Goal: Task Accomplishment & Management: Use online tool/utility

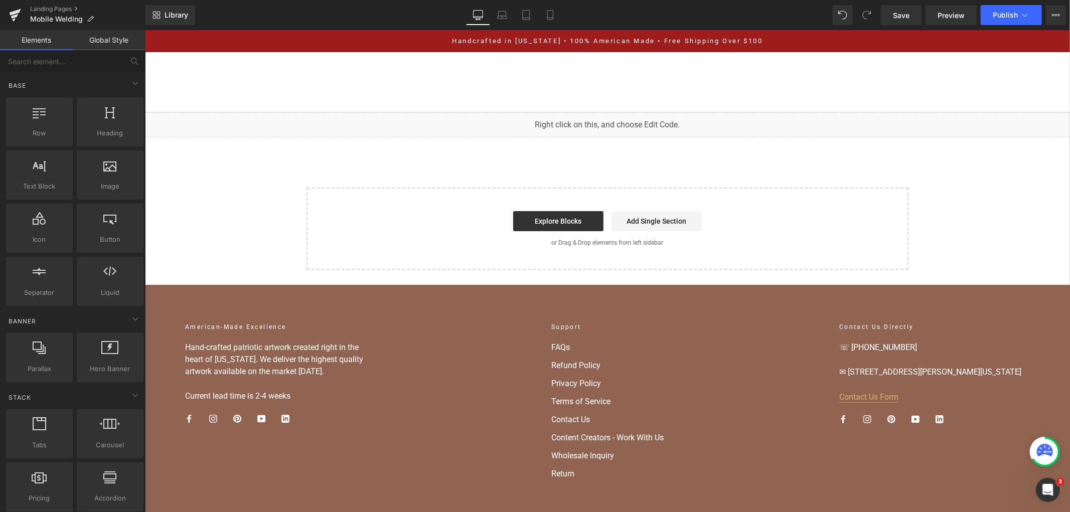
scroll to position [3543, 0]
drag, startPoint x: 681, startPoint y: 124, endPoint x: 688, endPoint y: 275, distance: 151.6
click at [664, 0] on div "You are previewing how the will restyle your page. You can not edit Elements in…" at bounding box center [535, 0] width 1070 height 0
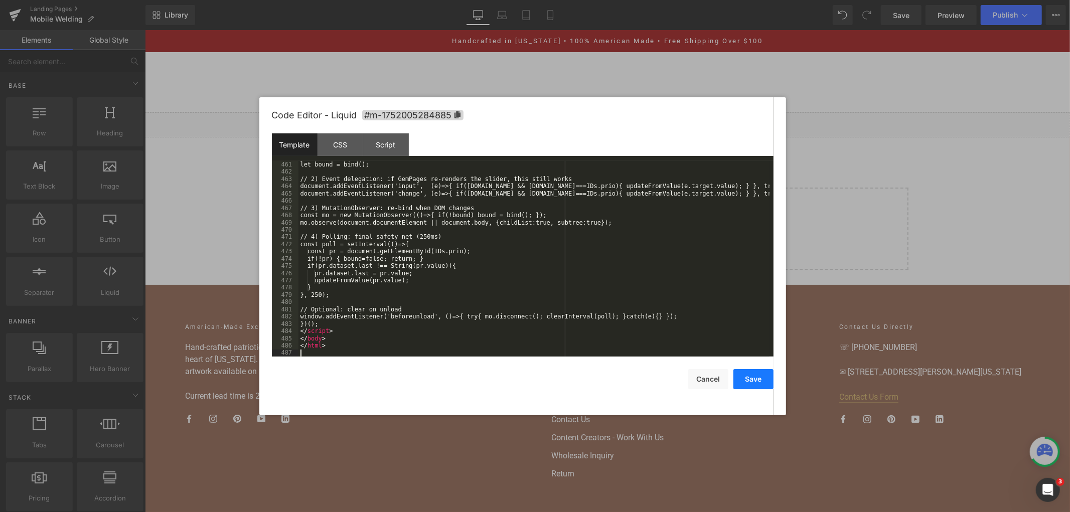
drag, startPoint x: 756, startPoint y: 383, endPoint x: 777, endPoint y: 22, distance: 361.8
click at [756, 383] on button "Save" at bounding box center [753, 379] width 40 height 20
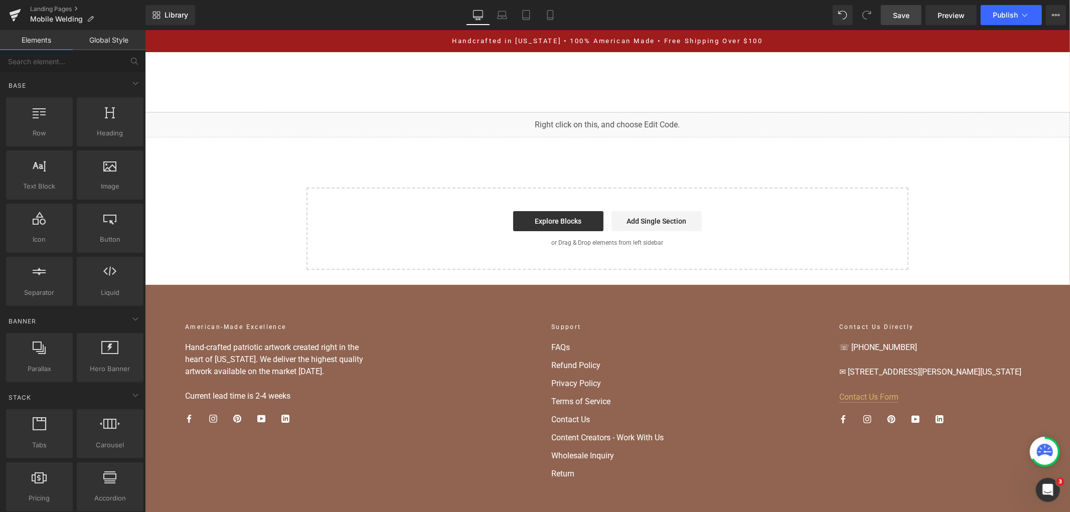
click at [916, 7] on link "Save" at bounding box center [901, 15] width 41 height 20
click at [1012, 20] on button "Publish" at bounding box center [1011, 15] width 61 height 20
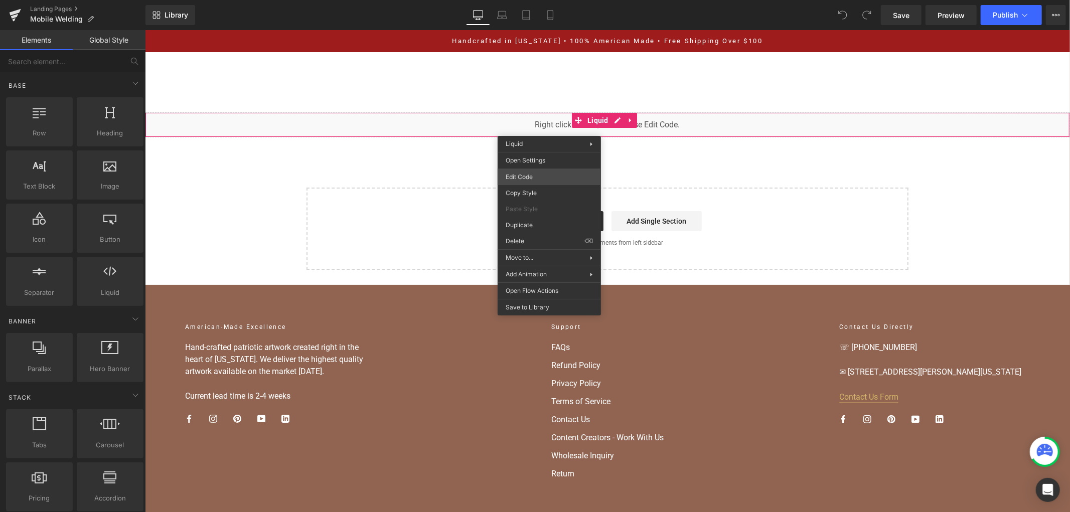
click at [542, 0] on div "You are previewing how the will restyle your page. You can not edit Elements in…" at bounding box center [535, 0] width 1070 height 0
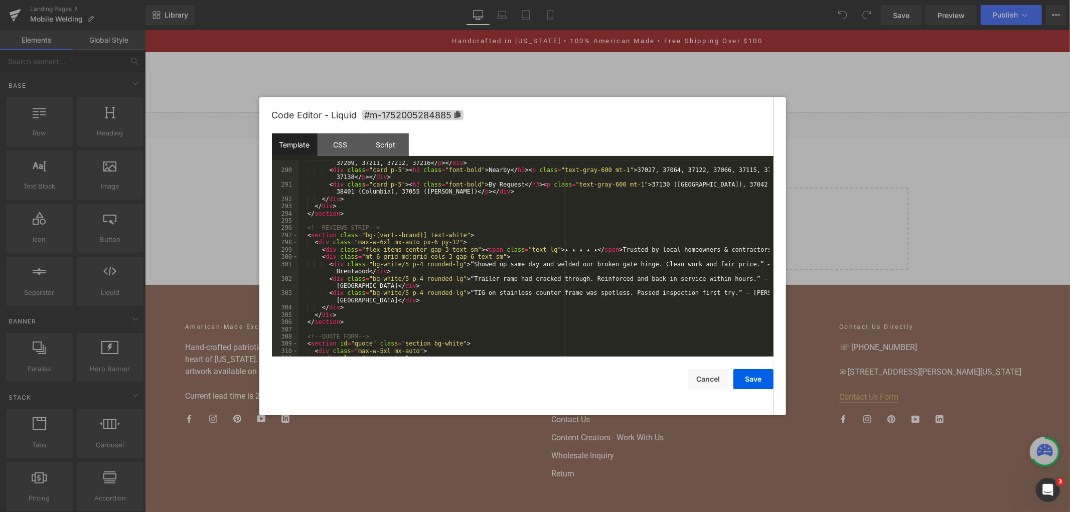
scroll to position [2142, 0]
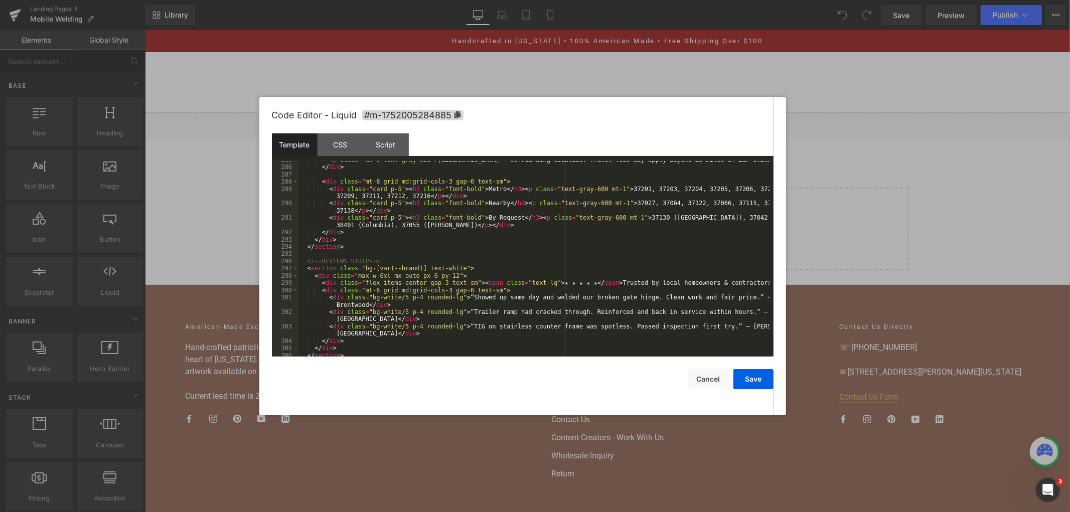
click at [743, 369] on div "Save Cancel" at bounding box center [523, 373] width 502 height 33
click at [745, 379] on button "Save" at bounding box center [753, 379] width 40 height 20
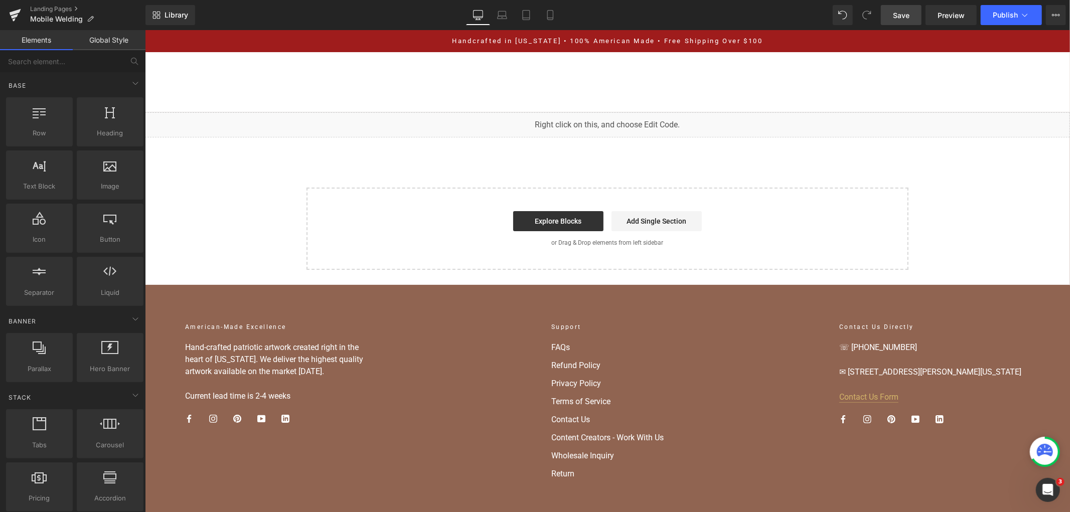
click at [907, 15] on span "Save" at bounding box center [901, 15] width 17 height 11
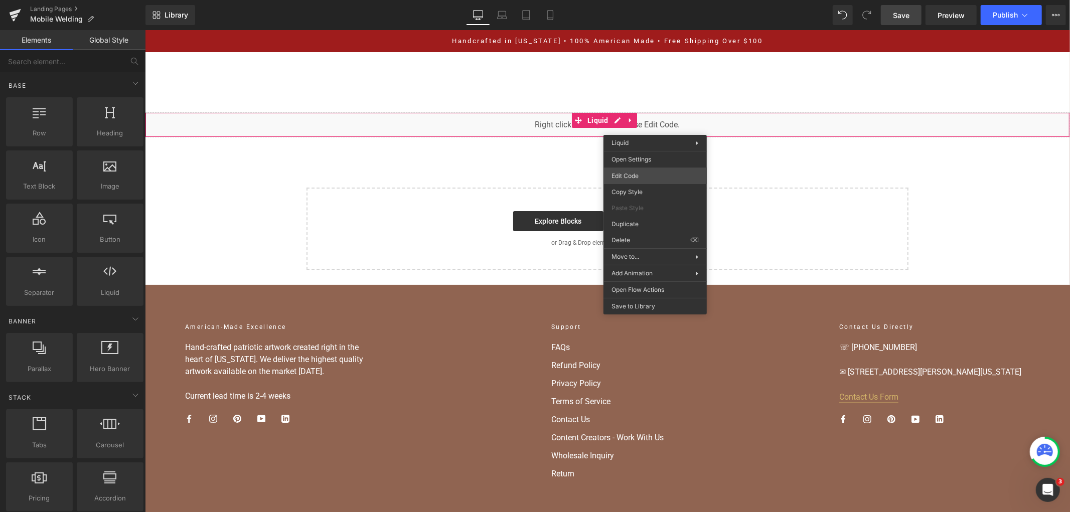
click at [656, 0] on div "You are previewing how the will restyle your page. You can not edit Elements in…" at bounding box center [535, 0] width 1070 height 0
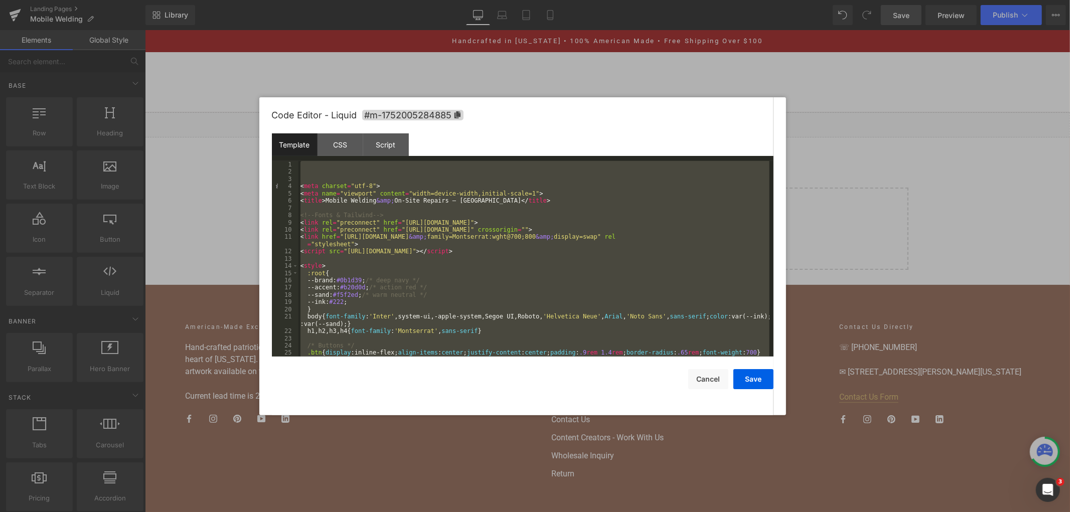
scroll to position [3543, 0]
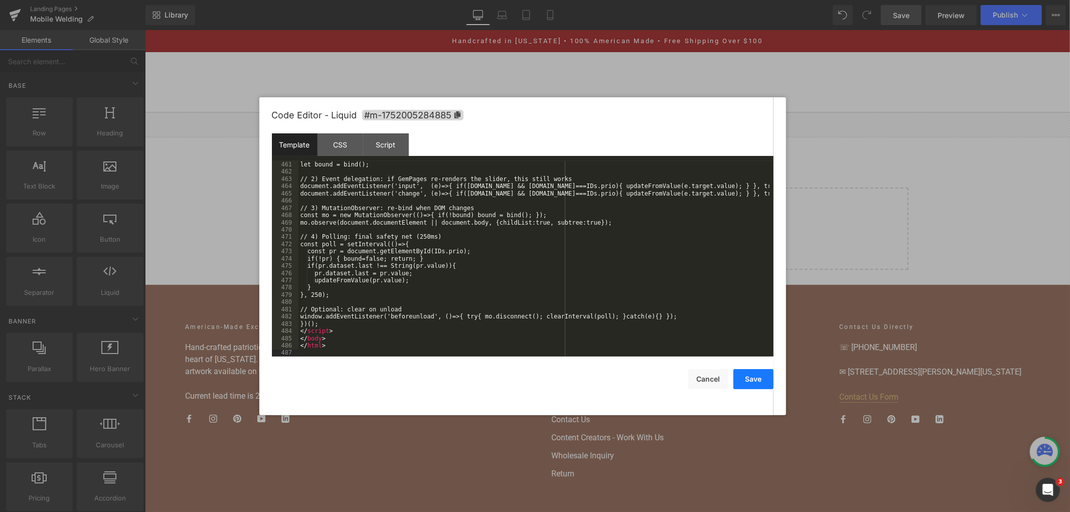
click at [754, 375] on button "Save" at bounding box center [753, 379] width 40 height 20
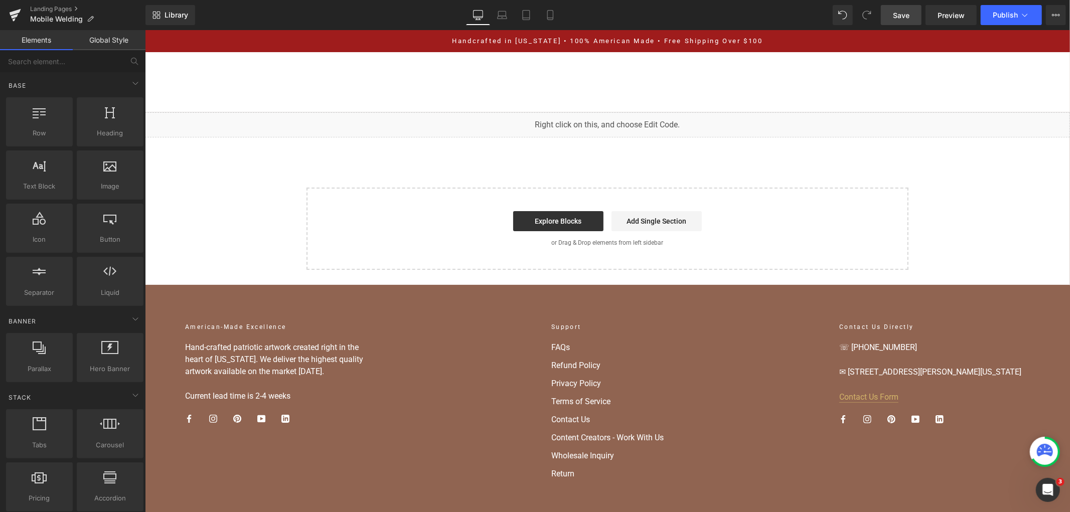
click at [909, 11] on span "Save" at bounding box center [901, 15] width 17 height 11
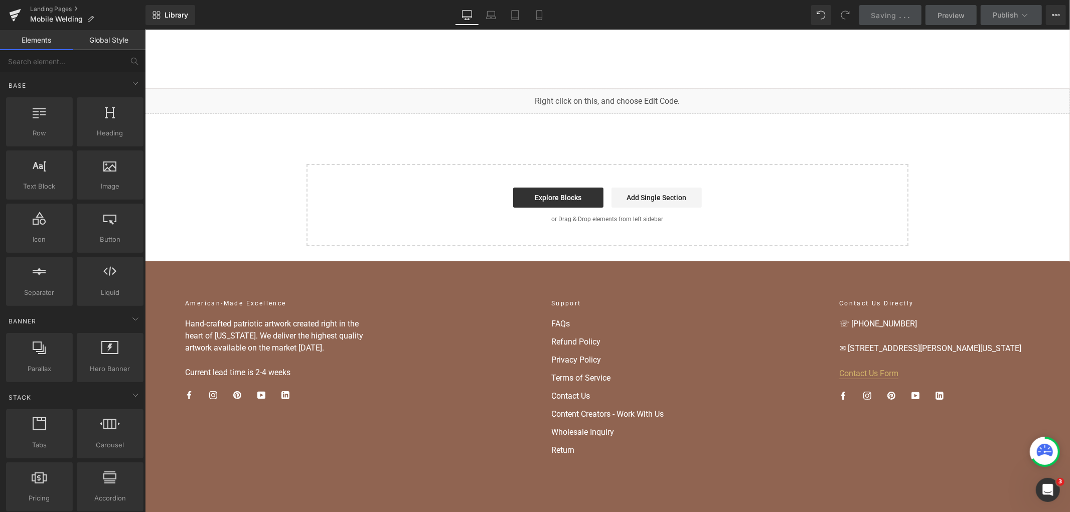
scroll to position [0, 0]
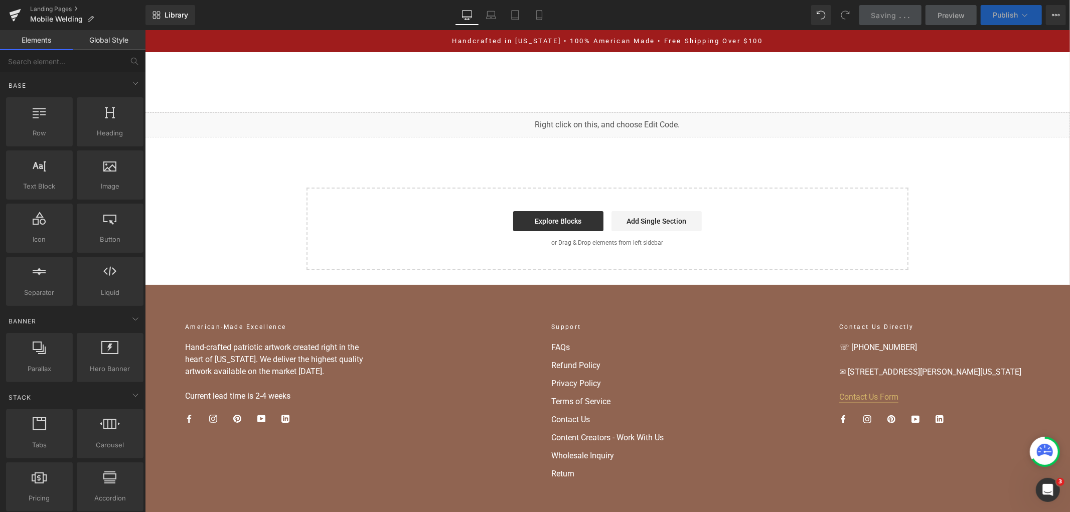
click at [1023, 21] on button "Publish" at bounding box center [1011, 15] width 61 height 20
click at [1019, 16] on button "Publish" at bounding box center [1011, 15] width 61 height 20
click at [1046, 15] on button "View Live Page View with current Template Save Template to Library Schedule Pub…" at bounding box center [1056, 15] width 20 height 20
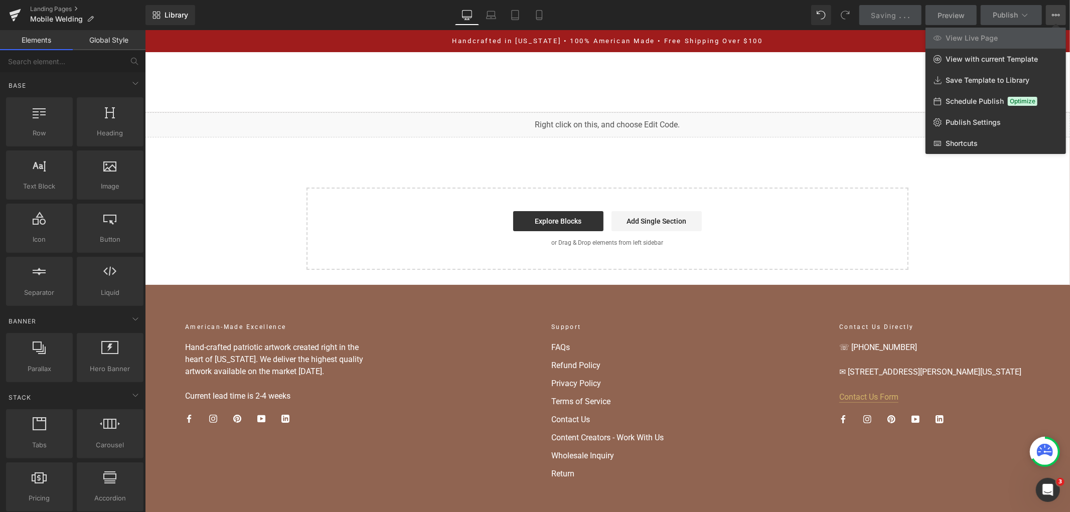
click at [797, 114] on div at bounding box center [607, 271] width 925 height 482
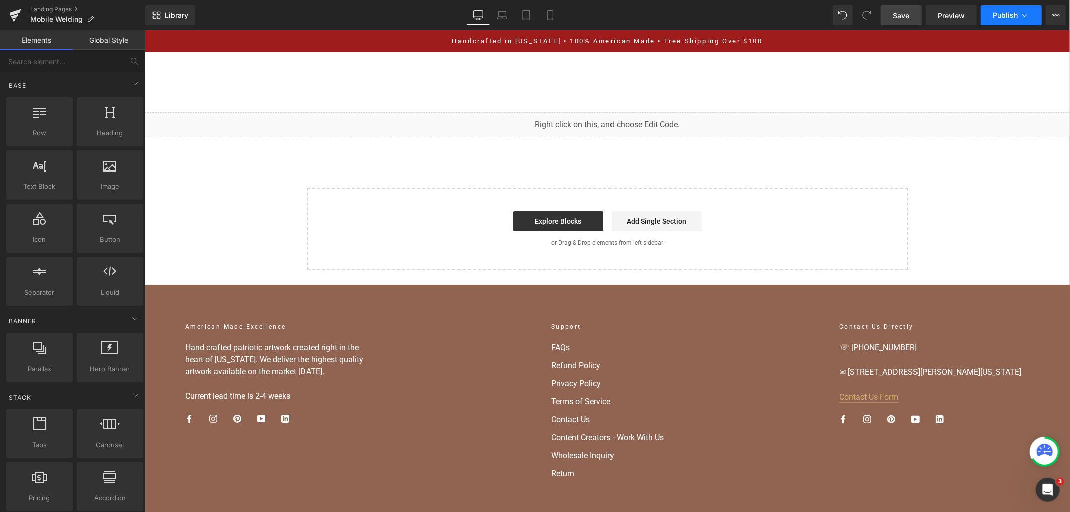
click at [996, 12] on span "Publish" at bounding box center [1005, 15] width 25 height 8
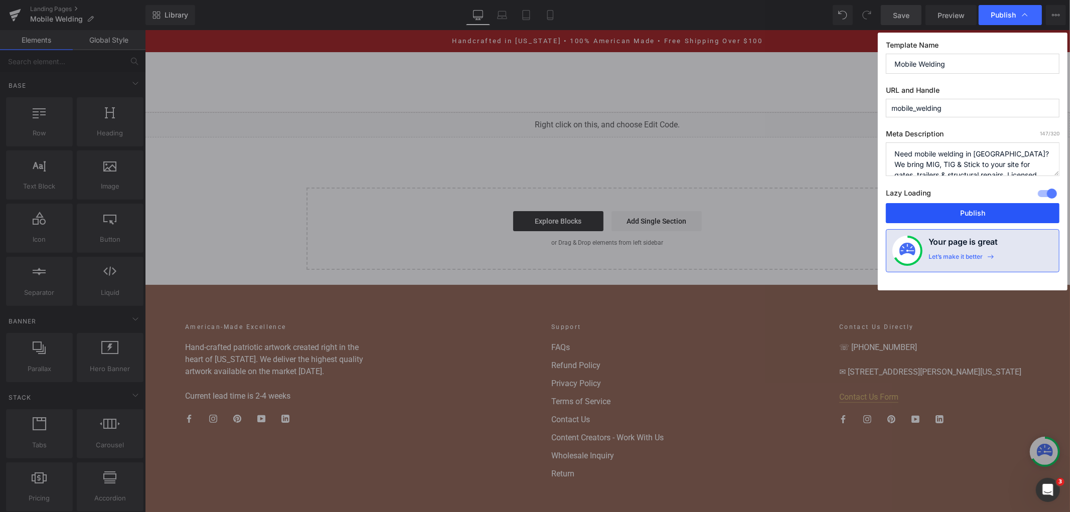
click at [960, 206] on button "Publish" at bounding box center [973, 213] width 174 height 20
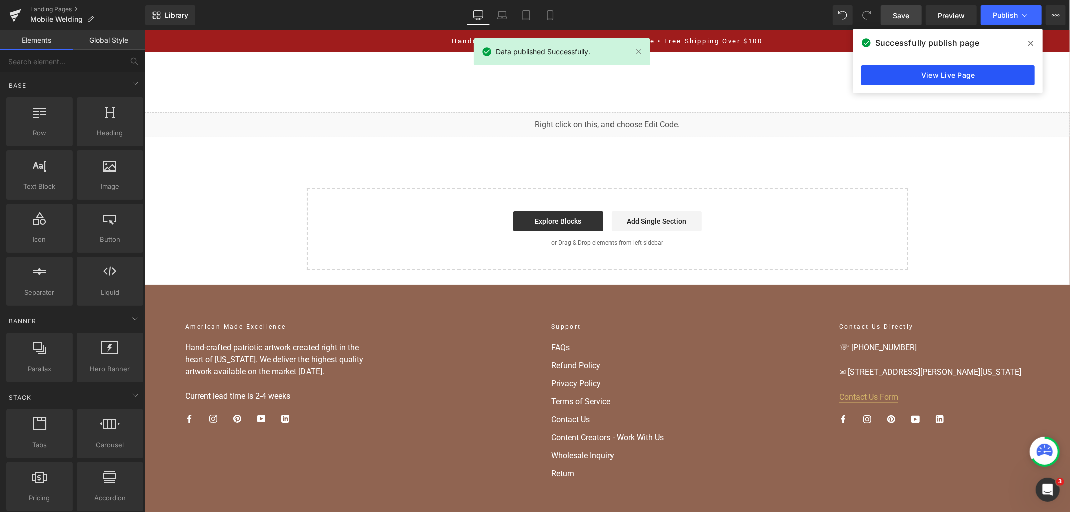
click at [895, 77] on link "View Live Page" at bounding box center [948, 75] width 174 height 20
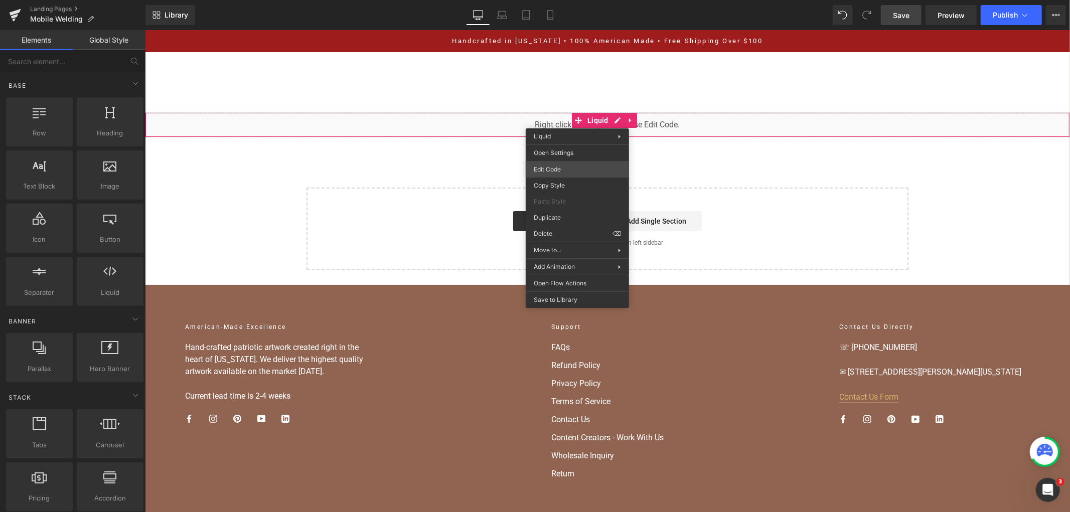
click at [556, 0] on div "You are previewing how the will restyle your page. You can not edit Elements in…" at bounding box center [535, 0] width 1070 height 0
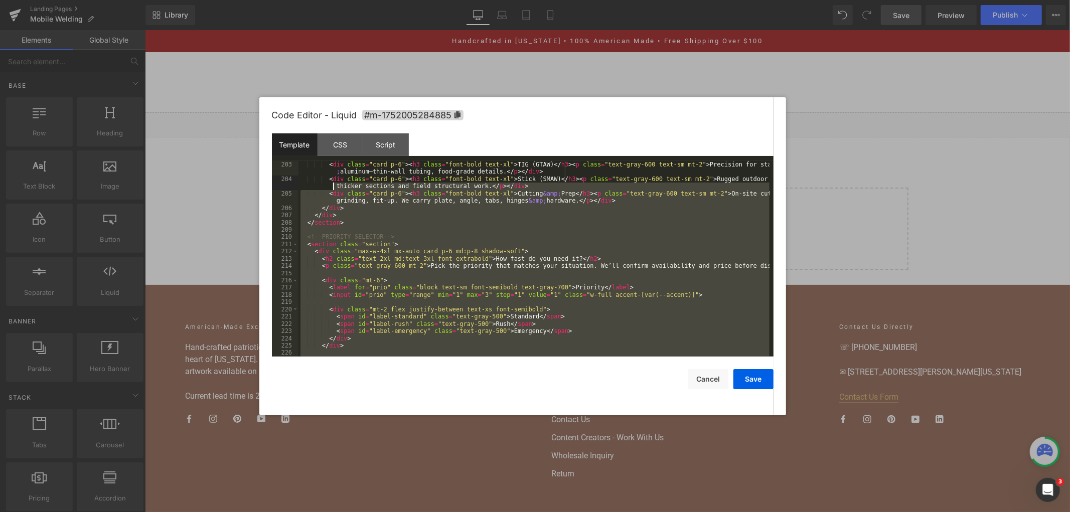
scroll to position [1536, 0]
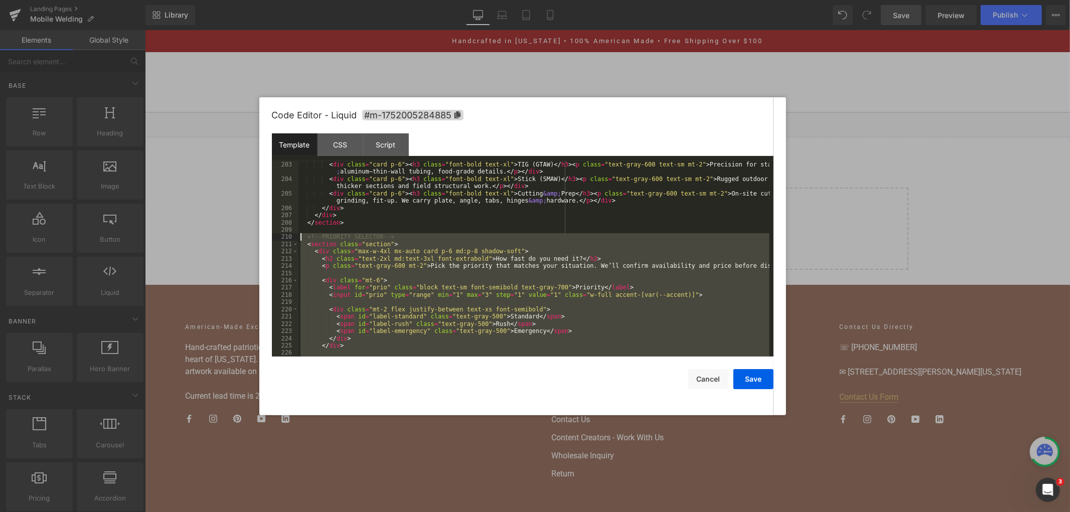
drag, startPoint x: 345, startPoint y: 233, endPoint x: 297, endPoint y: 242, distance: 48.4
click at [297, 242] on pre "203 204 205 206 207 208 209 210 211 212 213 214 215 216 217 218 219 220 221 222…" at bounding box center [523, 259] width 502 height 196
click at [307, 238] on div "< div class = "card p-6" > < h3 class = "font-bold text-xl" > TIG (GTAW) </ h3 …" at bounding box center [533, 269] width 471 height 217
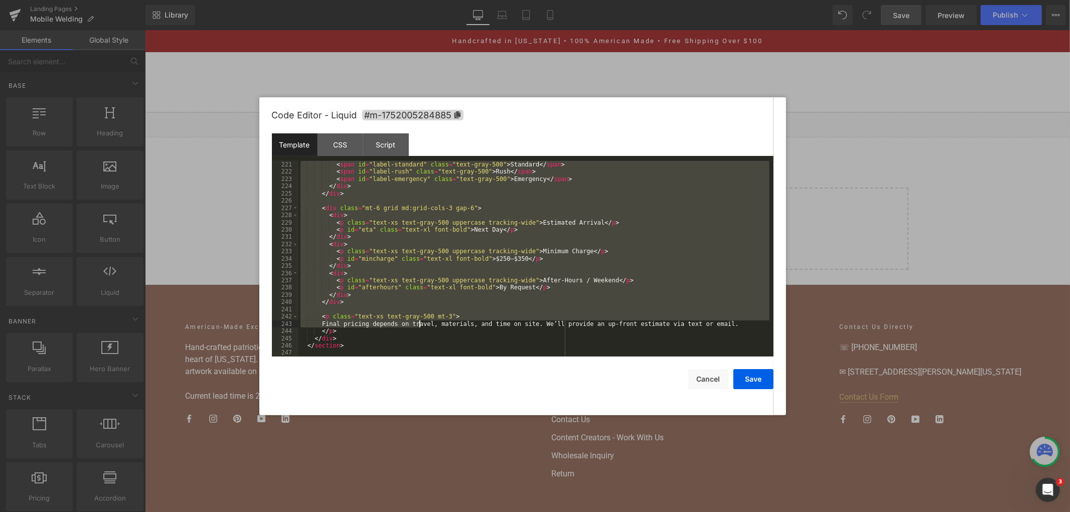
scroll to position [1724, 0]
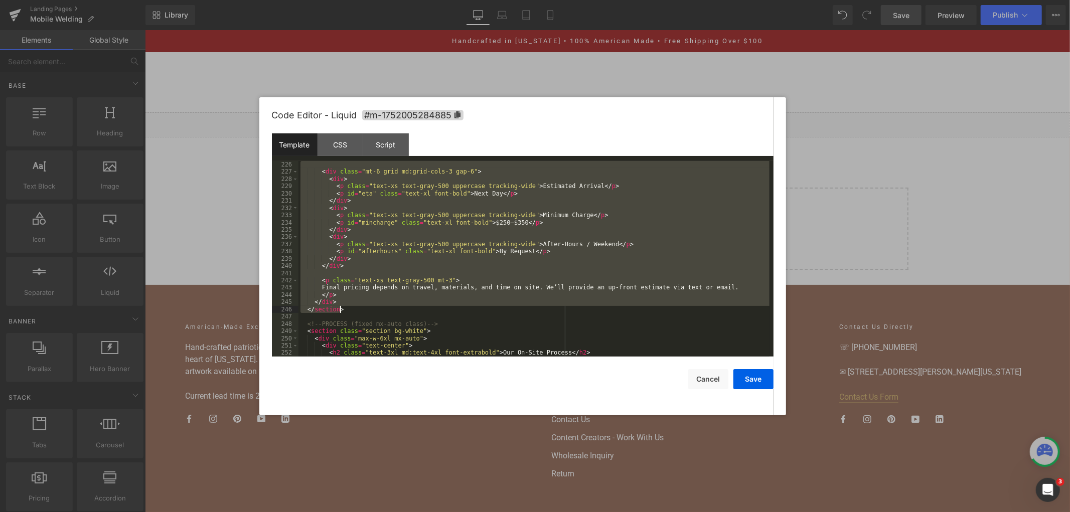
drag, startPoint x: 306, startPoint y: 236, endPoint x: 407, endPoint y: 313, distance: 127.4
click at [407, 313] on div "< div class = "mt-6 grid md:grid-cols-3 gap-6" > < div > < p class = "text-xs t…" at bounding box center [533, 266] width 471 height 210
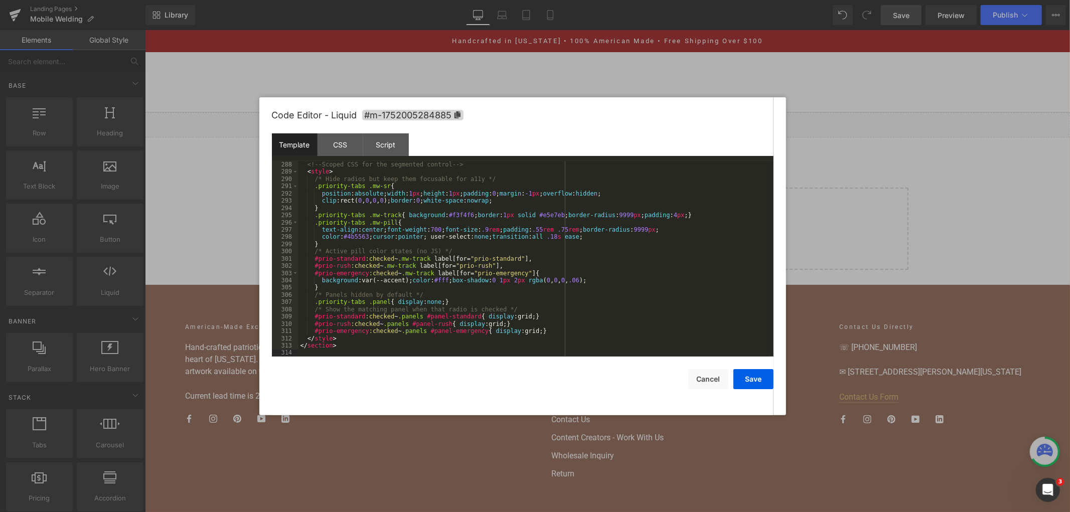
scroll to position [2207, 0]
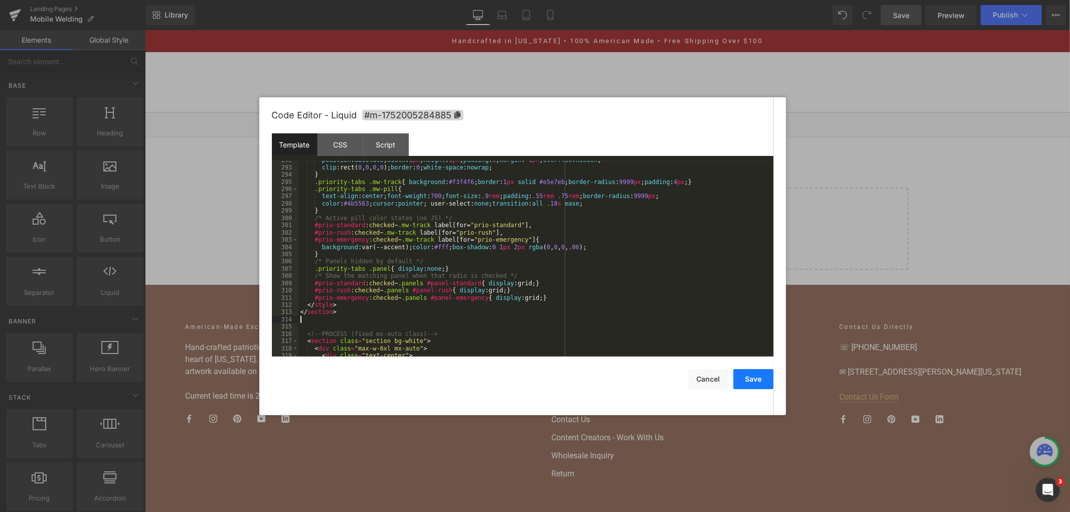
click at [744, 382] on button "Save" at bounding box center [753, 379] width 40 height 20
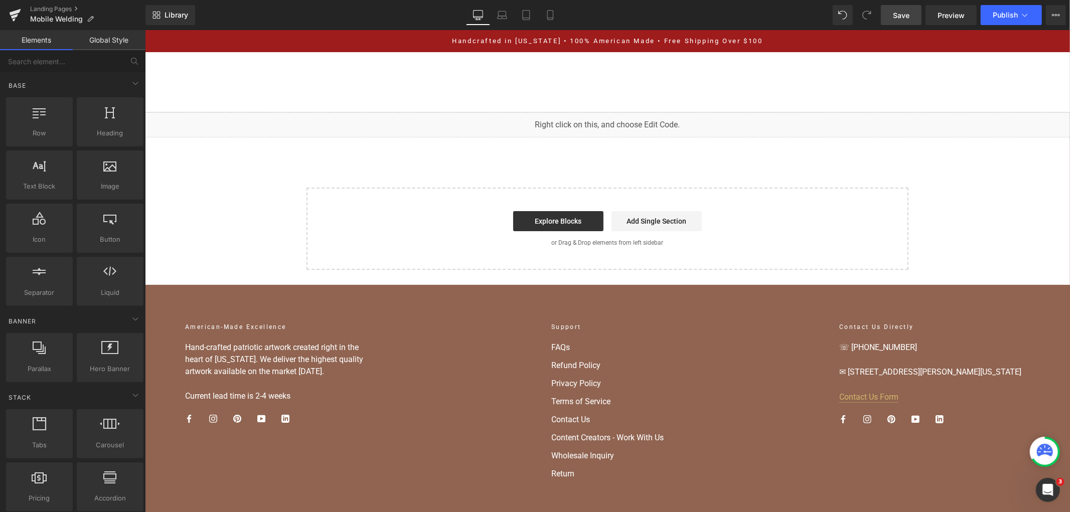
click at [906, 13] on span "Save" at bounding box center [901, 15] width 17 height 11
click at [343, 98] on div "Home Home Shop American Collection American Flags (Laser Cut) American Flags (U…" at bounding box center [606, 82] width 925 height 60
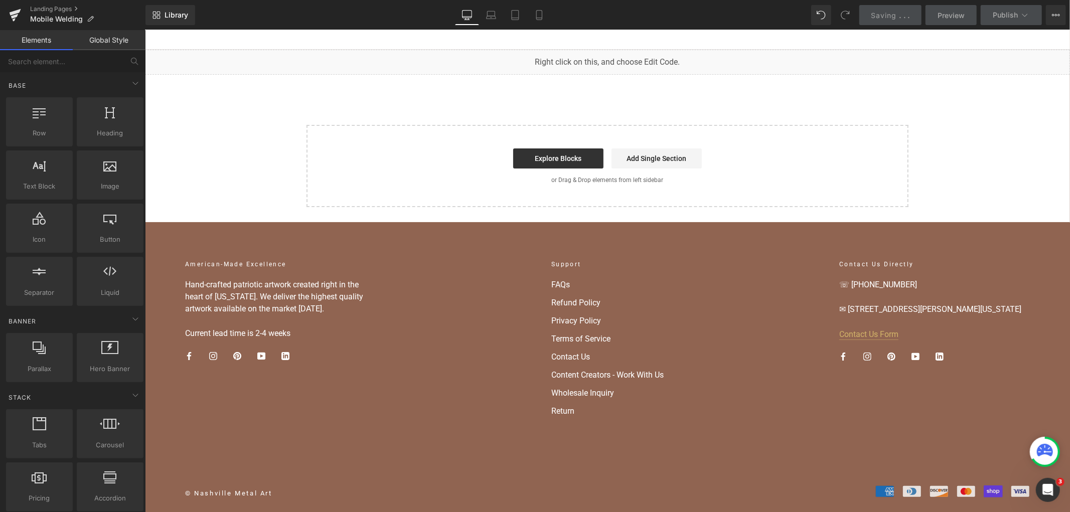
scroll to position [74, 0]
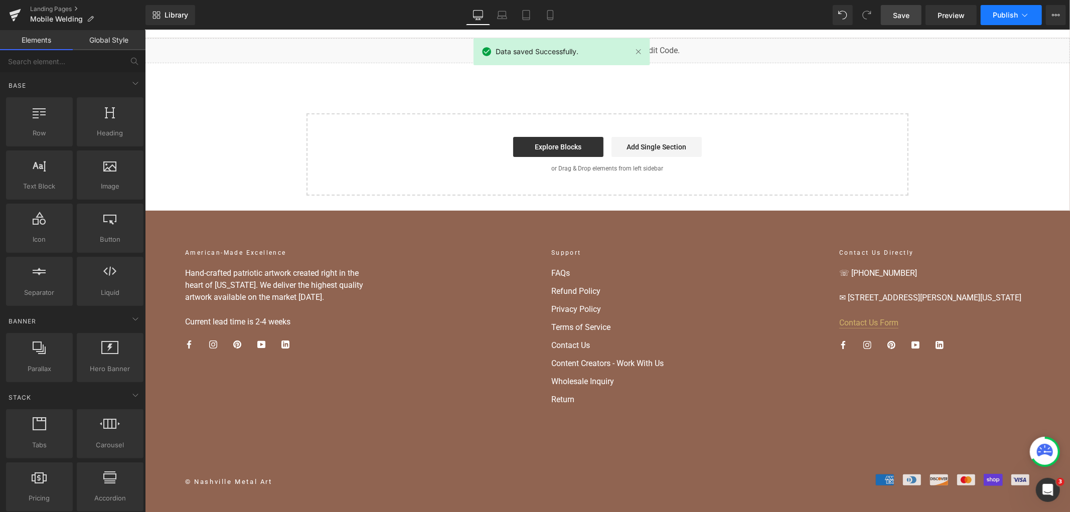
click at [1006, 14] on span "Publish" at bounding box center [1005, 15] width 25 height 8
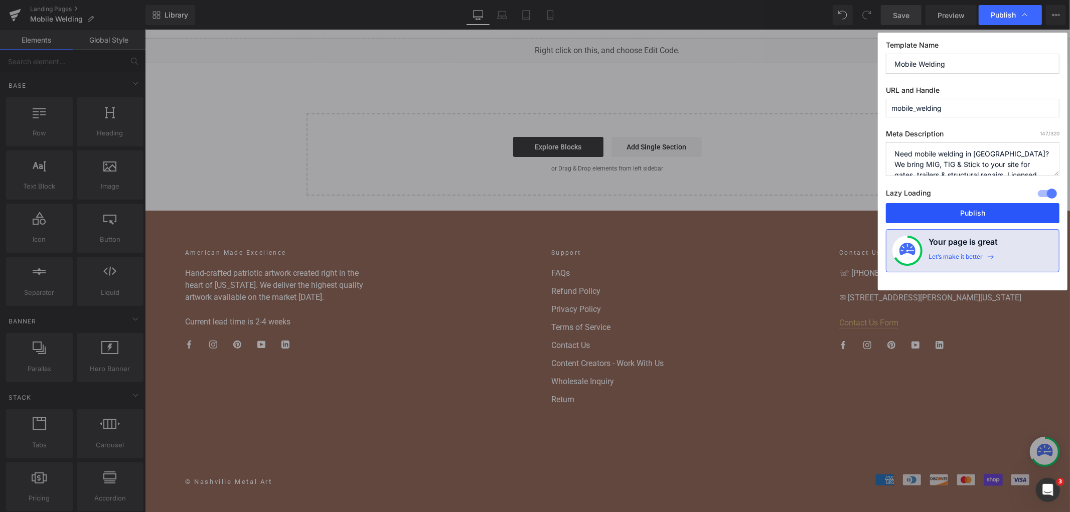
click at [946, 214] on button "Publish" at bounding box center [973, 213] width 174 height 20
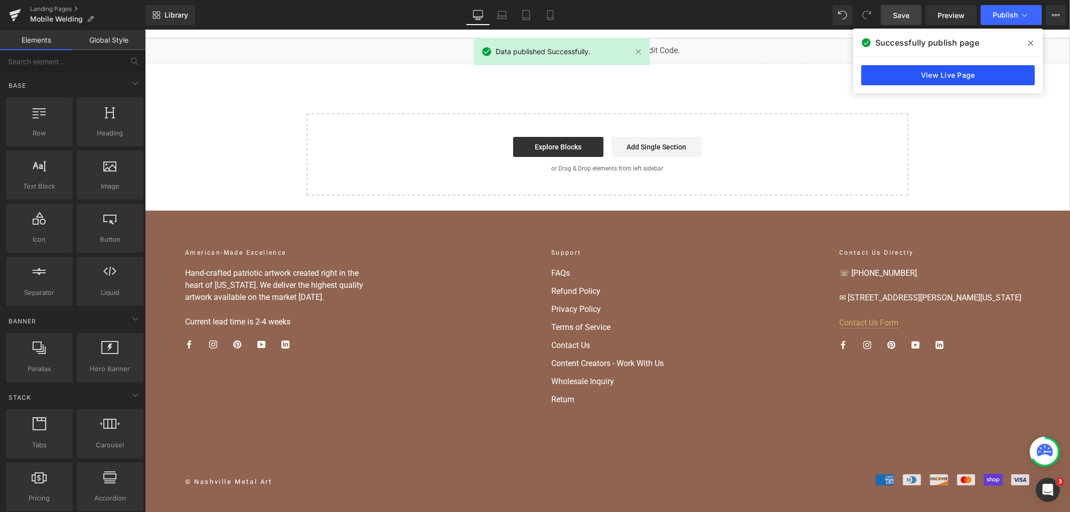
click at [935, 80] on link "View Live Page" at bounding box center [948, 75] width 174 height 20
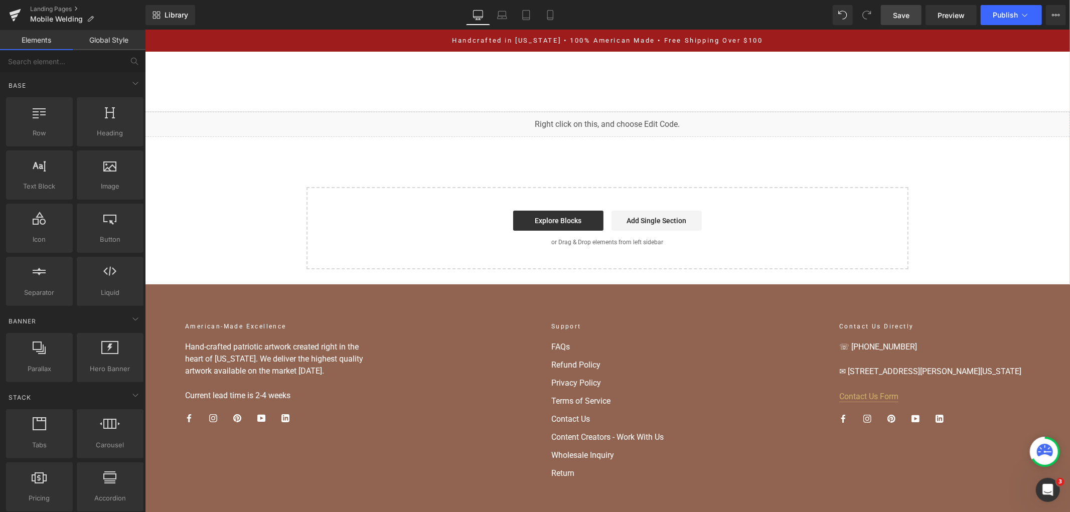
scroll to position [0, 0]
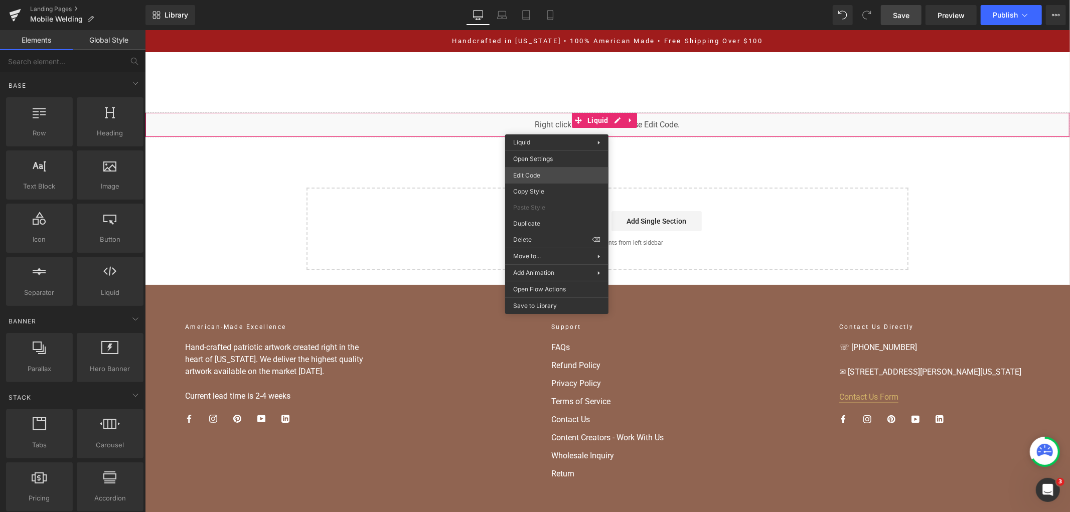
click at [560, 0] on div "You are previewing how the will restyle your page. You can not edit Elements in…" at bounding box center [535, 0] width 1070 height 0
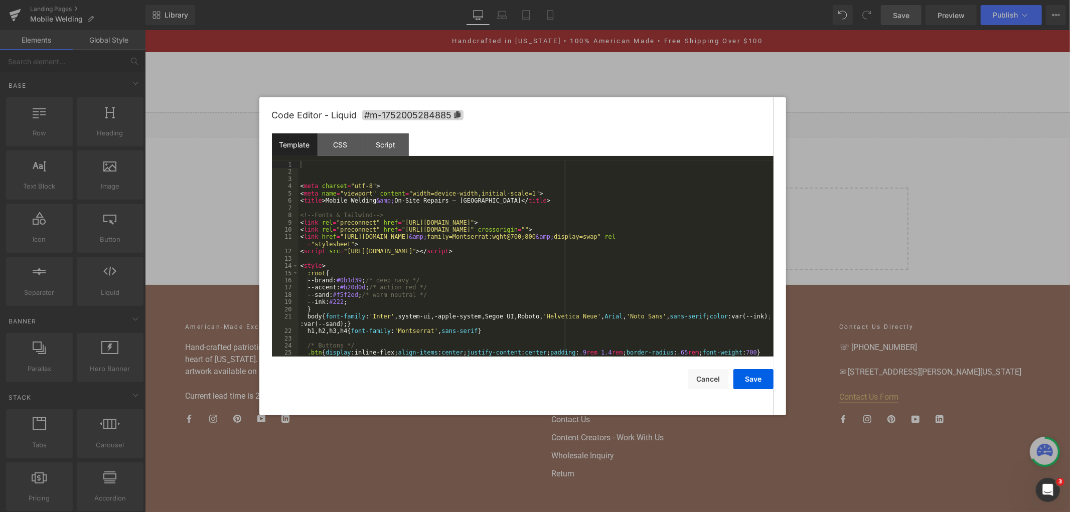
click at [512, 219] on div "< meta charset = "utf-8" > < meta name = "viewport" content = "width=device-wid…" at bounding box center [533, 266] width 471 height 210
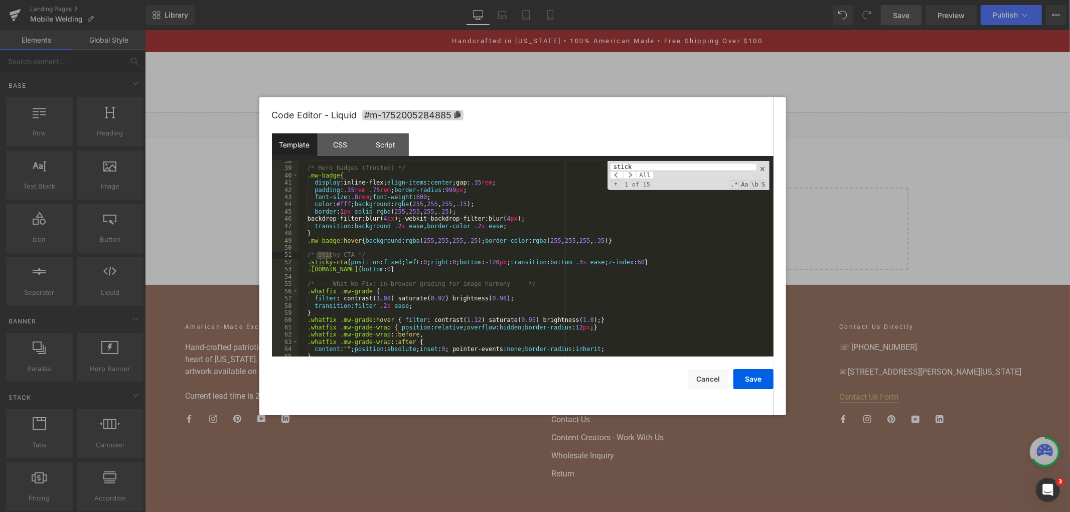
scroll to position [286, 0]
type input "sticky"
click at [414, 248] on div "/* Hero badges (frosted) */ .mw-badge { display :inline-flex; align-items : cen…" at bounding box center [533, 263] width 471 height 210
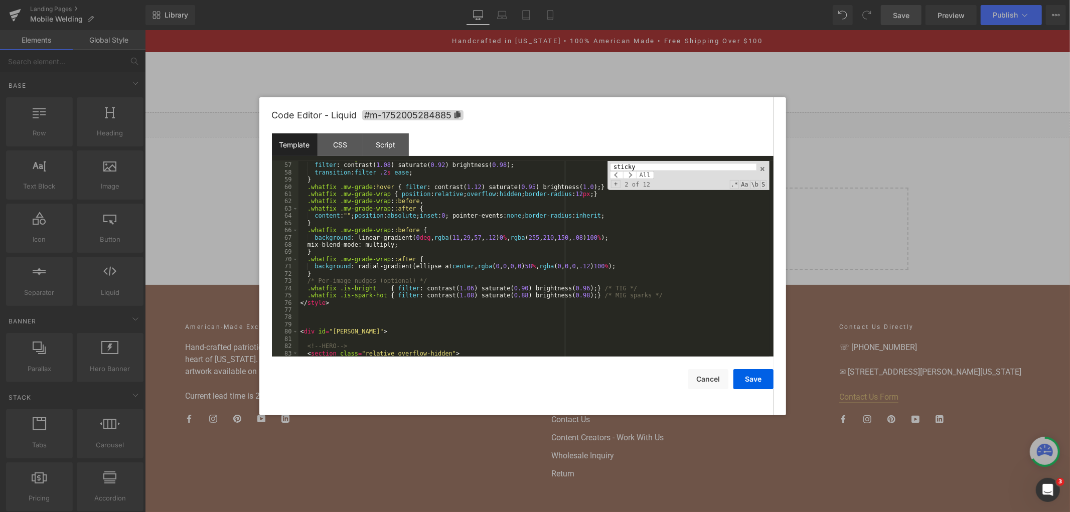
scroll to position [453, 0]
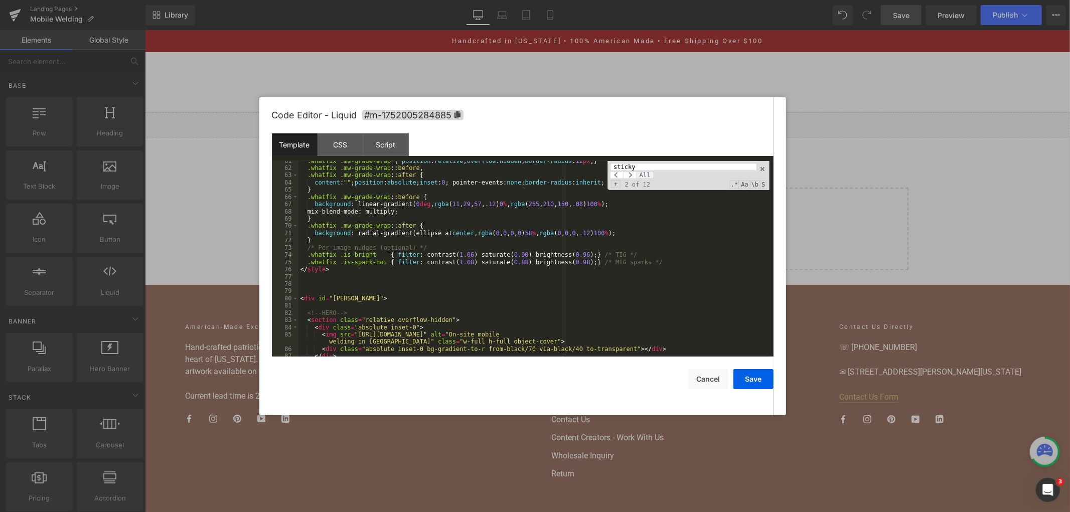
click at [640, 175] on span "All" at bounding box center [645, 175] width 18 height 8
click at [639, 172] on div ".whatfix .mw-grade-wrap { position : relative ; overflow : hidden ; border-radi…" at bounding box center [533, 263] width 471 height 210
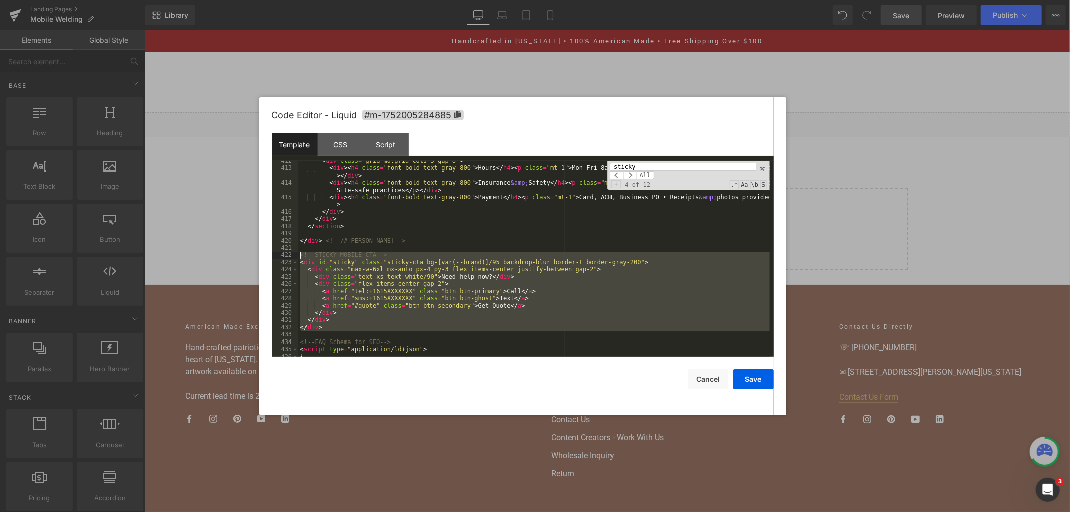
drag, startPoint x: 324, startPoint y: 335, endPoint x: 290, endPoint y: 255, distance: 86.7
click at [290, 255] on pre "412 413 414 415 416 417 418 419 420 421 422 423 424 425 426 427 428 429 430 431…" at bounding box center [523, 259] width 502 height 196
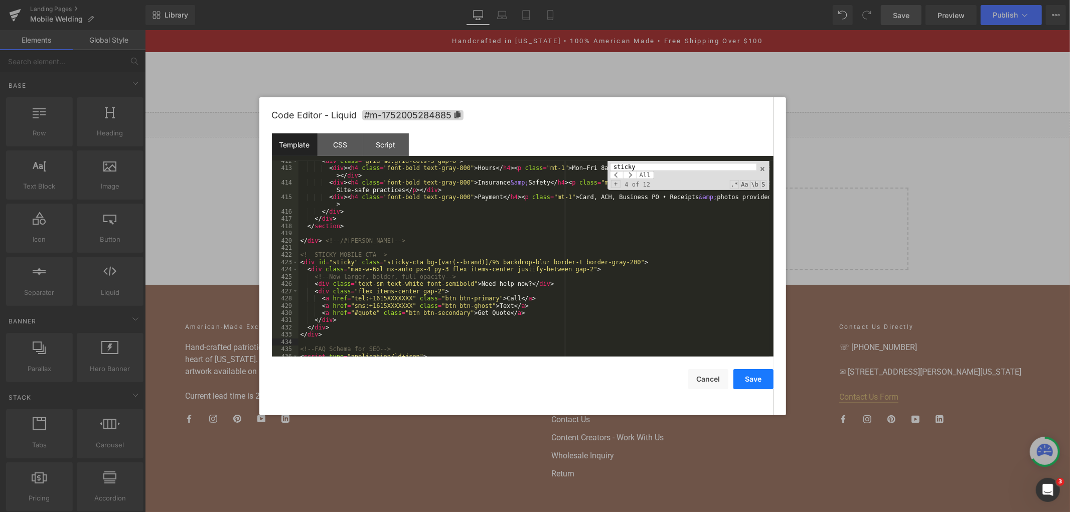
click at [749, 379] on button "Save" at bounding box center [753, 379] width 40 height 20
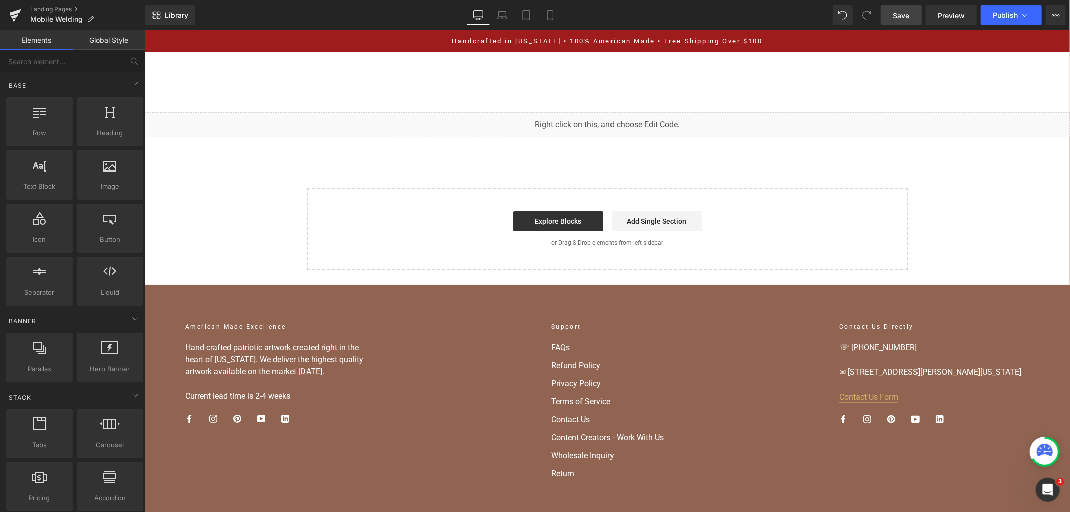
click at [909, 11] on span "Save" at bounding box center [901, 15] width 17 height 11
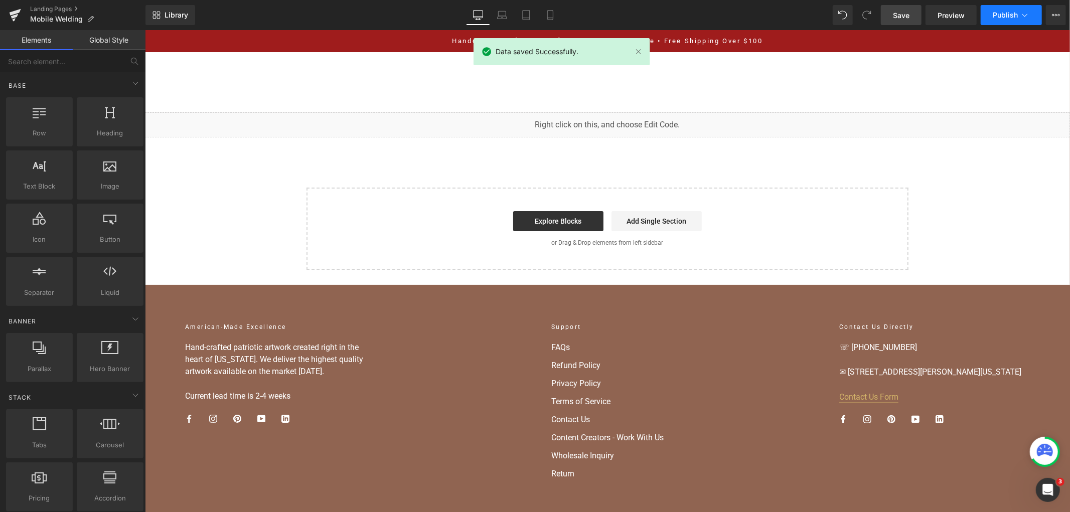
click at [991, 18] on button "Publish" at bounding box center [1011, 15] width 61 height 20
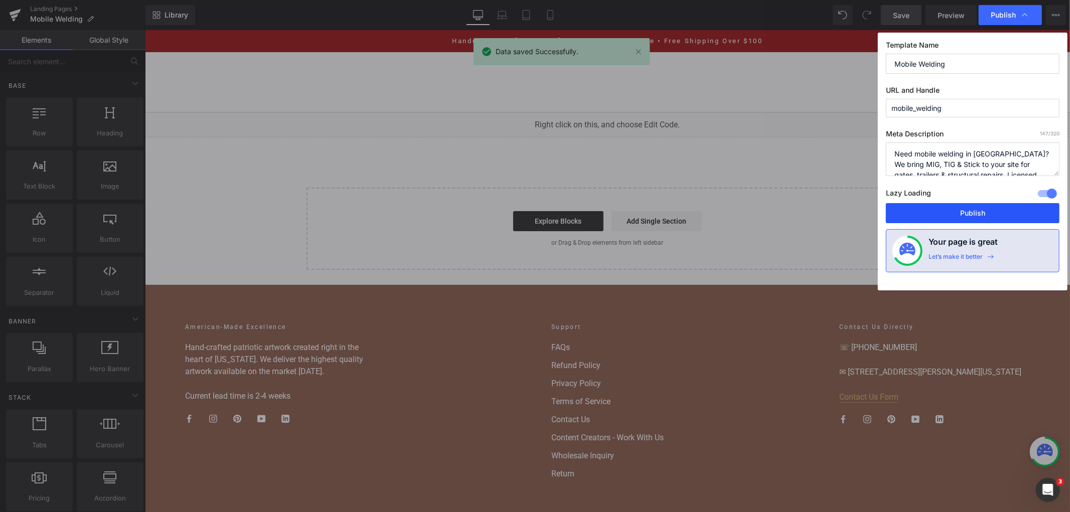
click at [936, 213] on button "Publish" at bounding box center [973, 213] width 174 height 20
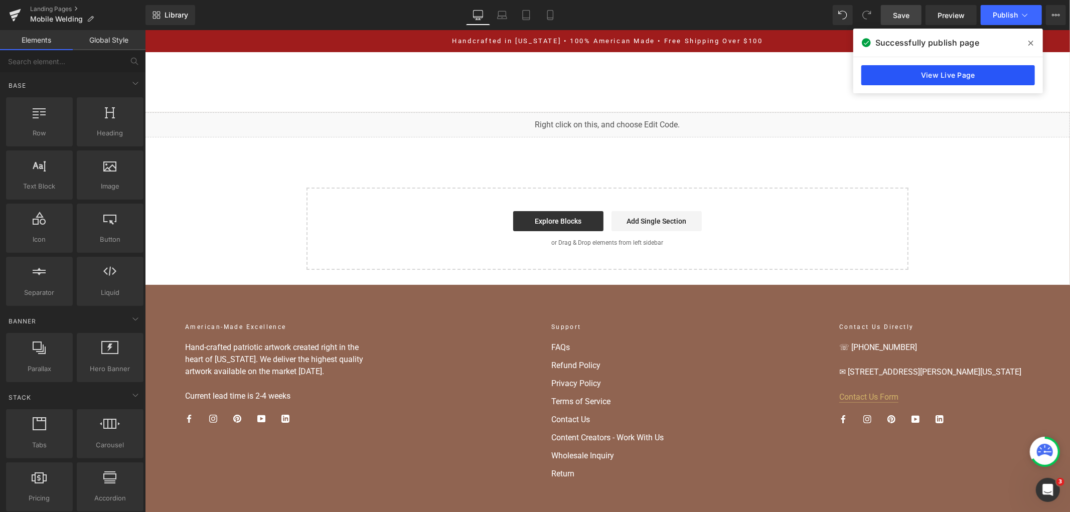
click at [903, 65] on link "View Live Page" at bounding box center [948, 75] width 174 height 20
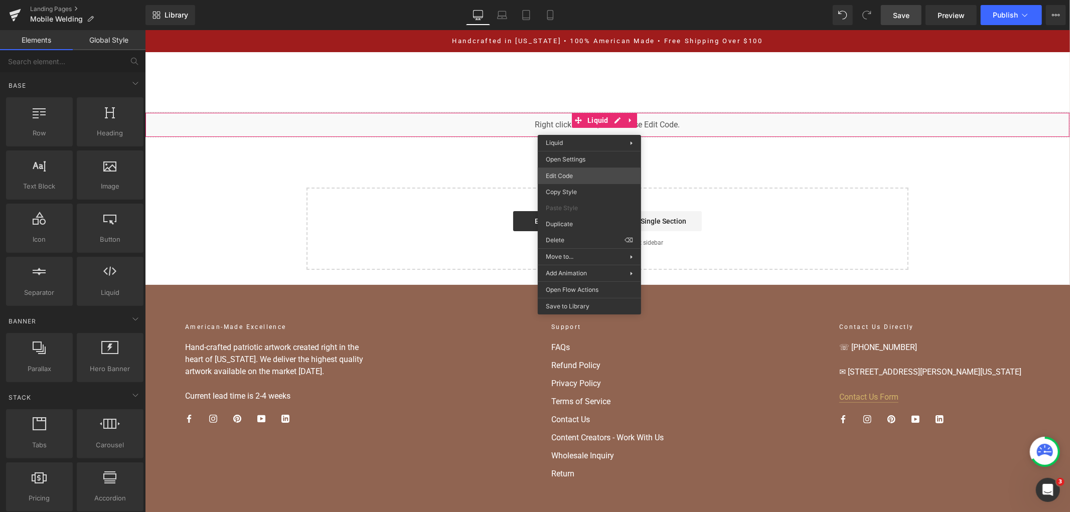
click at [577, 0] on div "You are previewing how the will restyle your page. You can not edit Elements in…" at bounding box center [535, 0] width 1070 height 0
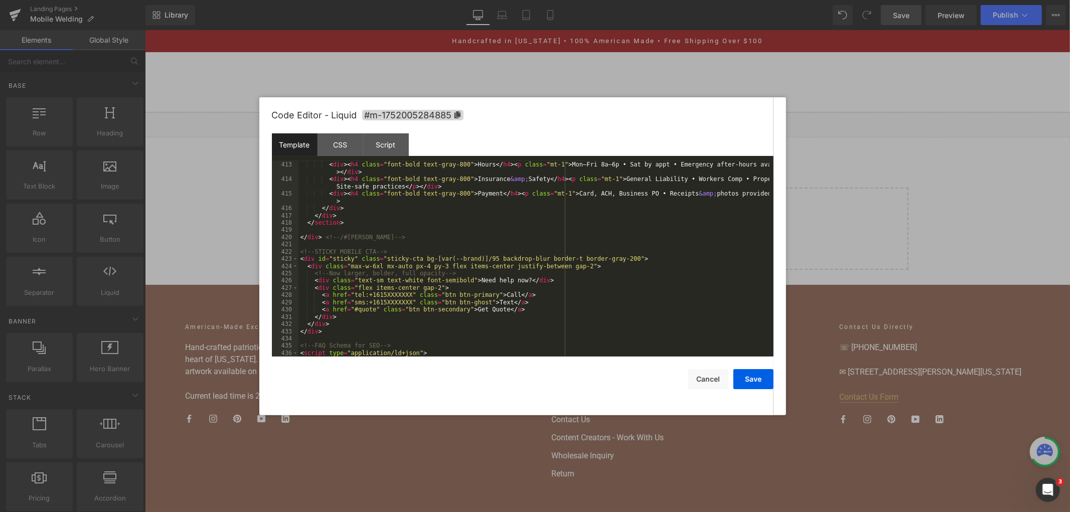
scroll to position [3202, 0]
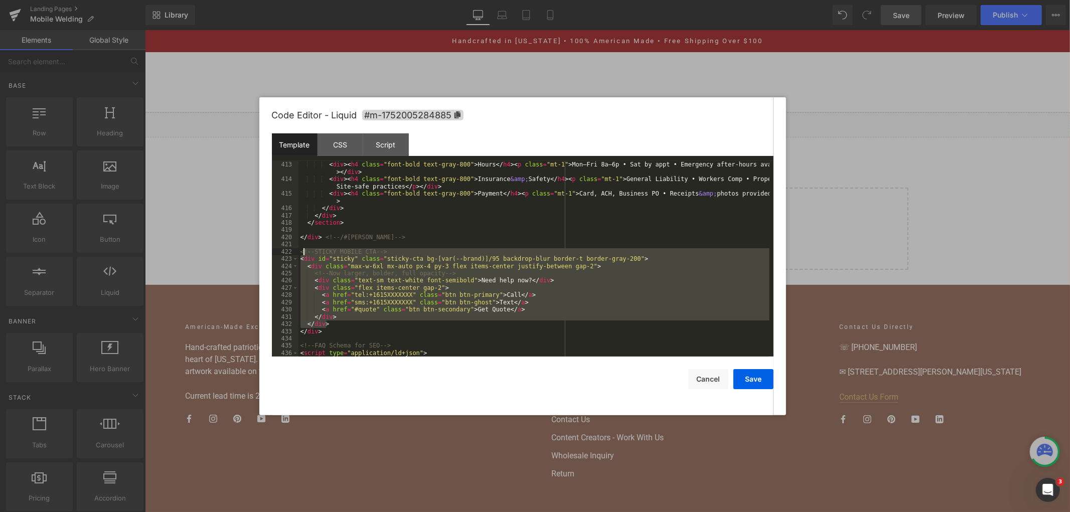
drag, startPoint x: 346, startPoint y: 328, endPoint x: 302, endPoint y: 252, distance: 87.4
click at [302, 252] on div "< div class = "grid md:grid-cols-3 gap-6" > < div > < h4 class = "font-bold tex…" at bounding box center [533, 259] width 471 height 210
click at [365, 340] on div "< div class = "grid md:grid-cols-3 gap-6" > < div > < h4 class = "font-bold tex…" at bounding box center [533, 259] width 471 height 210
drag, startPoint x: 343, startPoint y: 335, endPoint x: 276, endPoint y: 251, distance: 106.8
click at [276, 251] on pre "412 413 414 415 416 417 418 419 420 421 422 423 424 425 426 427 428 429 430 431…" at bounding box center [523, 259] width 502 height 196
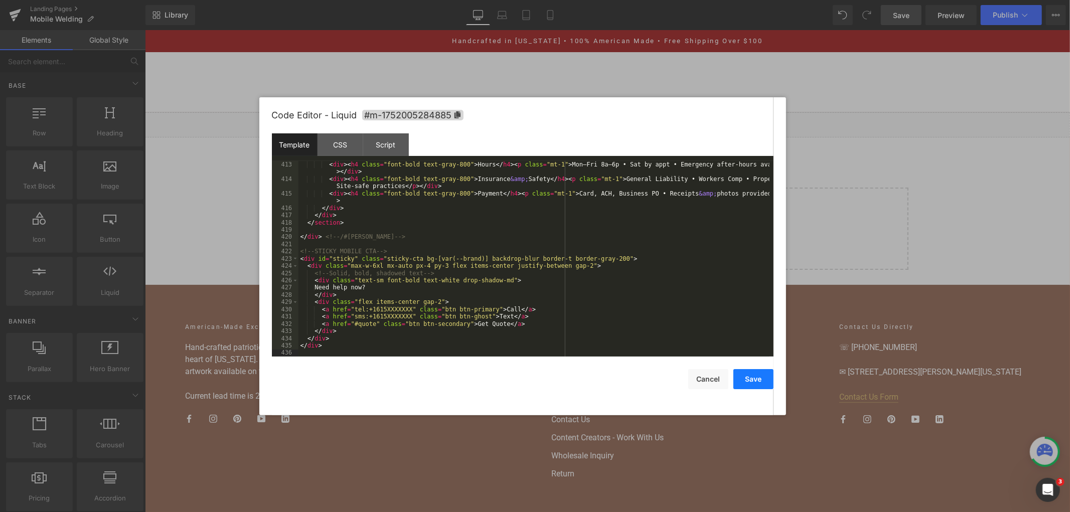
click at [744, 376] on button "Save" at bounding box center [753, 379] width 40 height 20
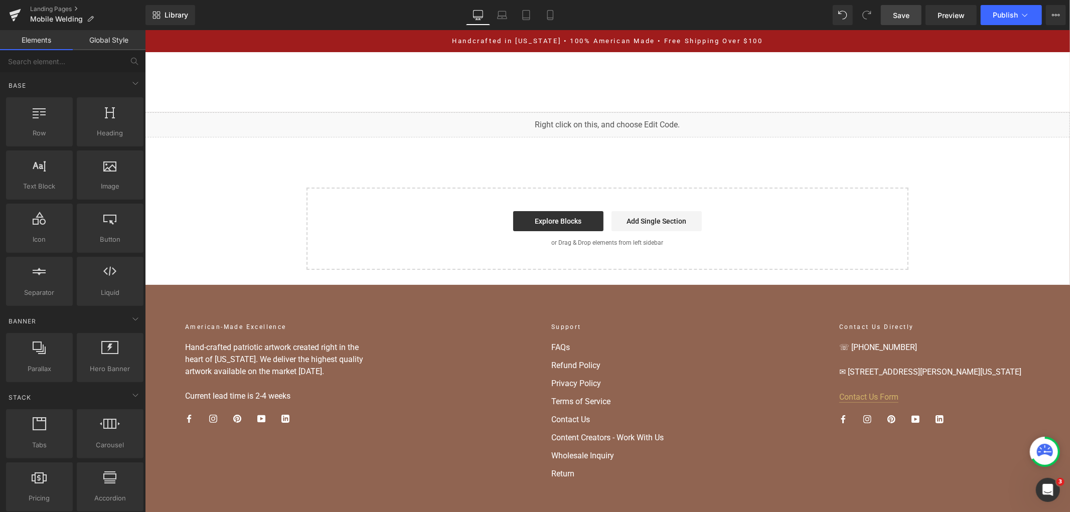
click at [901, 12] on span "Save" at bounding box center [901, 15] width 17 height 11
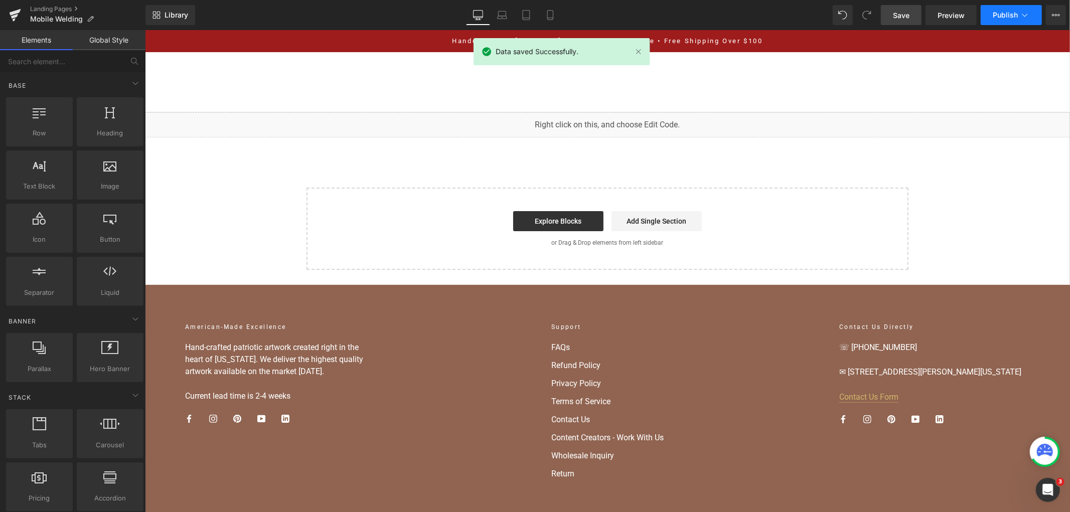
click at [1021, 13] on icon at bounding box center [1025, 15] width 10 height 10
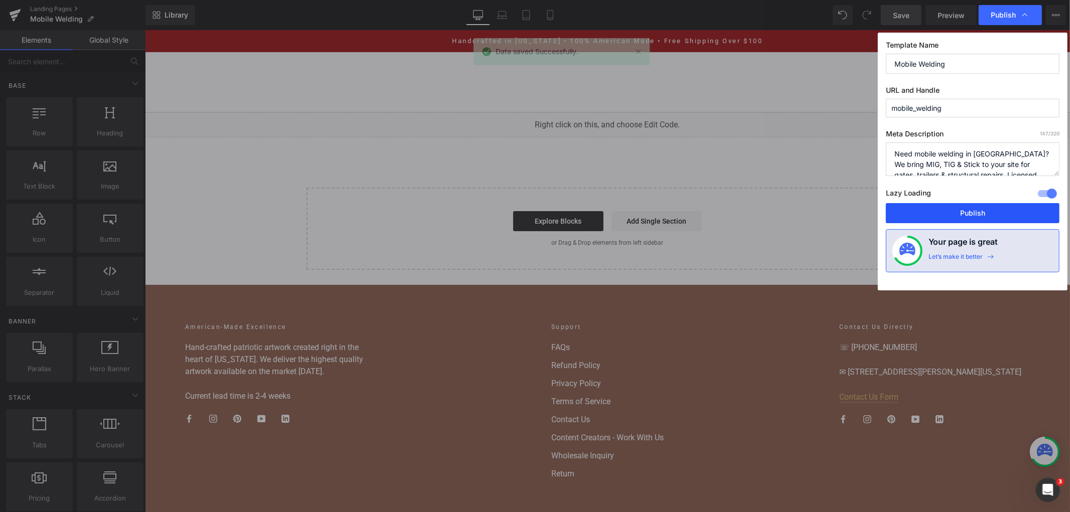
click at [945, 218] on button "Publish" at bounding box center [973, 213] width 174 height 20
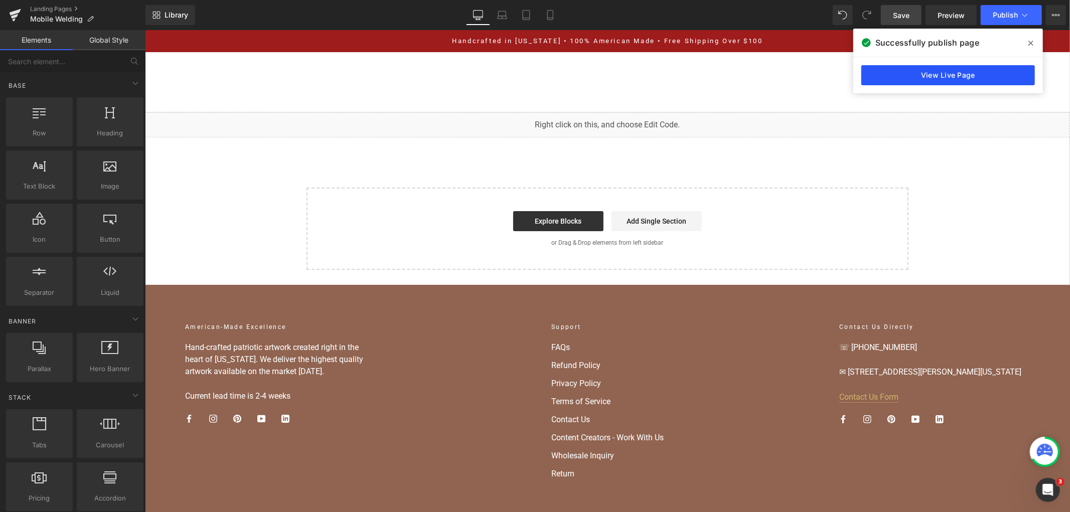
click at [960, 72] on link "View Live Page" at bounding box center [948, 75] width 174 height 20
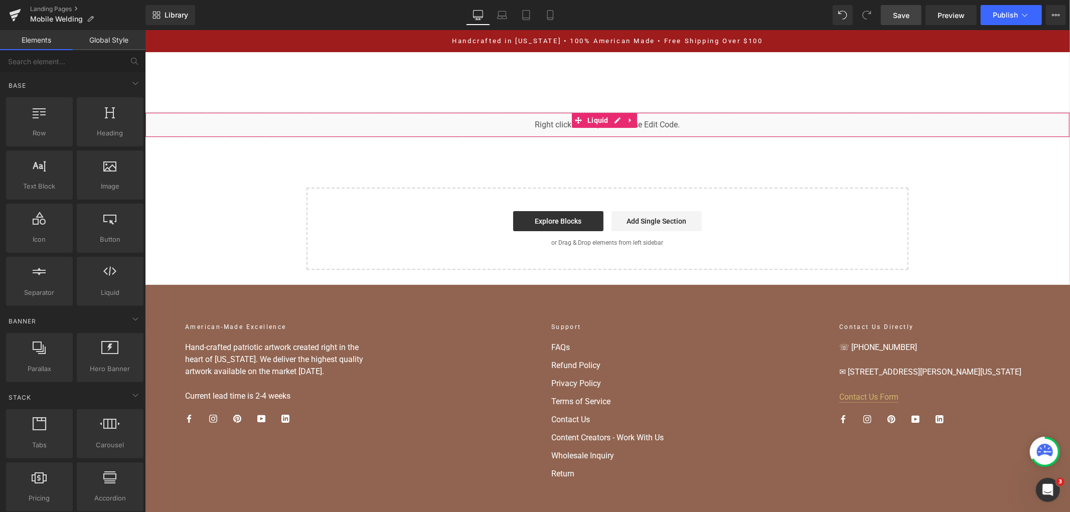
click at [545, 136] on div "Liquid" at bounding box center [606, 124] width 925 height 25
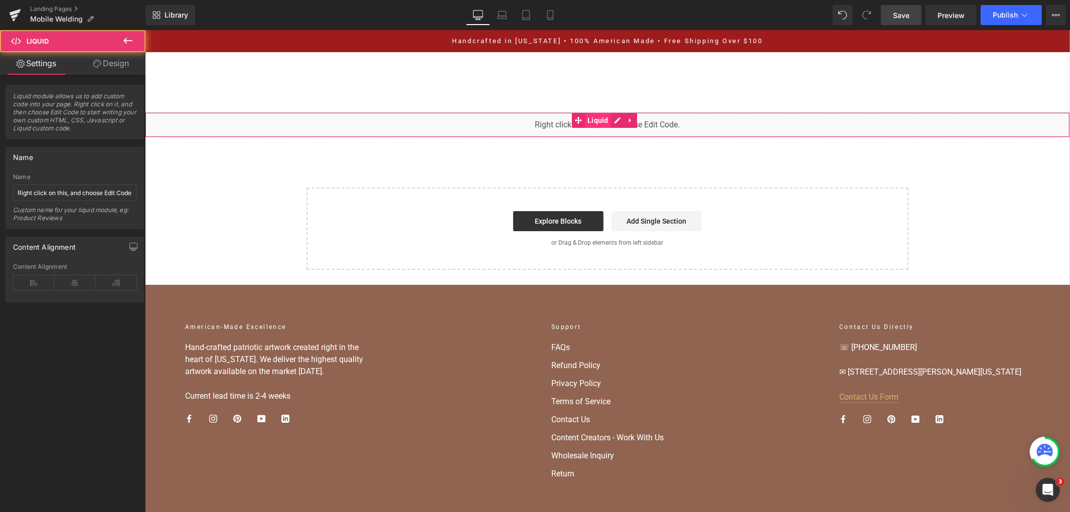
click at [594, 125] on span "Liquid" at bounding box center [597, 119] width 26 height 15
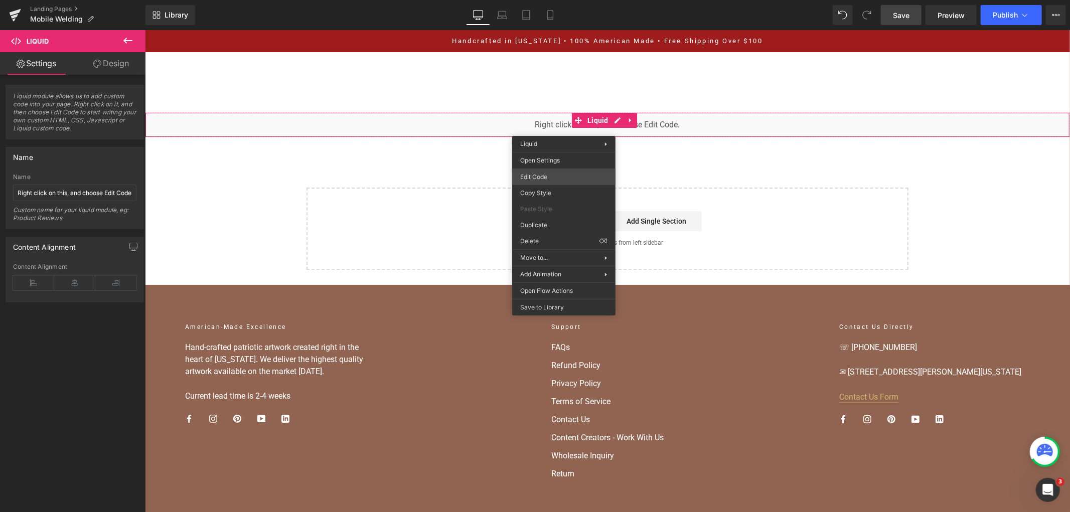
click at [571, 0] on div "Liquid You are previewing how the will restyle your page. You can not edit Elem…" at bounding box center [535, 0] width 1070 height 0
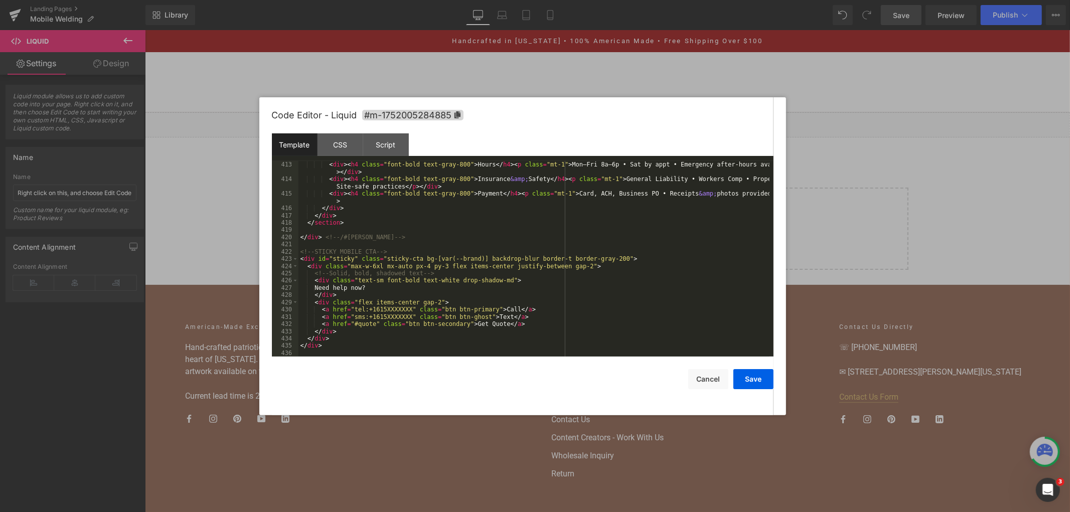
scroll to position [3235, 0]
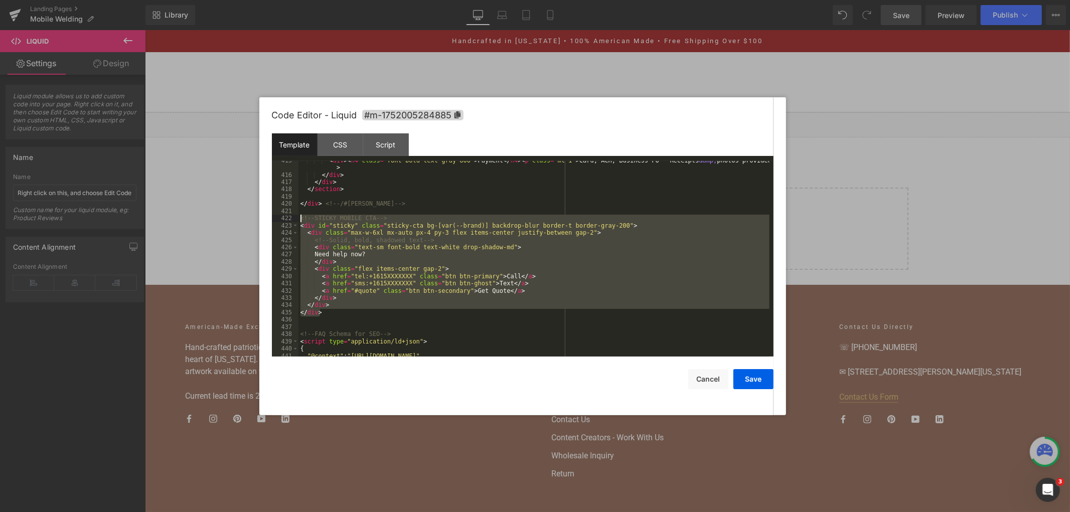
drag, startPoint x: 338, startPoint y: 314, endPoint x: 262, endPoint y: 219, distance: 122.0
click at [262, 219] on div "Code Editor - Liquid #m-1752005284885 Template CSS Script Data 415 416 417 418 …" at bounding box center [522, 256] width 527 height 318
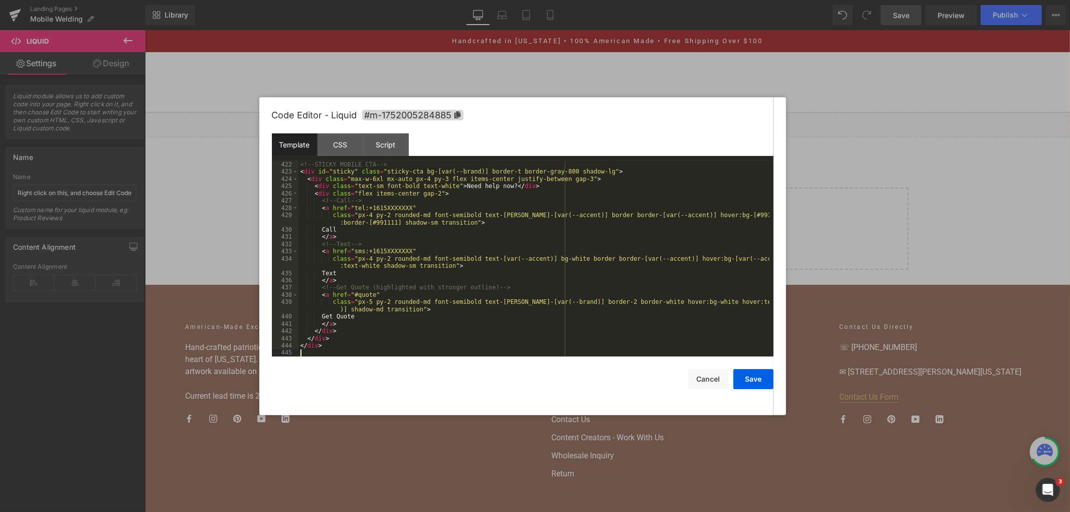
scroll to position [3289, 0]
click at [746, 383] on button "Save" at bounding box center [753, 379] width 40 height 20
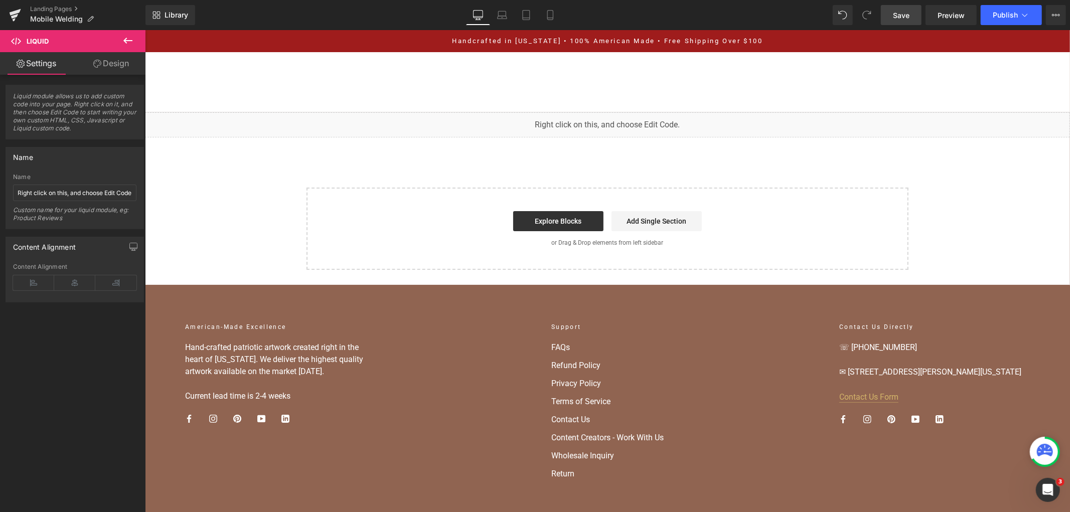
click at [906, 19] on span "Save" at bounding box center [901, 15] width 17 height 11
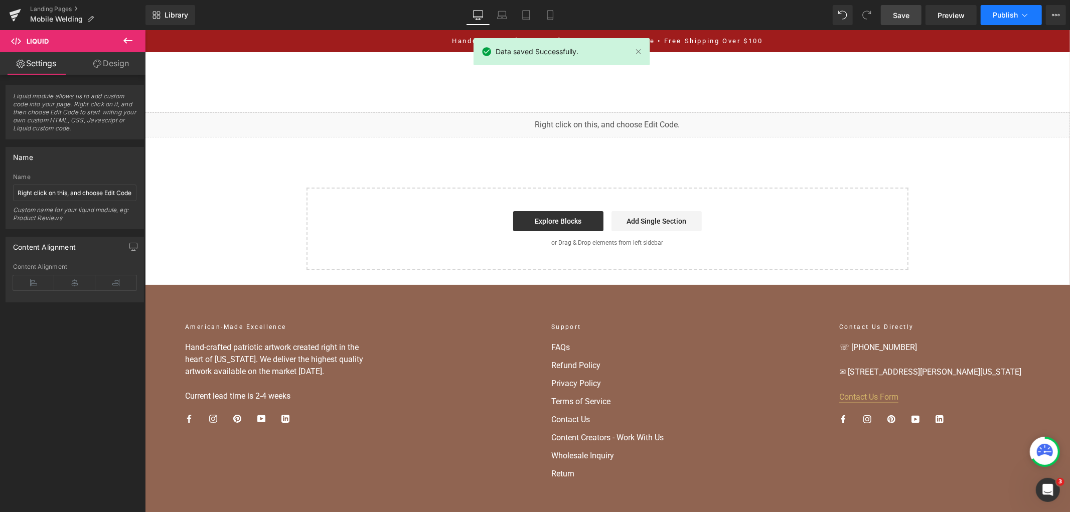
click at [995, 14] on span "Publish" at bounding box center [1005, 15] width 25 height 8
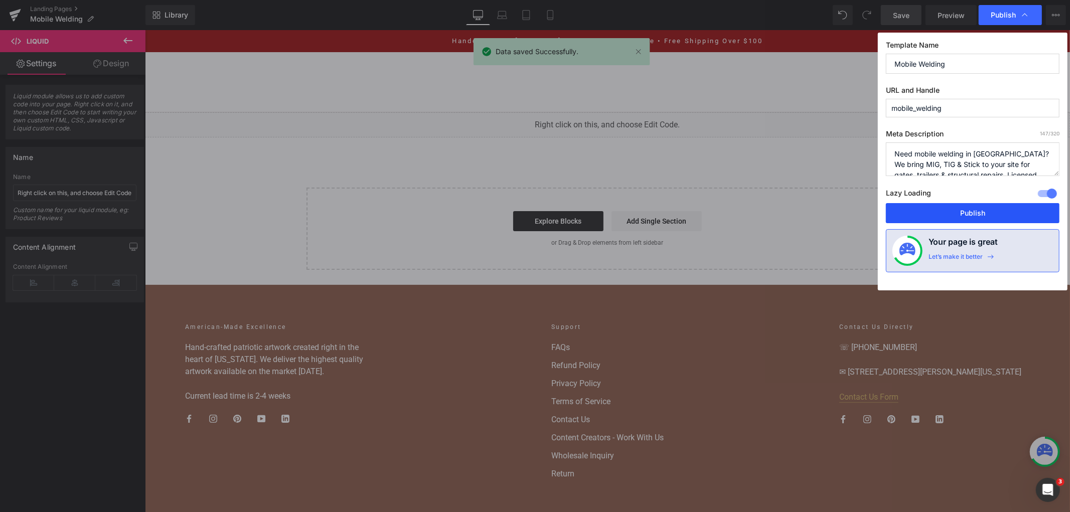
click at [947, 208] on button "Publish" at bounding box center [973, 213] width 174 height 20
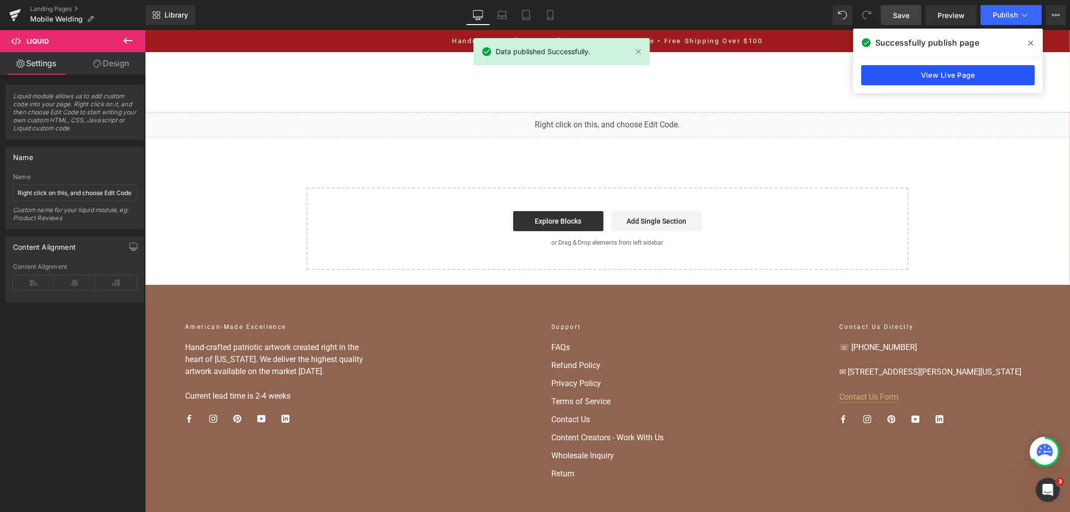
click at [944, 74] on link "View Live Page" at bounding box center [948, 75] width 174 height 20
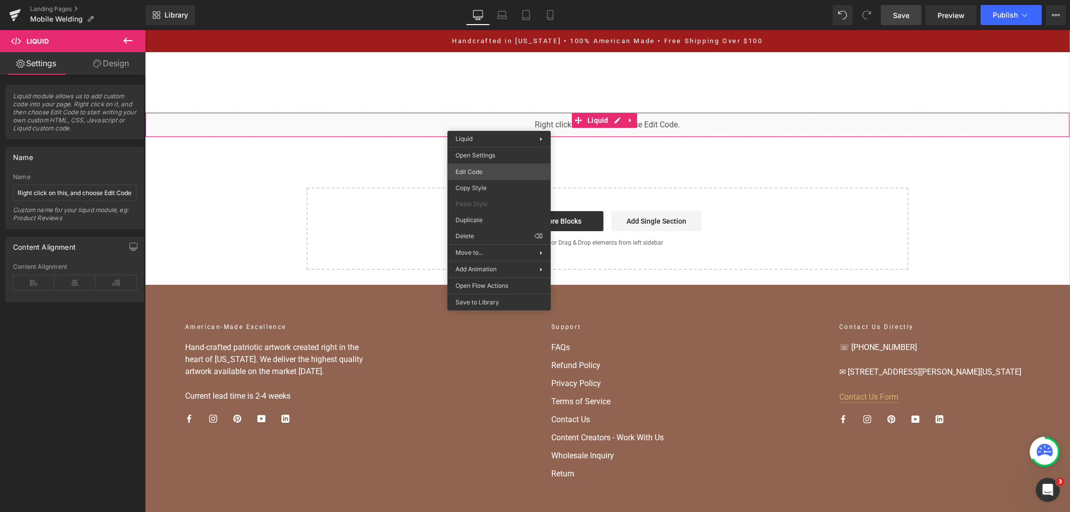
click at [480, 0] on div "Liquid You are previewing how the will restyle your page. You can not edit Elem…" at bounding box center [535, 0] width 1070 height 0
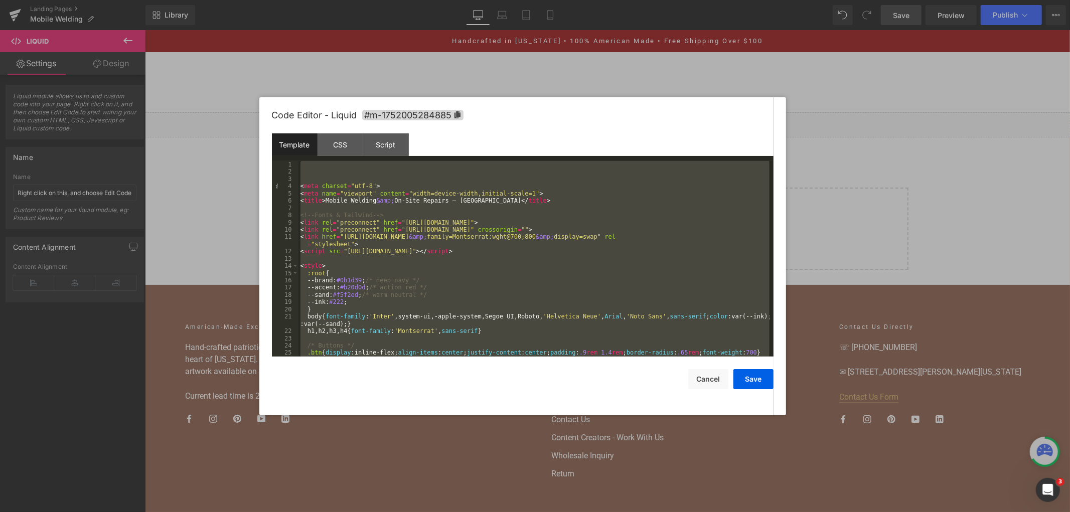
scroll to position [3101, 0]
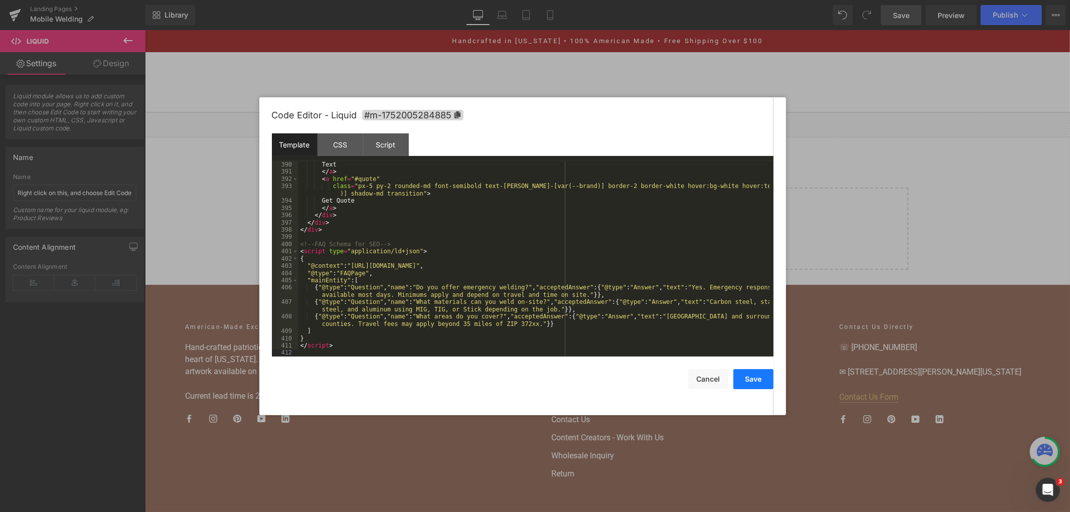
click at [752, 375] on button "Save" at bounding box center [753, 379] width 40 height 20
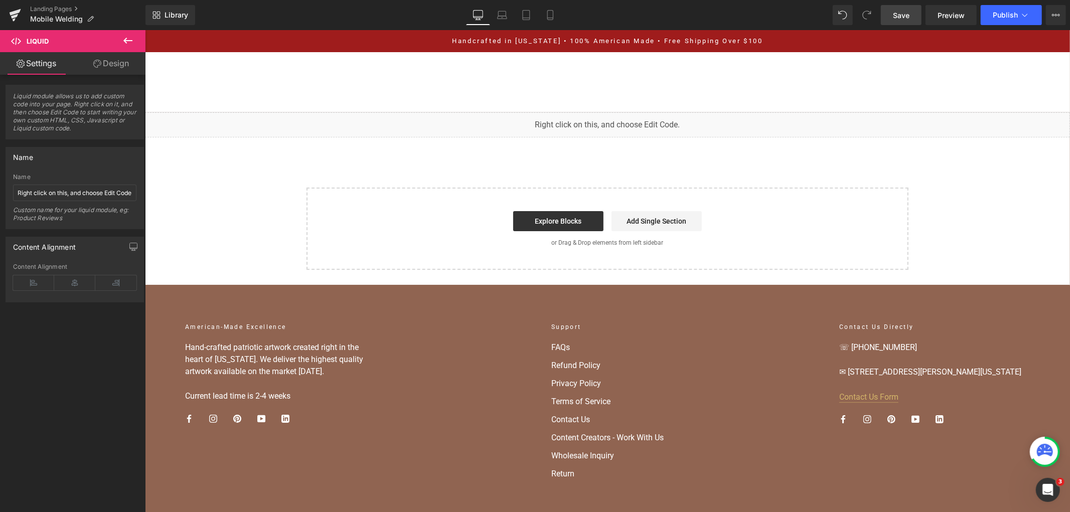
click at [903, 28] on div "Library Desktop Desktop Laptop Tablet Mobile Save Preview Publish Scheduled Vie…" at bounding box center [607, 15] width 924 height 30
click at [903, 20] on span "Save" at bounding box center [901, 15] width 17 height 11
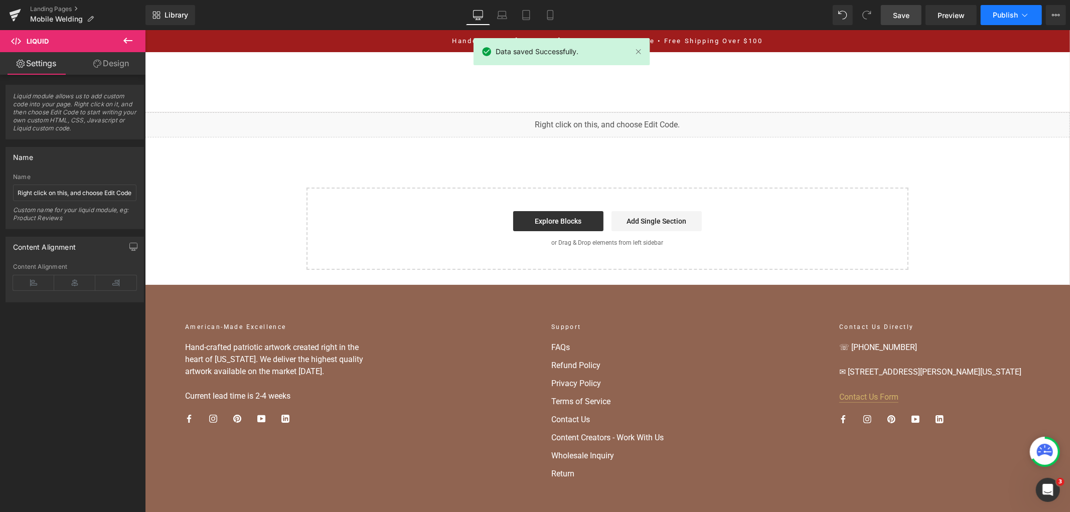
click at [994, 19] on span "Publish" at bounding box center [1005, 15] width 25 height 8
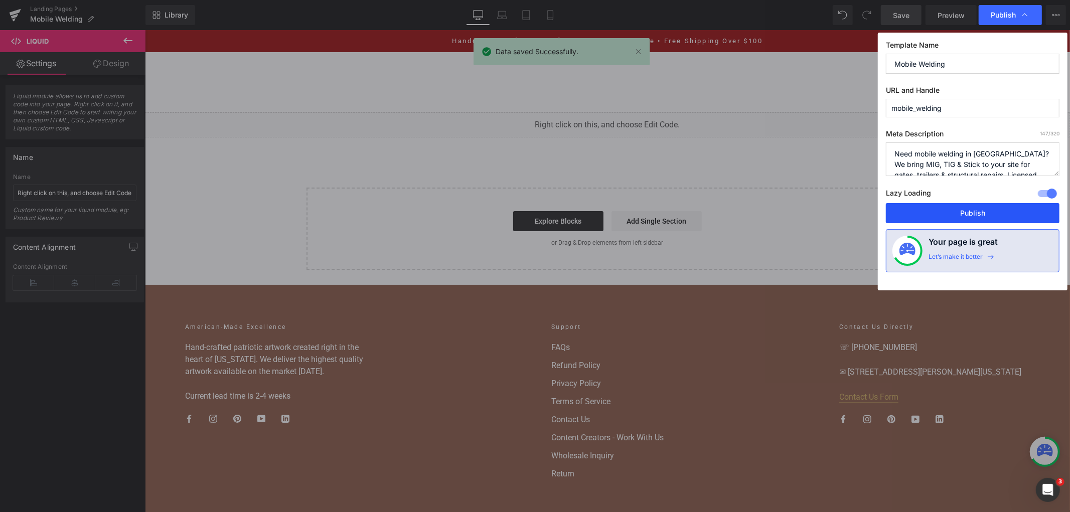
click at [945, 219] on button "Publish" at bounding box center [973, 213] width 174 height 20
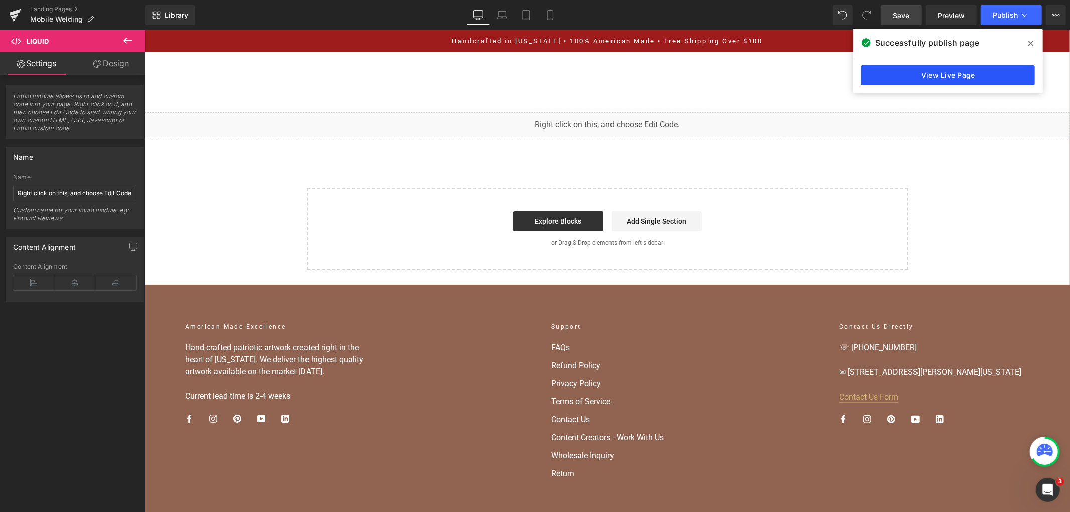
click at [974, 69] on link "View Live Page" at bounding box center [948, 75] width 174 height 20
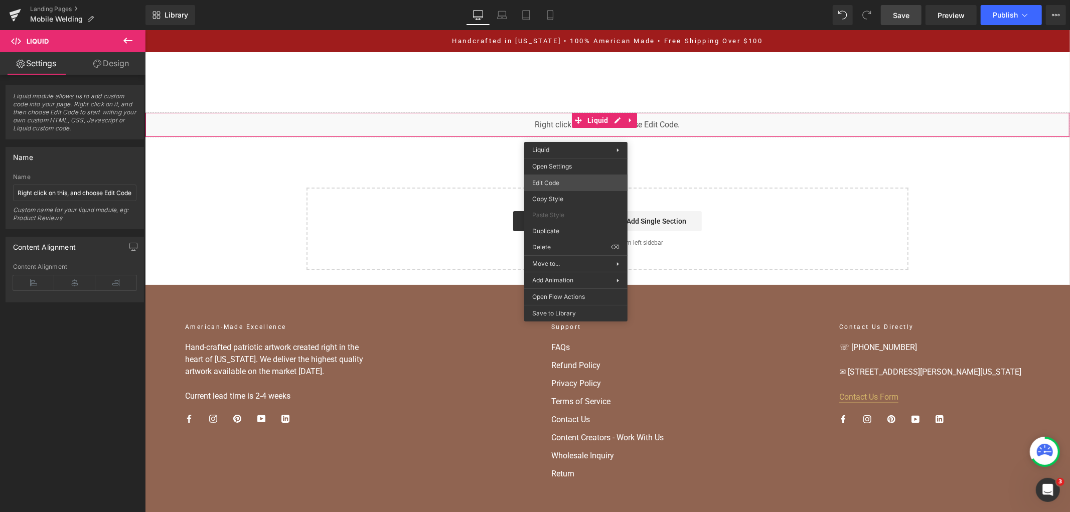
click at [567, 0] on div "Liquid You are previewing how the will restyle your page. You can not edit Elem…" at bounding box center [535, 0] width 1070 height 0
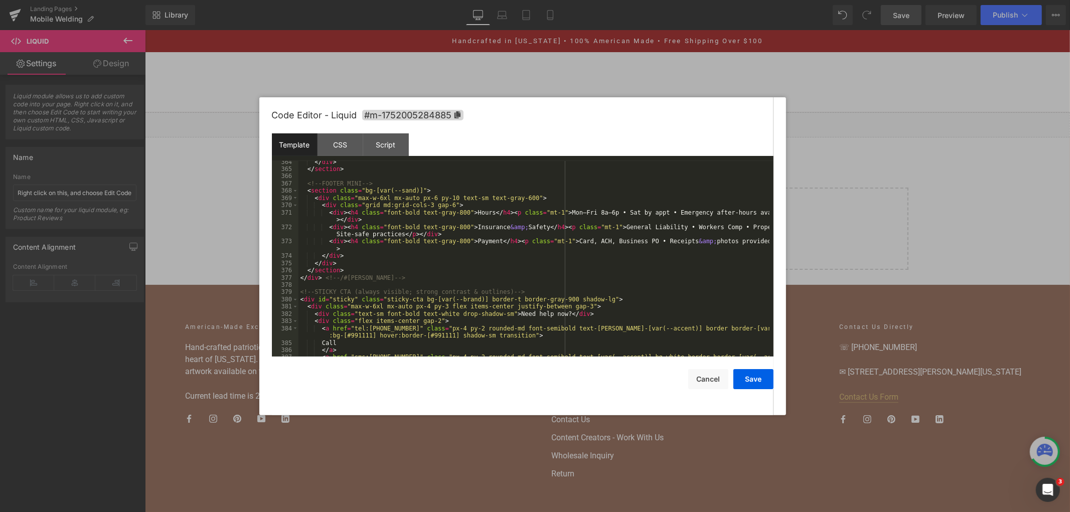
scroll to position [2920, 0]
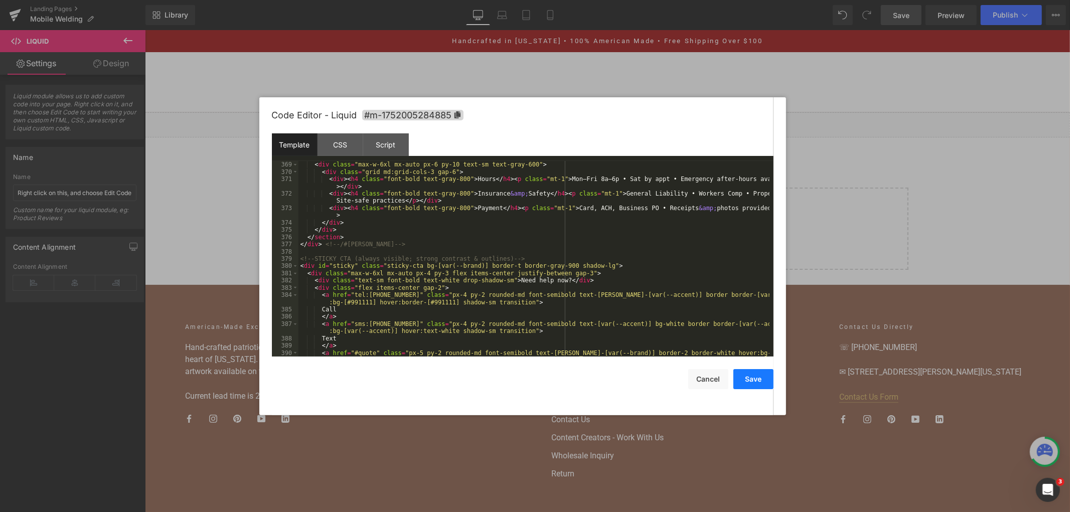
click at [748, 375] on button "Save" at bounding box center [753, 379] width 40 height 20
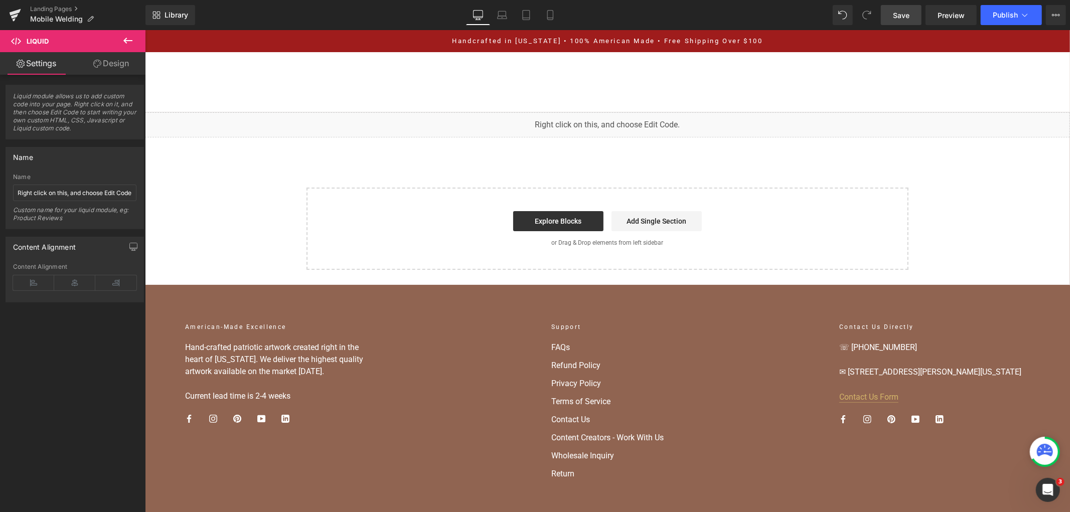
click at [902, 13] on span "Save" at bounding box center [901, 15] width 17 height 11
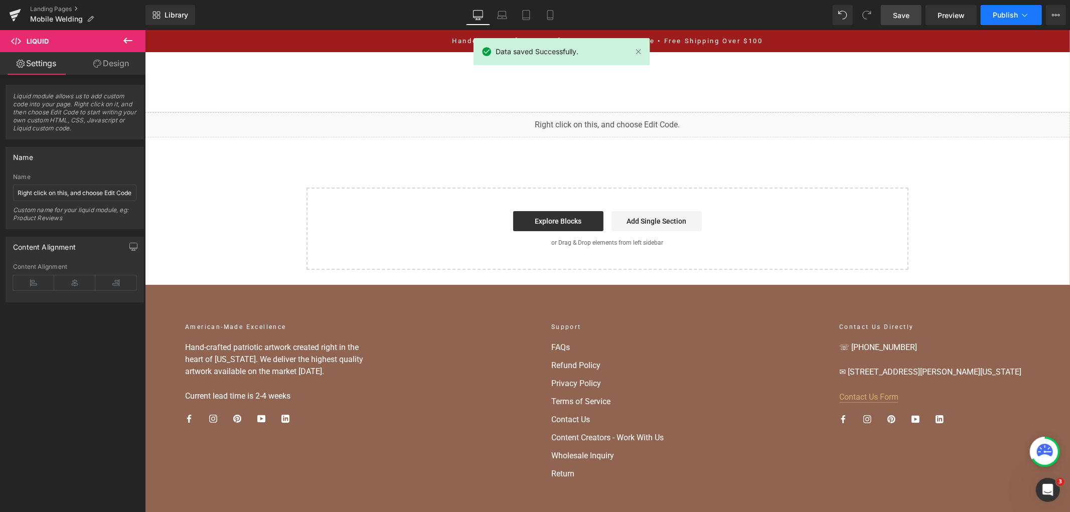
click at [987, 23] on button "Publish" at bounding box center [1011, 15] width 61 height 20
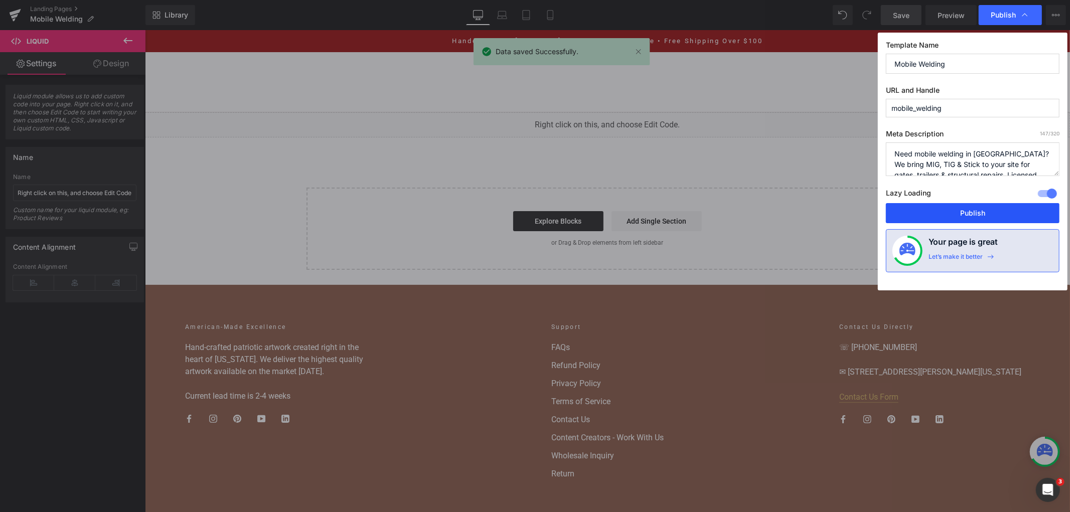
click at [986, 218] on button "Publish" at bounding box center [973, 213] width 174 height 20
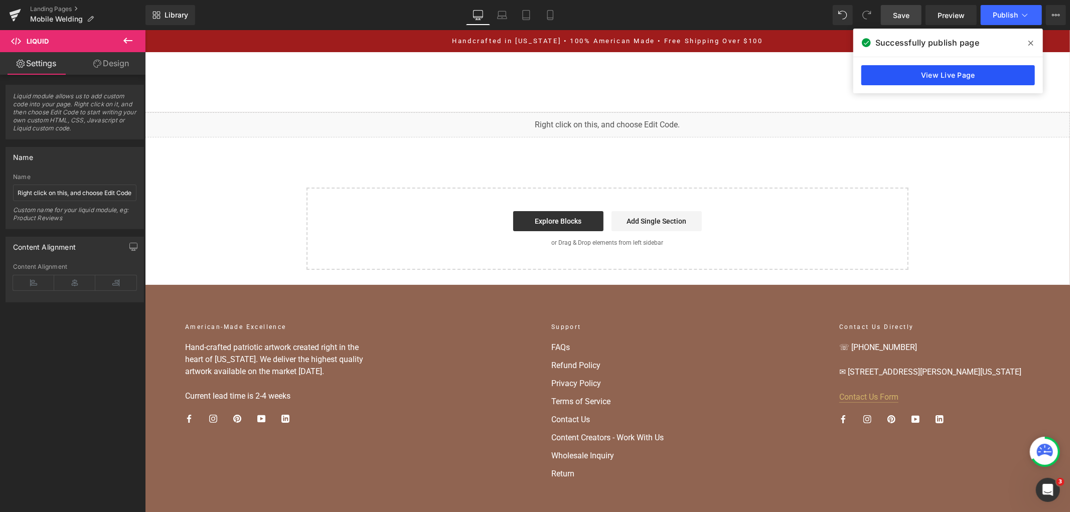
click at [983, 76] on link "View Live Page" at bounding box center [948, 75] width 174 height 20
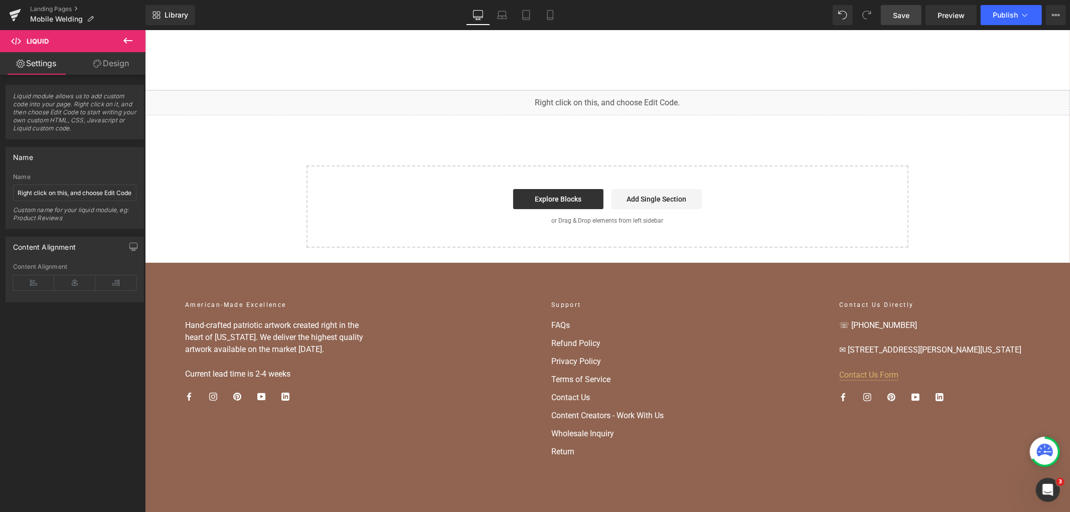
scroll to position [56, 0]
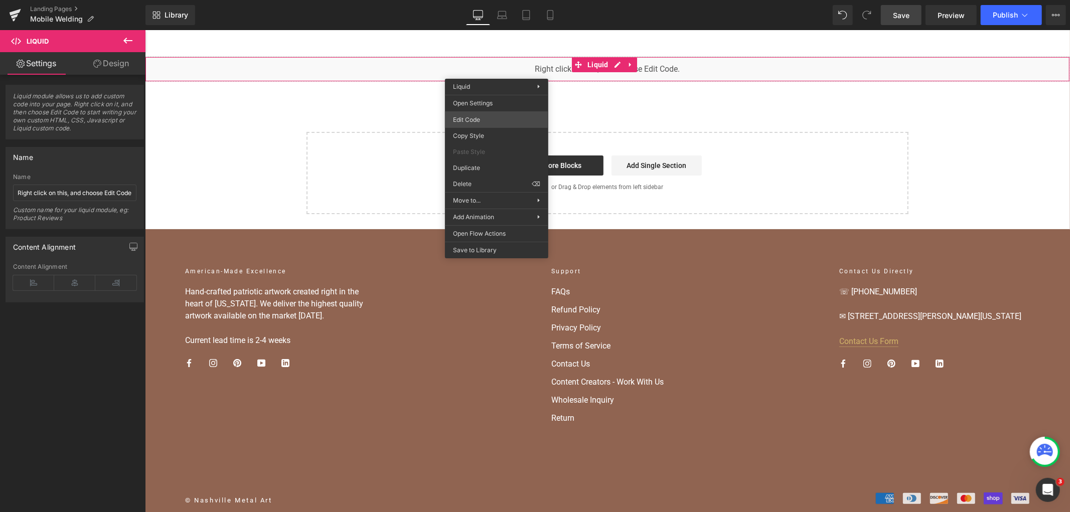
click at [499, 0] on div "Liquid You are previewing how the will restyle your page. You can not edit Elem…" at bounding box center [535, 0] width 1070 height 0
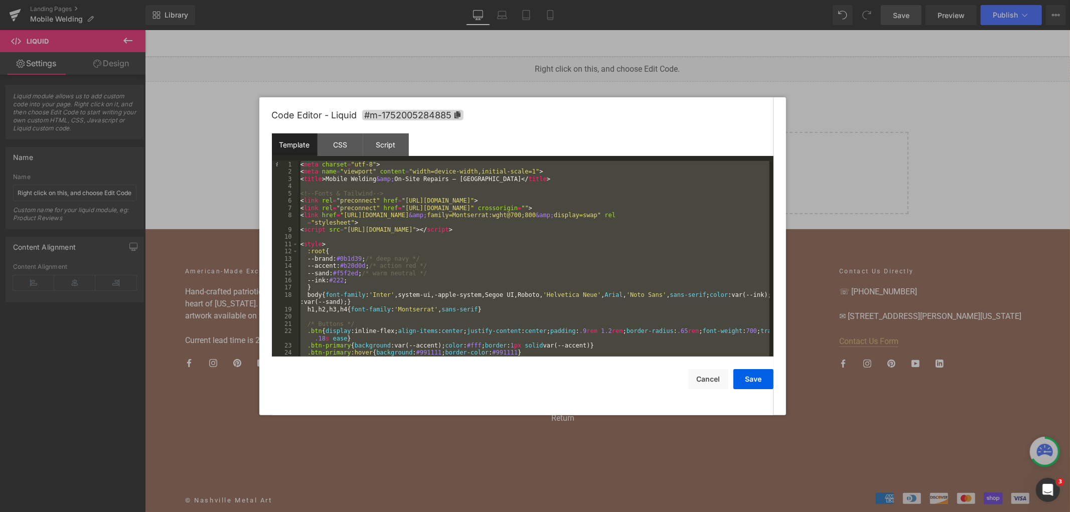
scroll to position [7, 0]
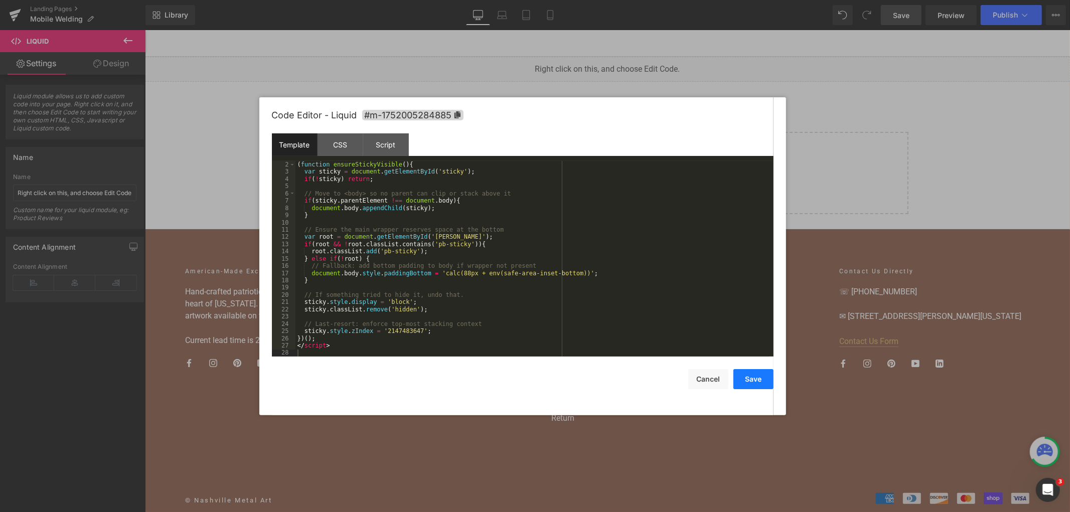
drag, startPoint x: 743, startPoint y: 382, endPoint x: 698, endPoint y: 227, distance: 161.6
click at [743, 382] on button "Save" at bounding box center [753, 379] width 40 height 20
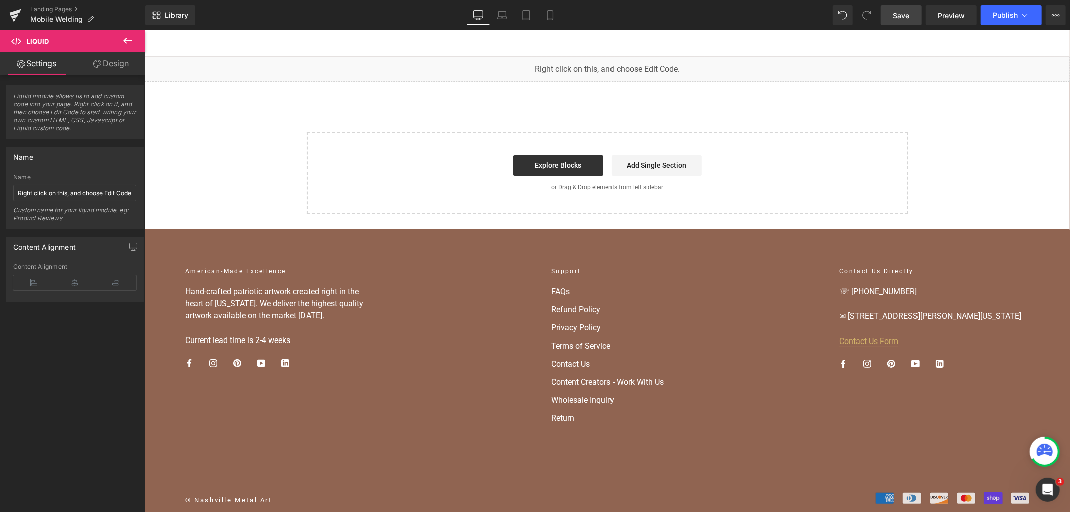
click at [899, 13] on span "Save" at bounding box center [901, 15] width 17 height 11
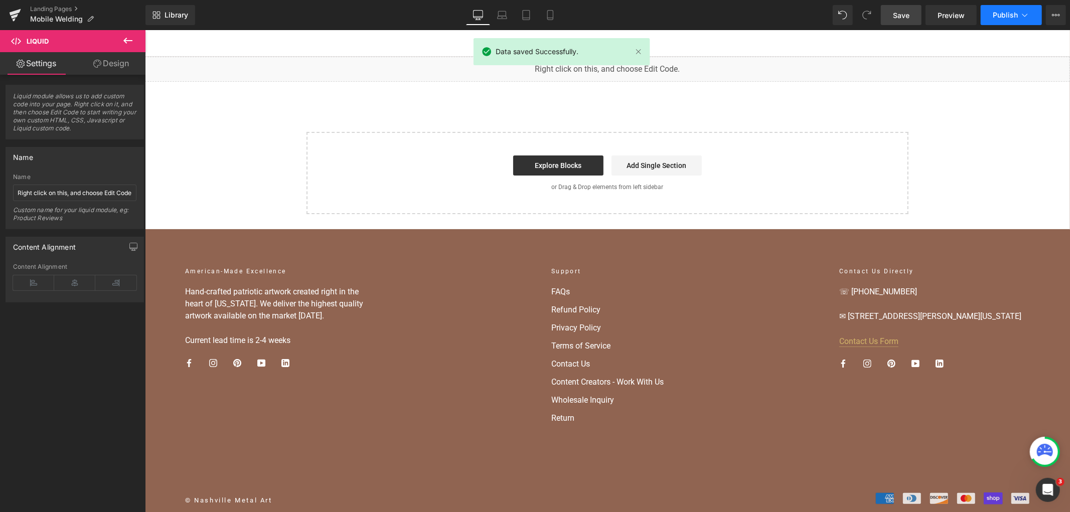
click at [988, 18] on button "Publish" at bounding box center [1011, 15] width 61 height 20
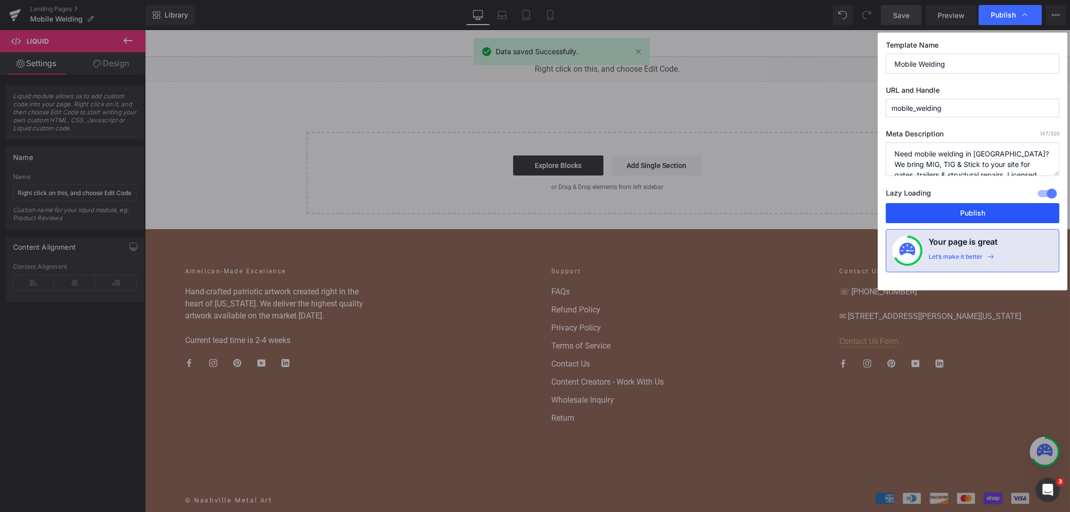
click at [943, 213] on button "Publish" at bounding box center [973, 213] width 174 height 20
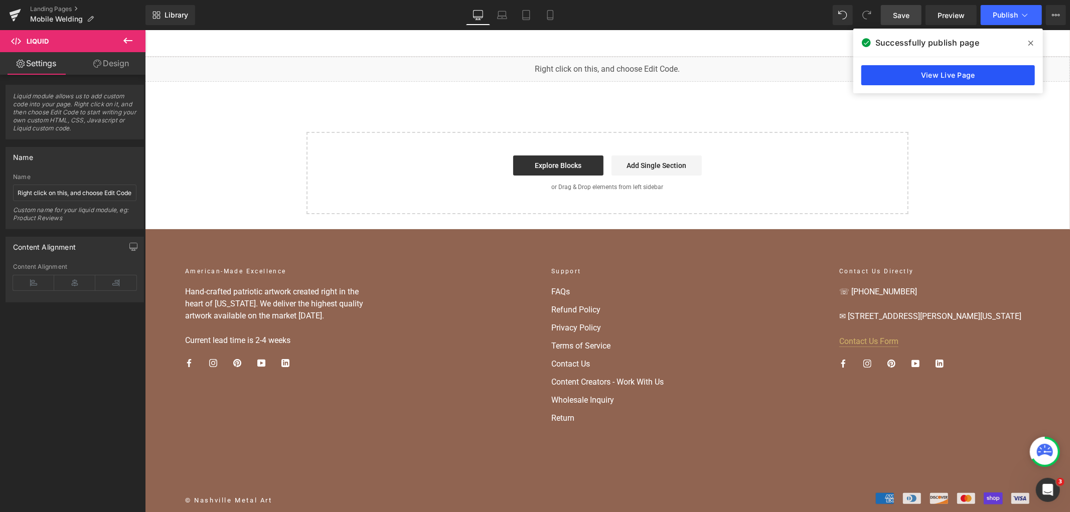
click at [904, 73] on link "View Live Page" at bounding box center [948, 75] width 174 height 20
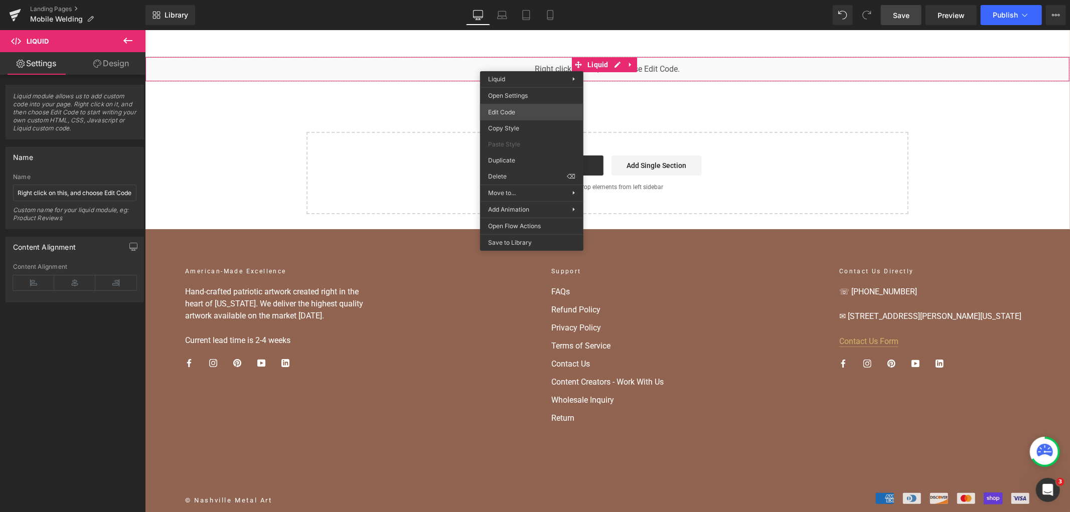
click at [555, 0] on div "Liquid You are previewing how the will restyle your page. You can not edit Elem…" at bounding box center [535, 0] width 1070 height 0
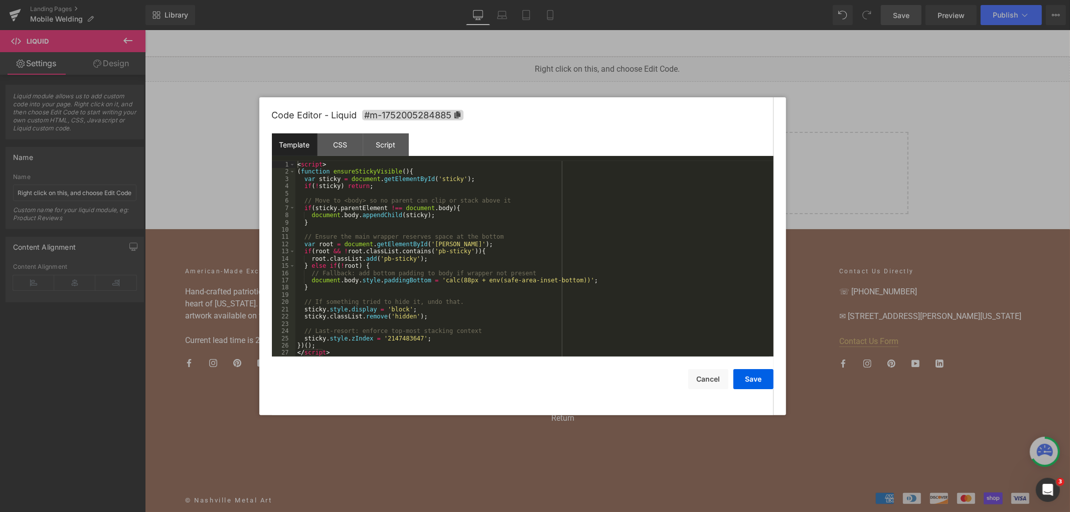
click at [517, 222] on div "< script > ( function ensureStickyVisible ( ) { var sticky = document . getElem…" at bounding box center [532, 266] width 474 height 210
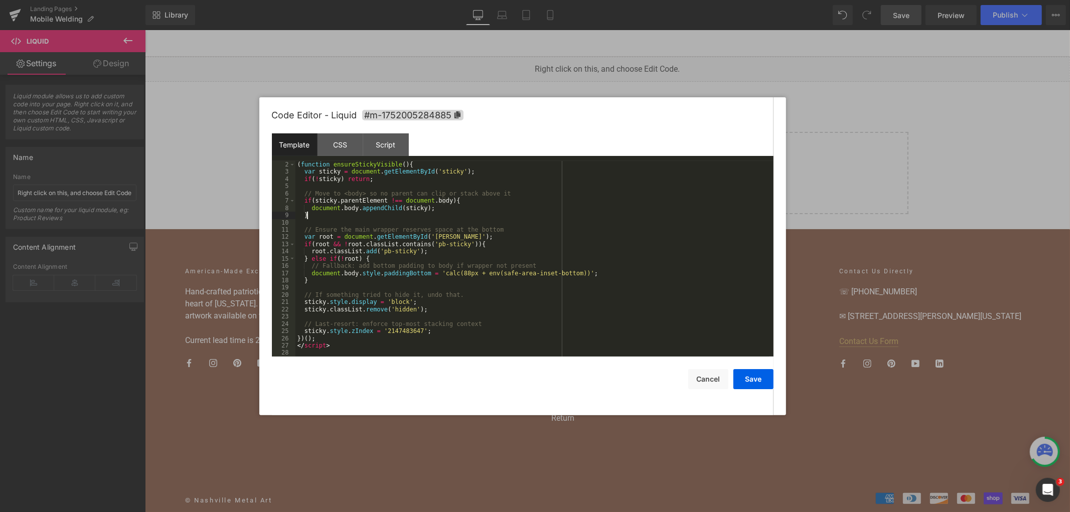
scroll to position [0, 0]
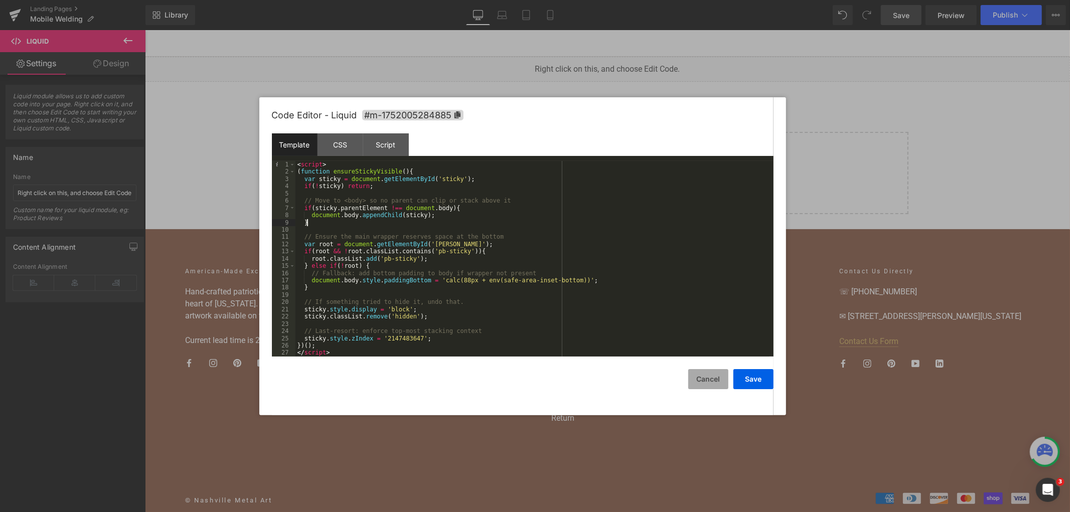
click at [700, 380] on button "Cancel" at bounding box center [708, 379] width 40 height 20
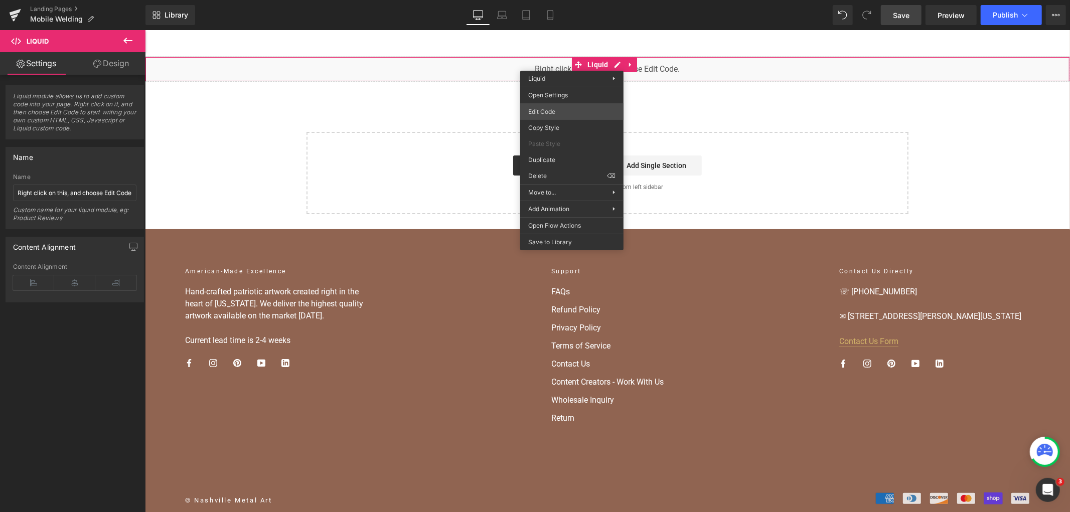
click at [543, 0] on div "Liquid You are previewing how the will restyle your page. You can not edit Elem…" at bounding box center [535, 0] width 1070 height 0
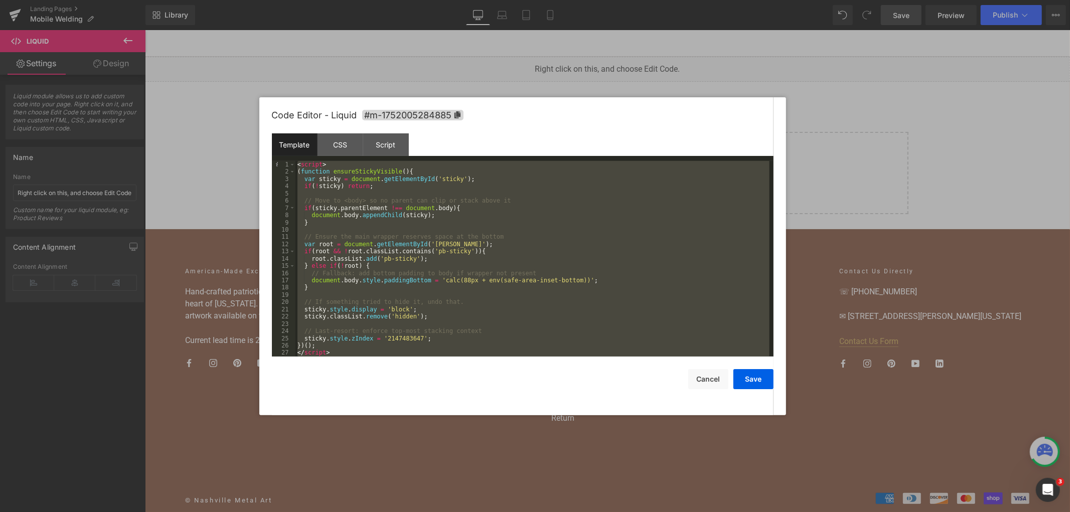
scroll to position [3398, 0]
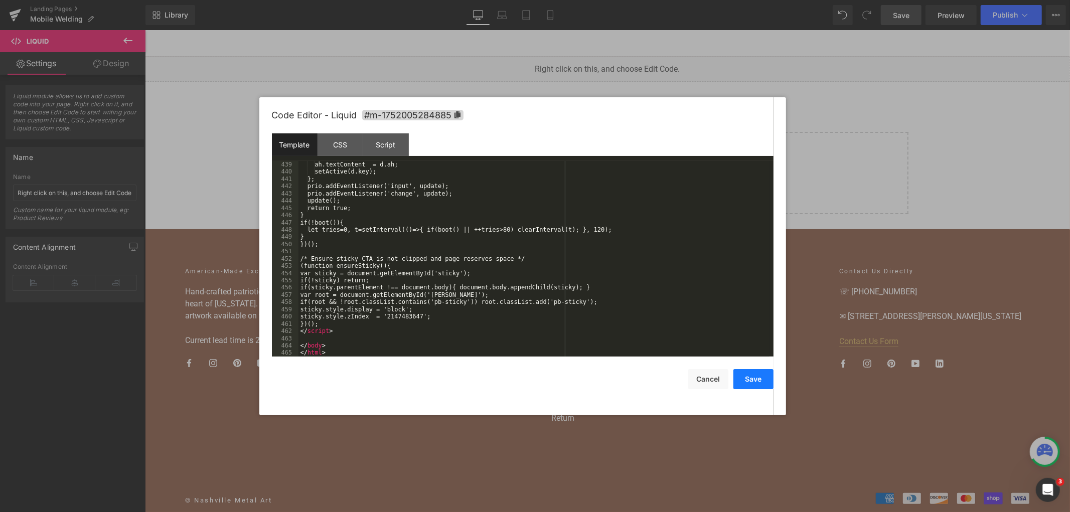
click at [752, 378] on button "Save" at bounding box center [753, 379] width 40 height 20
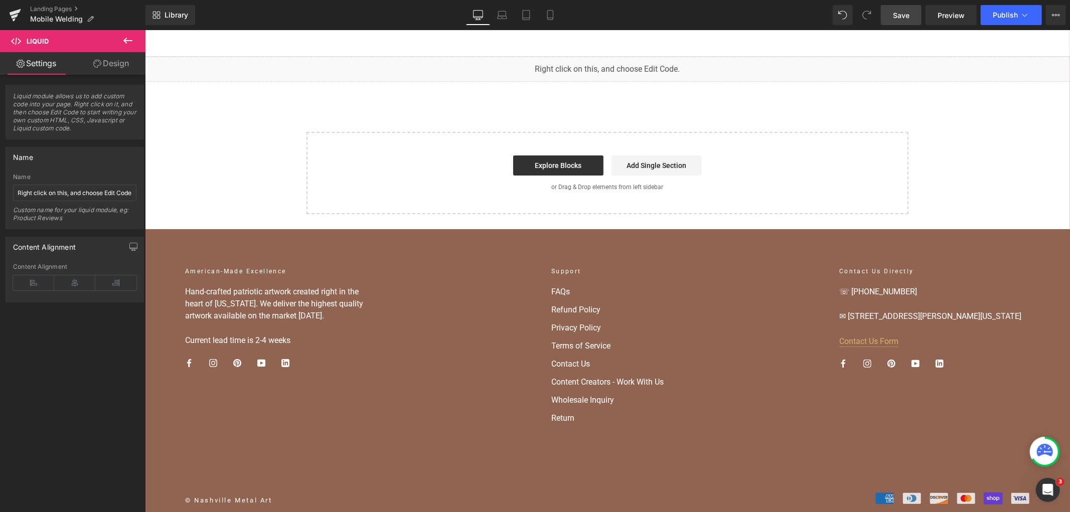
click at [904, 13] on span "Save" at bounding box center [901, 15] width 17 height 11
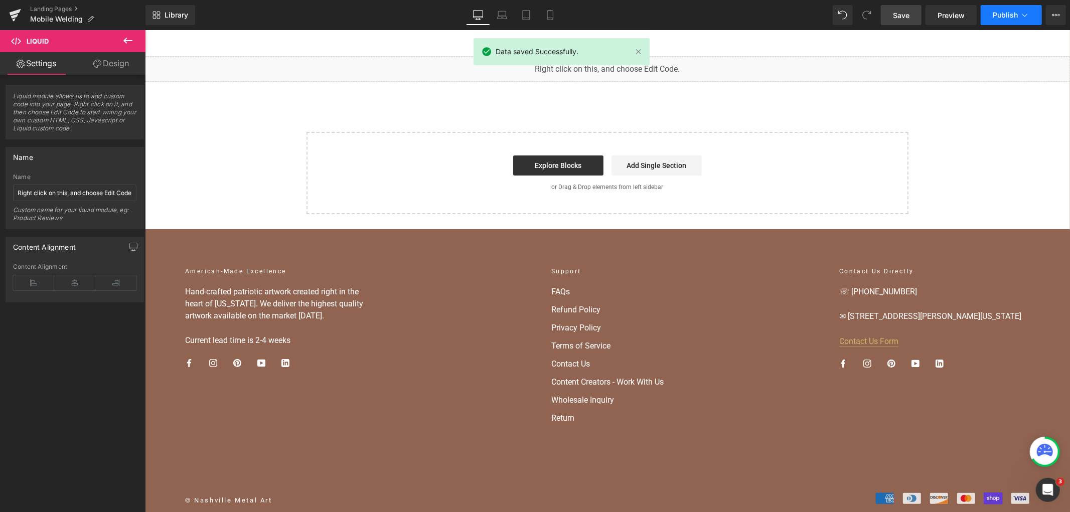
click at [996, 19] on button "Publish" at bounding box center [1011, 15] width 61 height 20
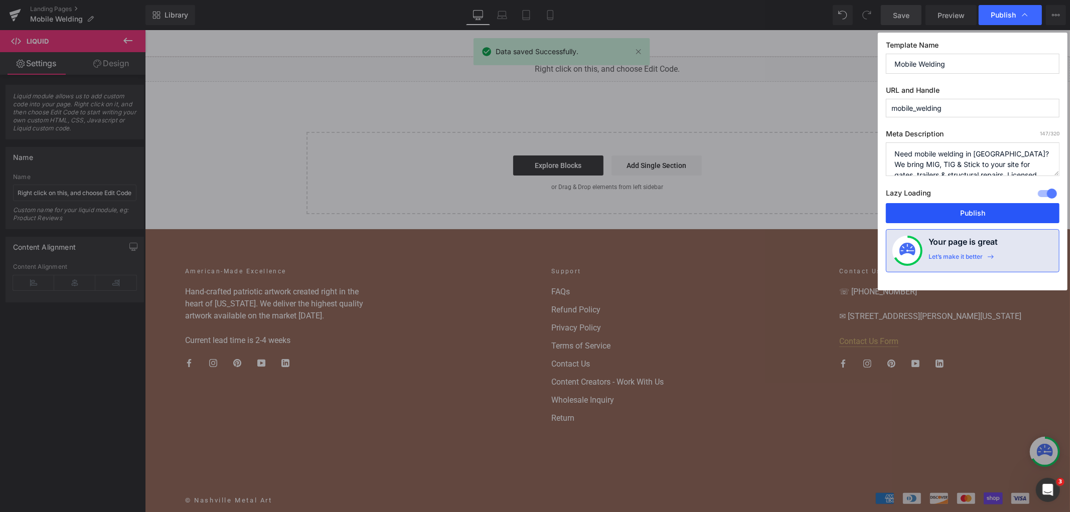
click at [938, 217] on button "Publish" at bounding box center [973, 213] width 174 height 20
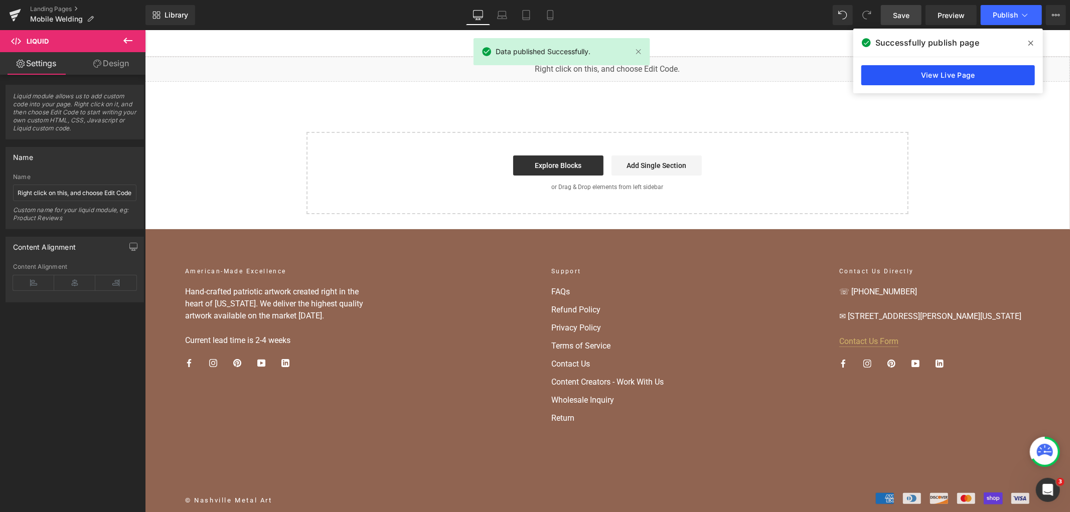
click at [895, 77] on link "View Live Page" at bounding box center [948, 75] width 174 height 20
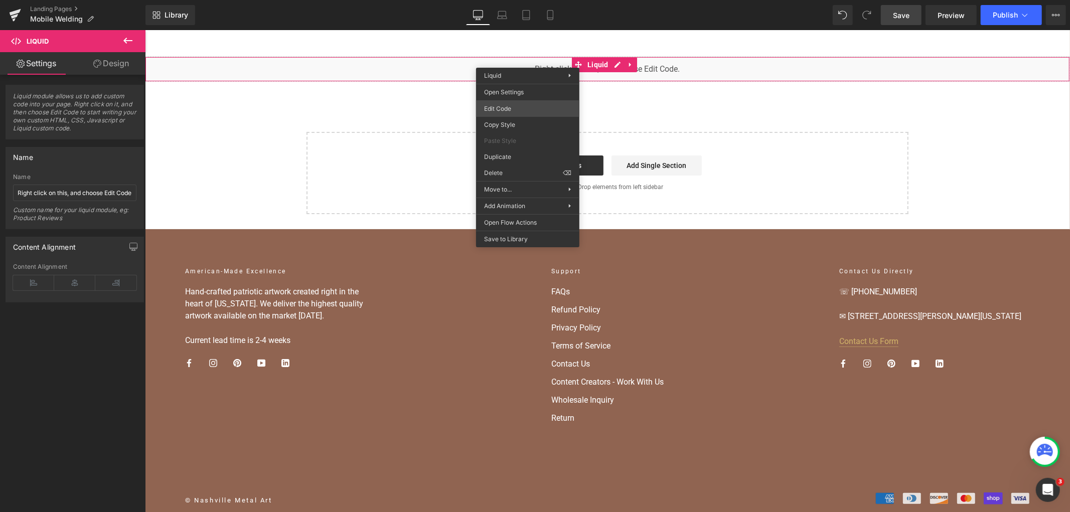
click at [532, 0] on div "Liquid You are previewing how the will restyle your page. You can not edit Elem…" at bounding box center [535, 0] width 1070 height 0
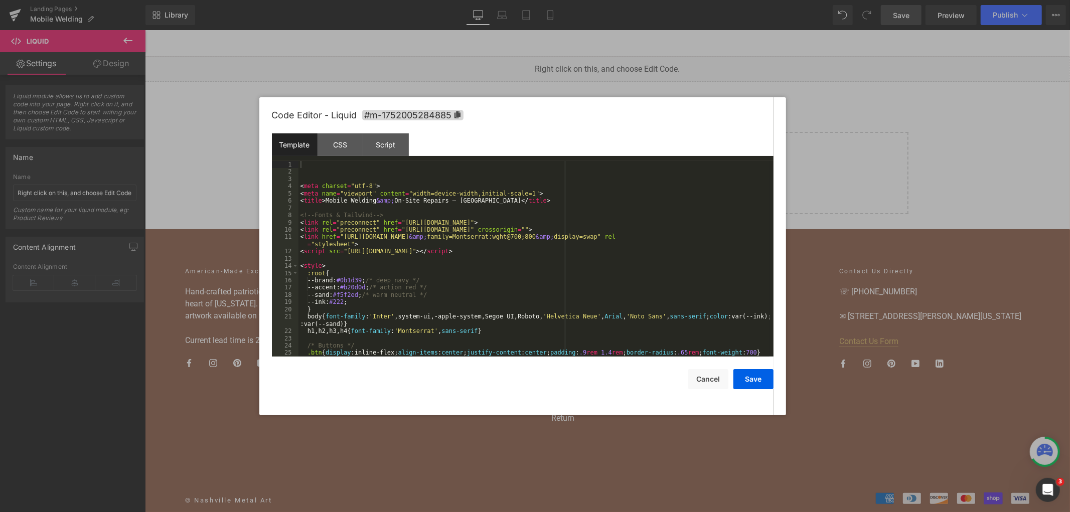
click at [431, 196] on div "< meta charset = "utf-8" > < meta name = "viewport" content = "width=device-wid…" at bounding box center [533, 266] width 471 height 210
click at [302, 186] on div "< meta charset = "utf-8" > < meta name = "viewport" content = "width=device-wid…" at bounding box center [533, 266] width 471 height 210
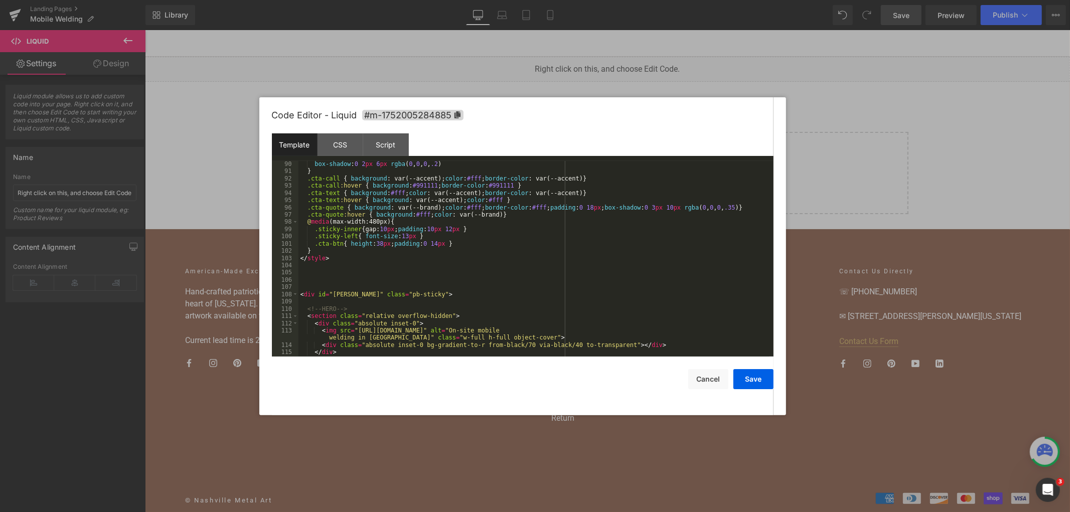
scroll to position [667, 0]
click at [344, 281] on div "box-shadow : 0 2 px 6 px rgba ( 0 , 0 , 0 , .2 ) } .cta-call { background : var…" at bounding box center [533, 266] width 471 height 210
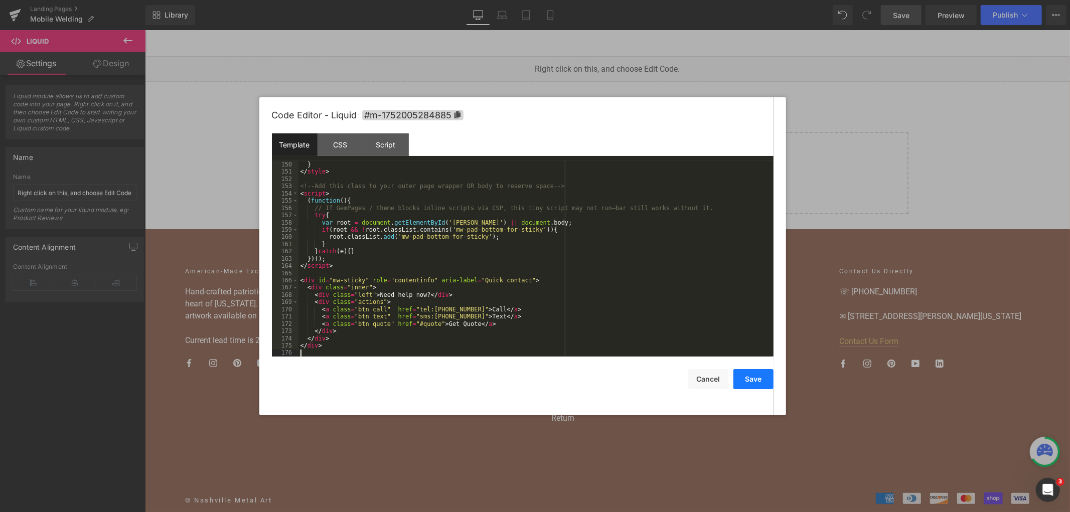
click at [756, 382] on button "Save" at bounding box center [753, 379] width 40 height 20
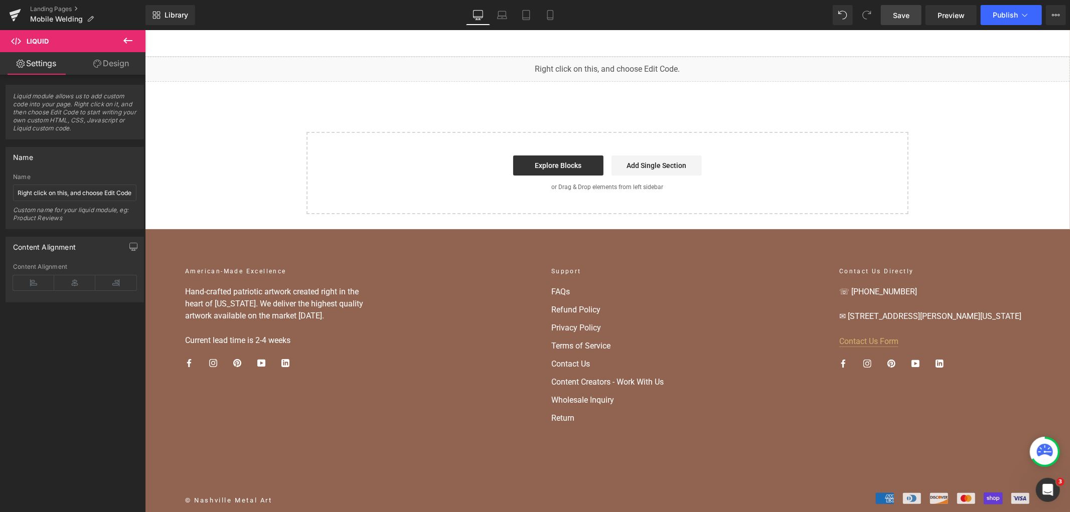
click at [914, 13] on link "Save" at bounding box center [901, 15] width 41 height 20
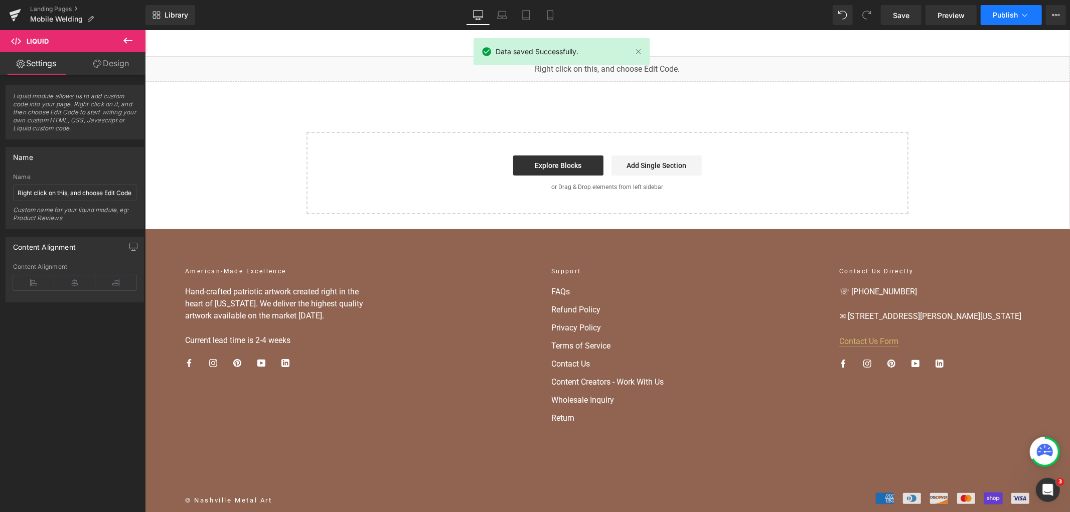
click at [1014, 18] on span "Publish" at bounding box center [1005, 15] width 25 height 8
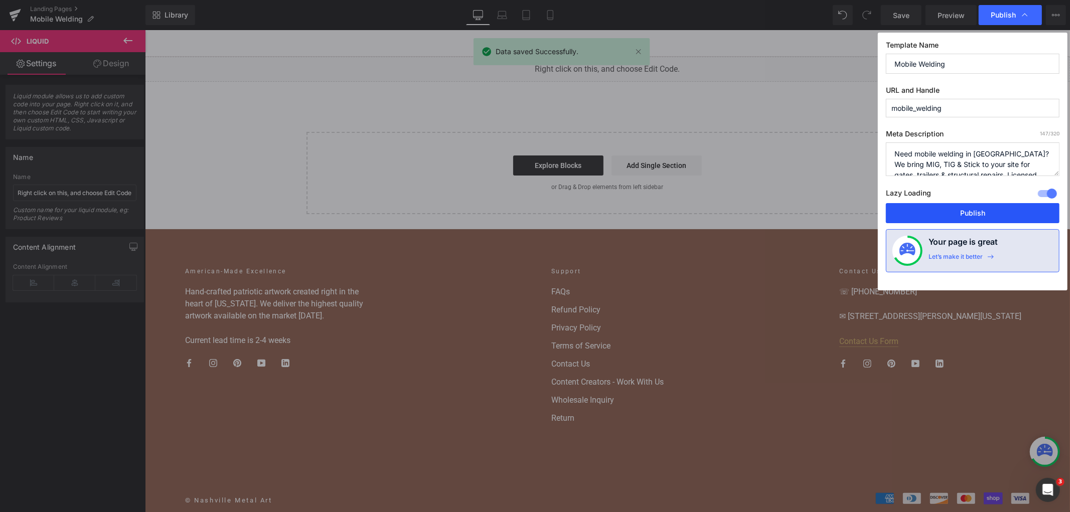
click at [919, 217] on button "Publish" at bounding box center [973, 213] width 174 height 20
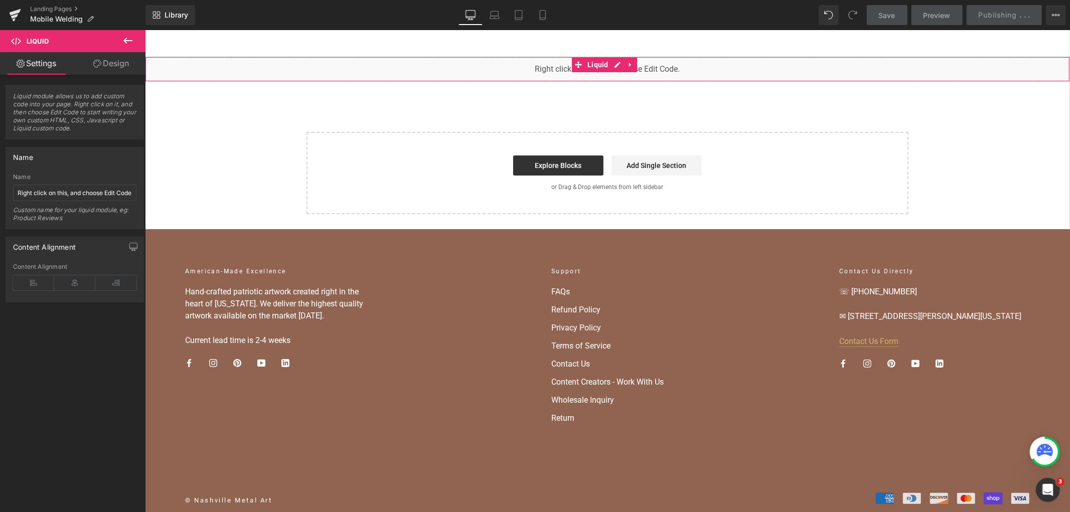
scroll to position [0, 0]
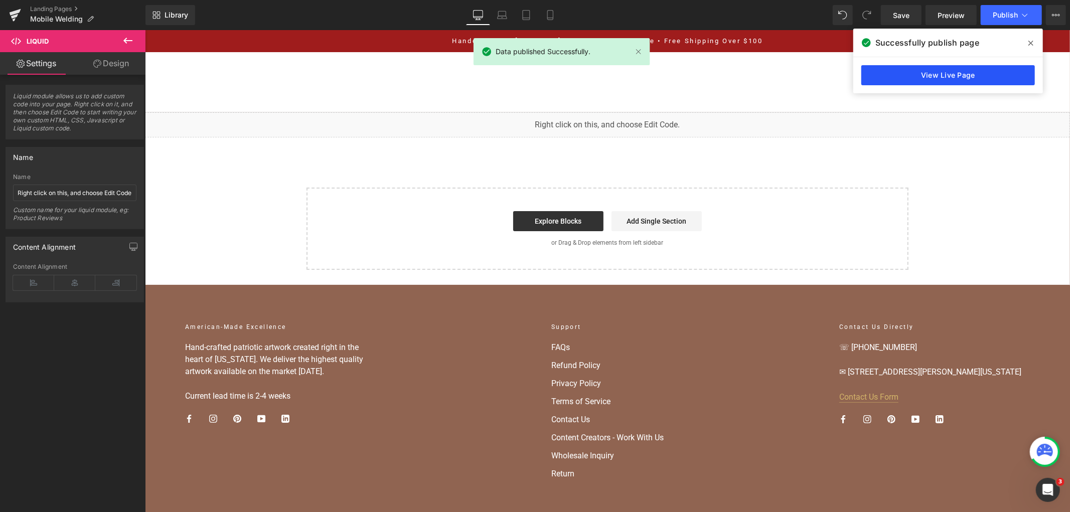
click at [991, 69] on link "View Live Page" at bounding box center [948, 75] width 174 height 20
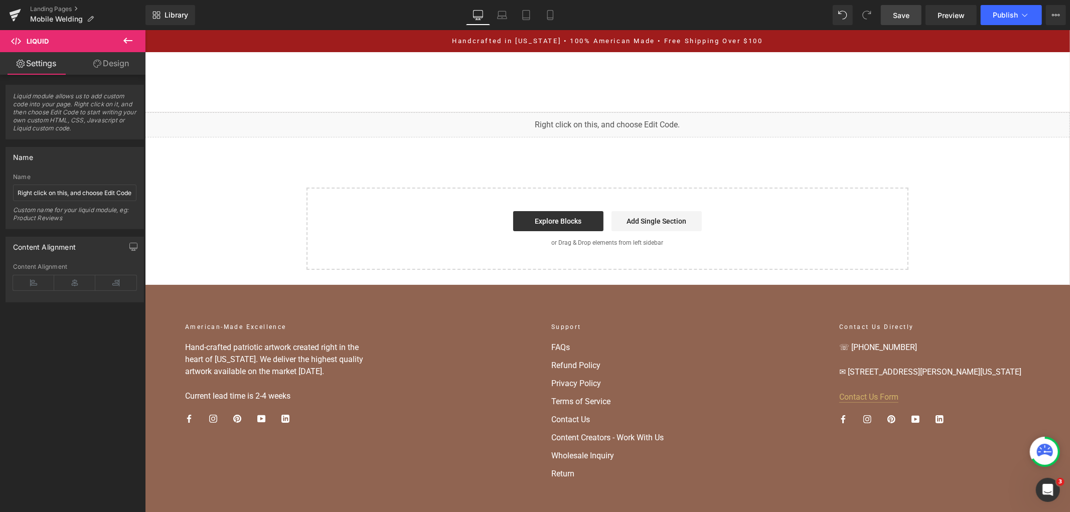
click at [893, 18] on link "Save" at bounding box center [901, 15] width 41 height 20
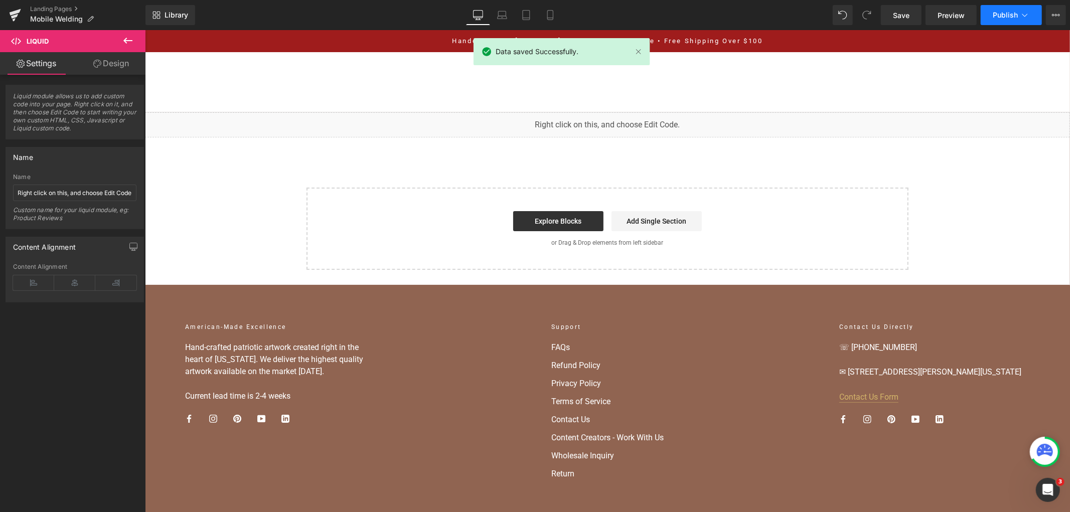
click at [1018, 9] on button "Publish" at bounding box center [1011, 15] width 61 height 20
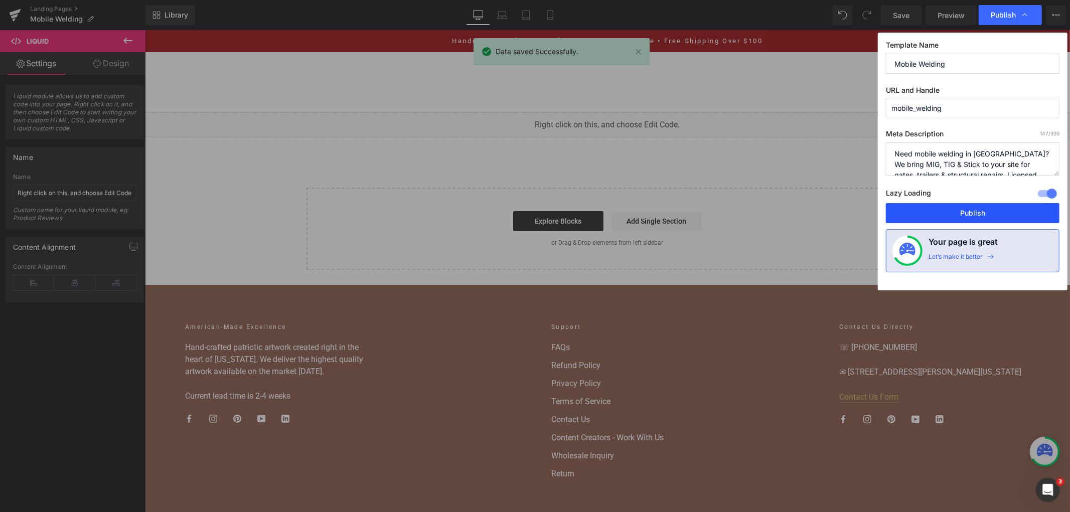
click at [957, 216] on button "Publish" at bounding box center [973, 213] width 174 height 20
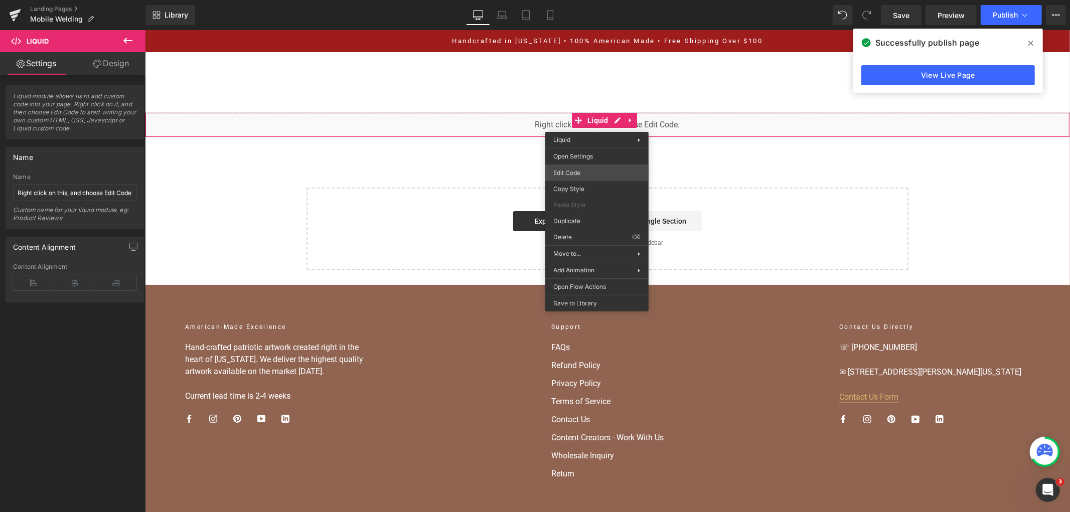
click at [598, 0] on div "Liquid You are previewing how the will restyle your page. You can not edit Elem…" at bounding box center [535, 0] width 1070 height 0
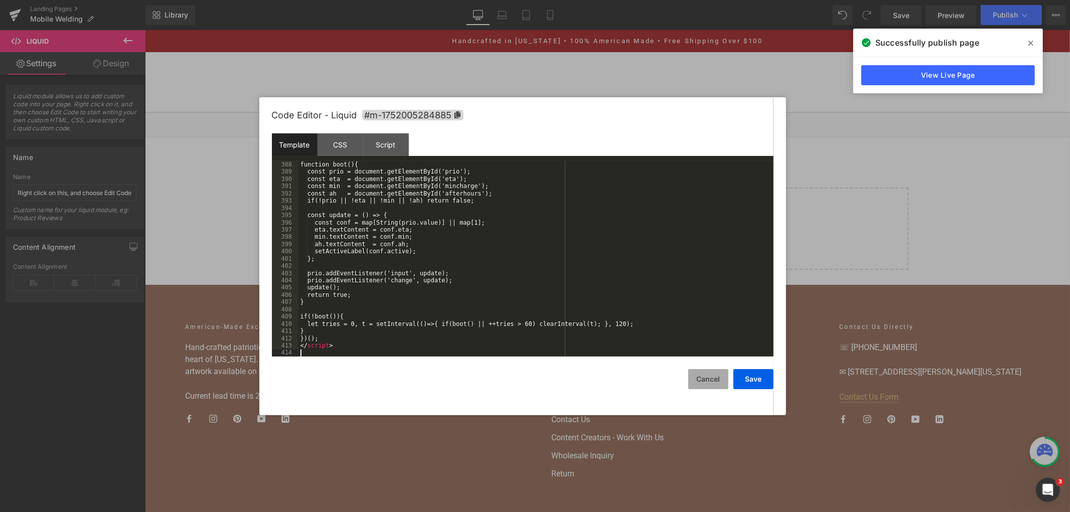
scroll to position [2941, 0]
drag, startPoint x: 739, startPoint y: 380, endPoint x: 757, endPoint y: 150, distance: 229.9
click at [739, 380] on button "Save" at bounding box center [753, 379] width 40 height 20
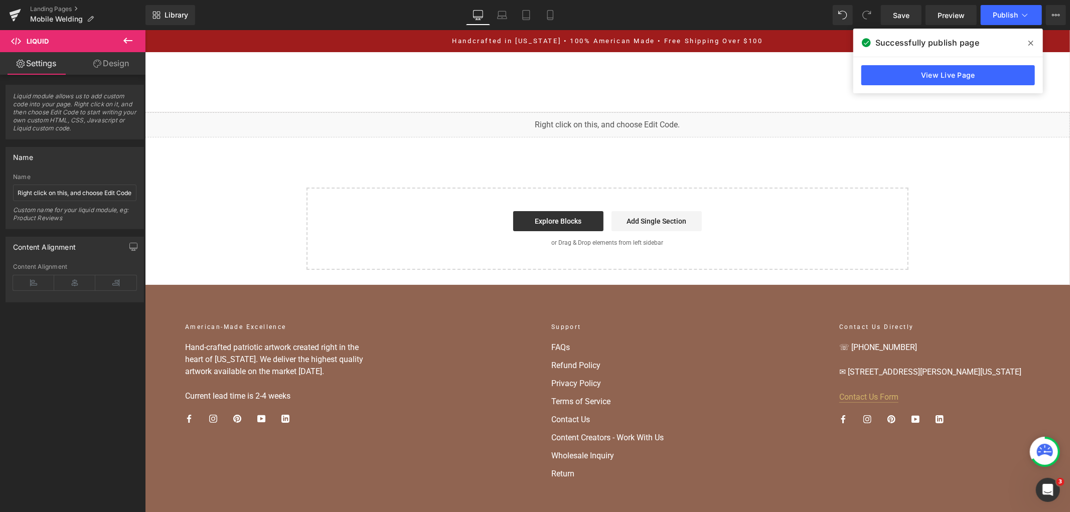
click at [1036, 41] on span at bounding box center [1031, 43] width 16 height 16
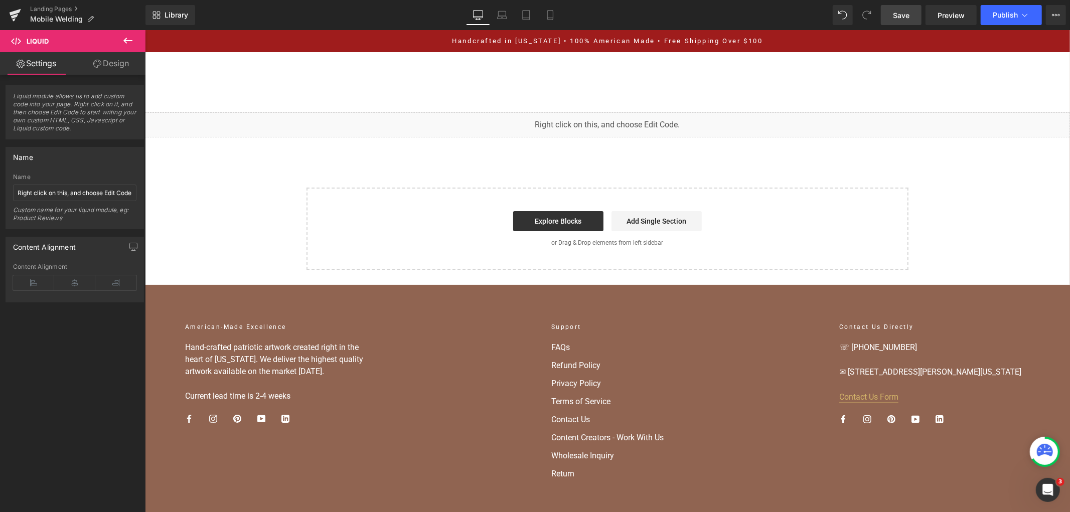
click at [921, 19] on link "Save" at bounding box center [901, 15] width 41 height 20
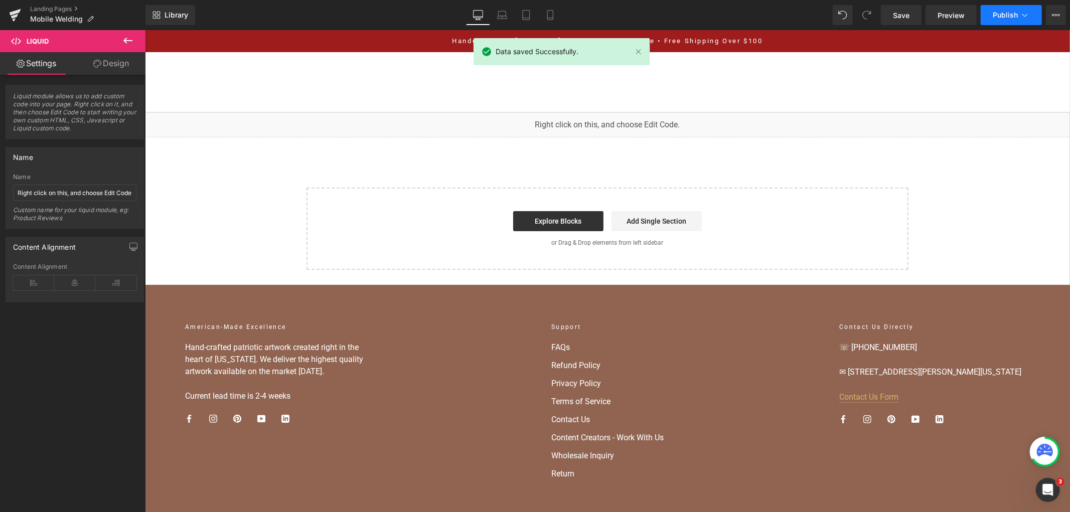
click at [1006, 17] on span "Publish" at bounding box center [1005, 15] width 25 height 8
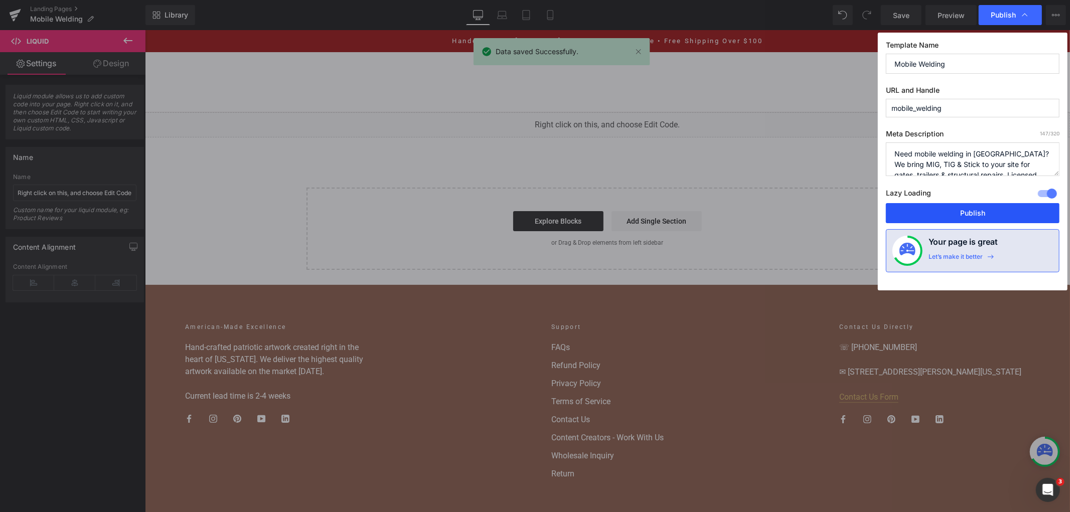
click at [944, 222] on button "Publish" at bounding box center [973, 213] width 174 height 20
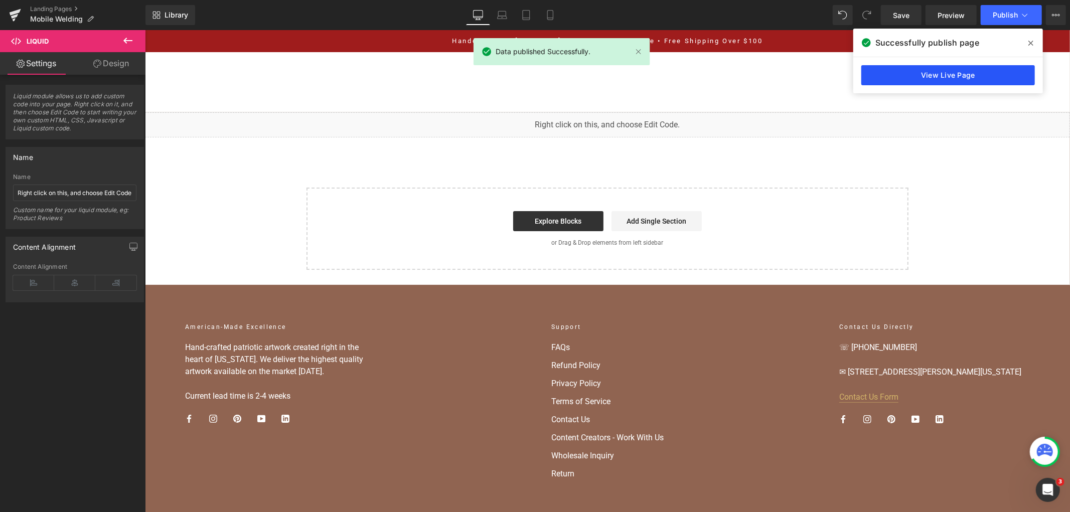
click at [942, 77] on link "View Live Page" at bounding box center [948, 75] width 174 height 20
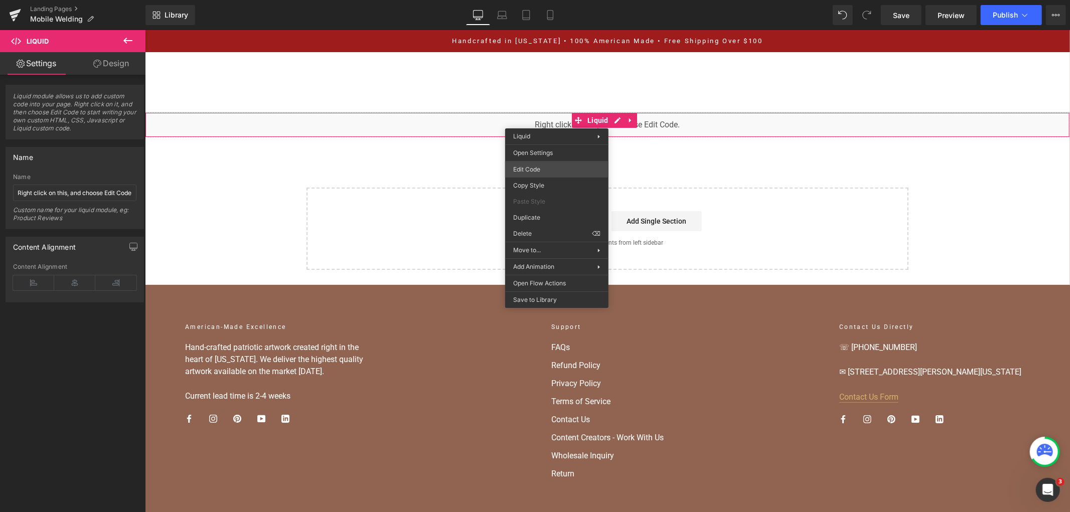
click at [558, 0] on div "Liquid You are previewing how the will restyle your page. You can not edit Elem…" at bounding box center [535, 0] width 1070 height 0
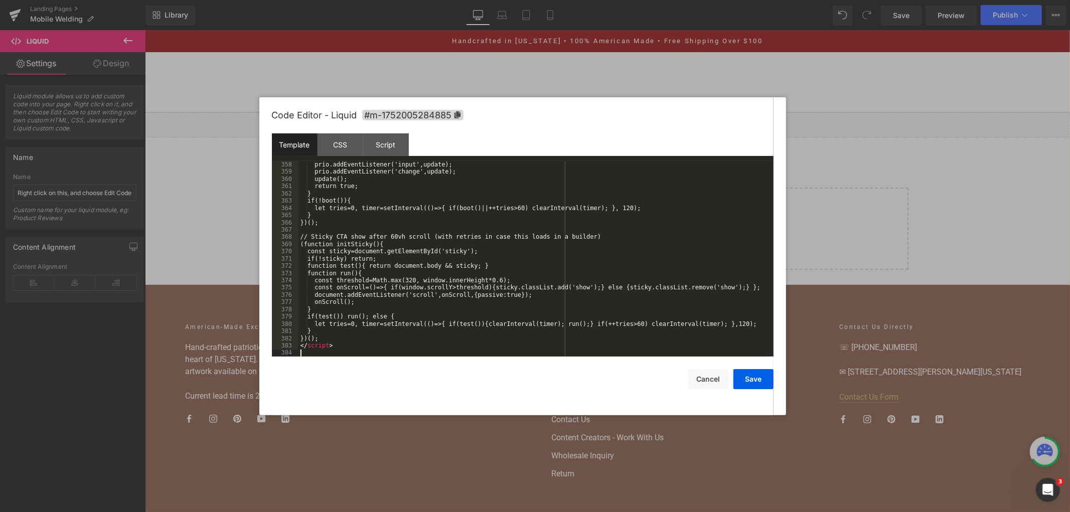
scroll to position [2826, 0]
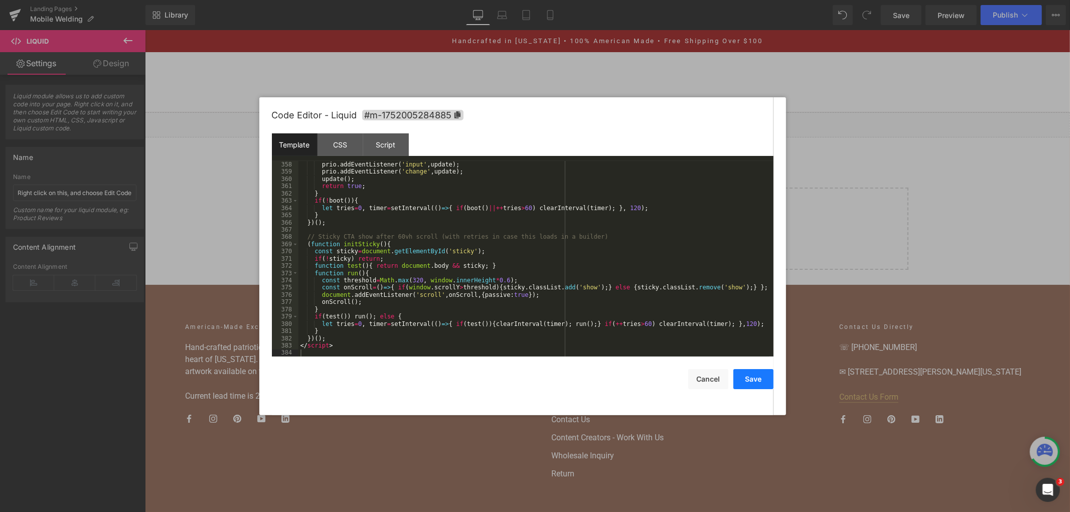
drag, startPoint x: 750, startPoint y: 380, endPoint x: 825, endPoint y: 35, distance: 352.6
click at [750, 380] on button "Save" at bounding box center [753, 379] width 40 height 20
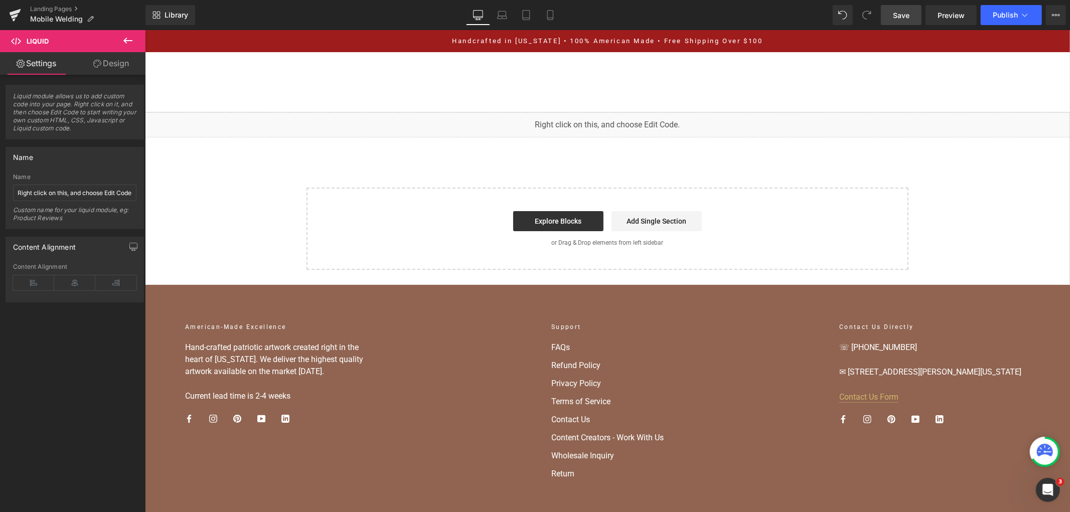
click at [902, 23] on link "Save" at bounding box center [901, 15] width 41 height 20
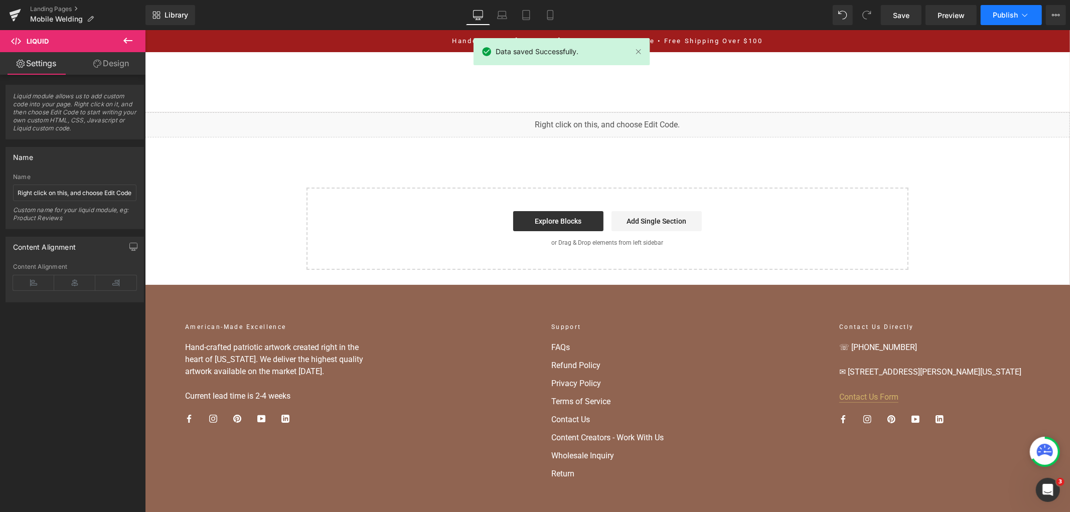
click at [992, 12] on button "Publish" at bounding box center [1011, 15] width 61 height 20
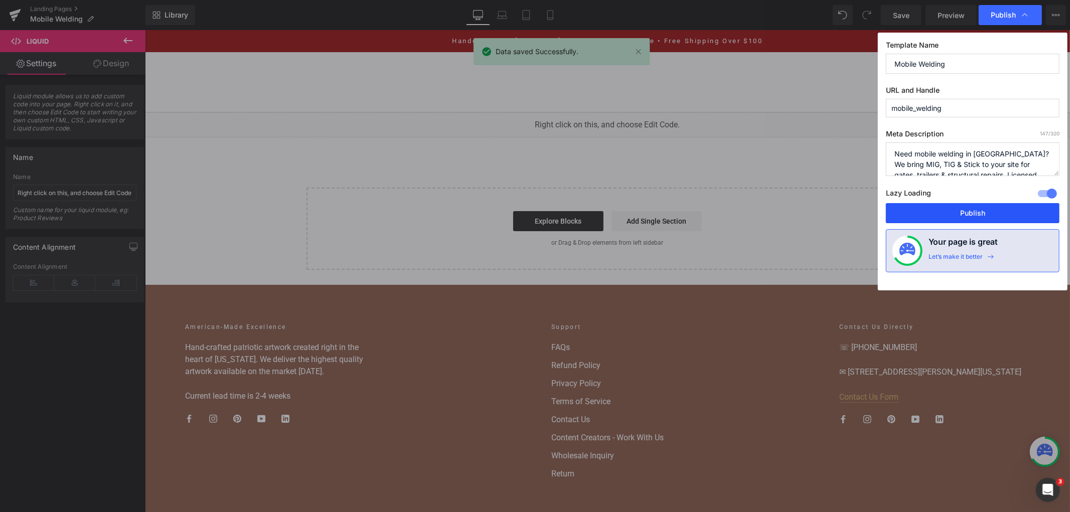
click at [933, 209] on button "Publish" at bounding box center [973, 213] width 174 height 20
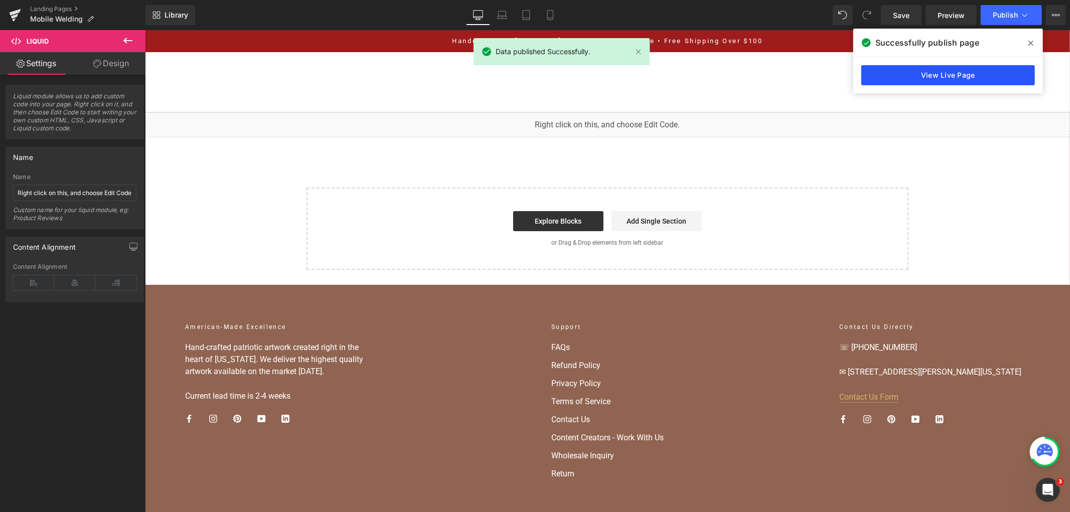
click at [949, 82] on link "View Live Page" at bounding box center [948, 75] width 174 height 20
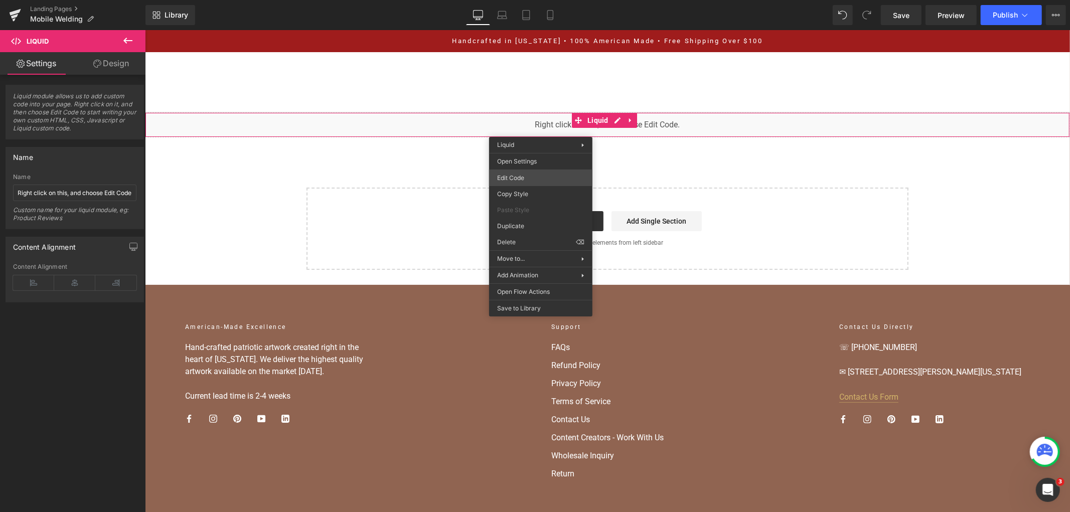
click at [523, 0] on div "Liquid You are previewing how the will restyle your page. You can not edit Elem…" at bounding box center [535, 0] width 1070 height 0
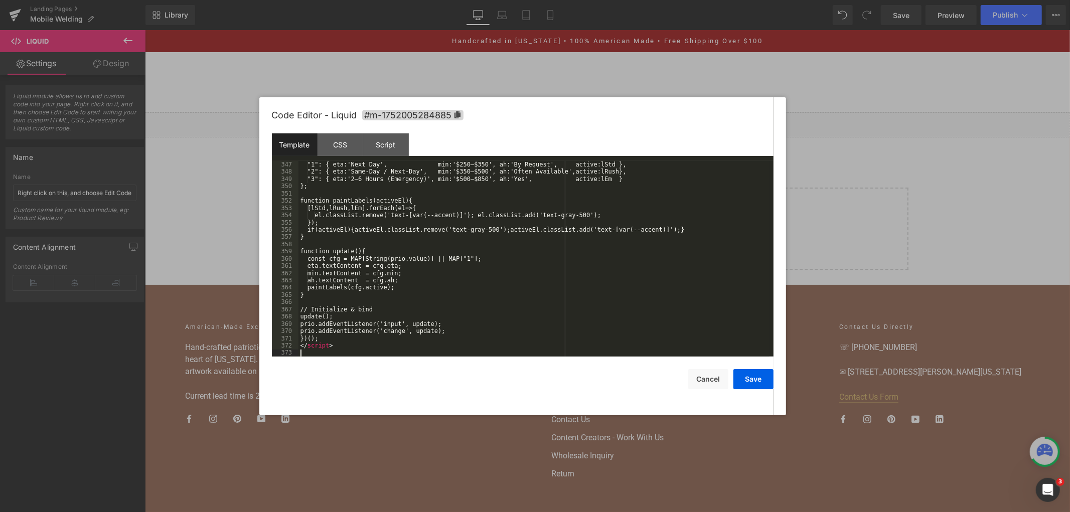
scroll to position [2717, 0]
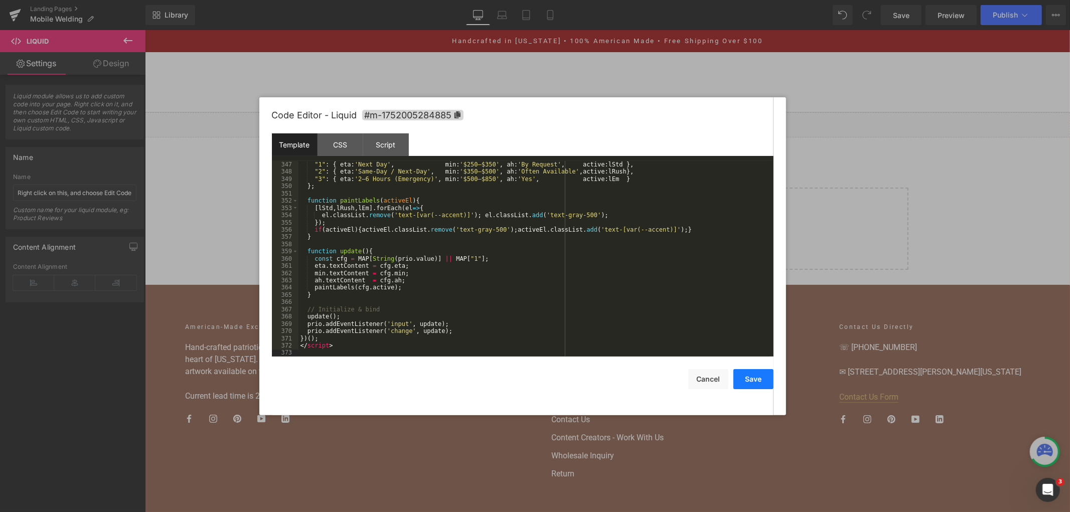
click at [740, 378] on button "Save" at bounding box center [753, 379] width 40 height 20
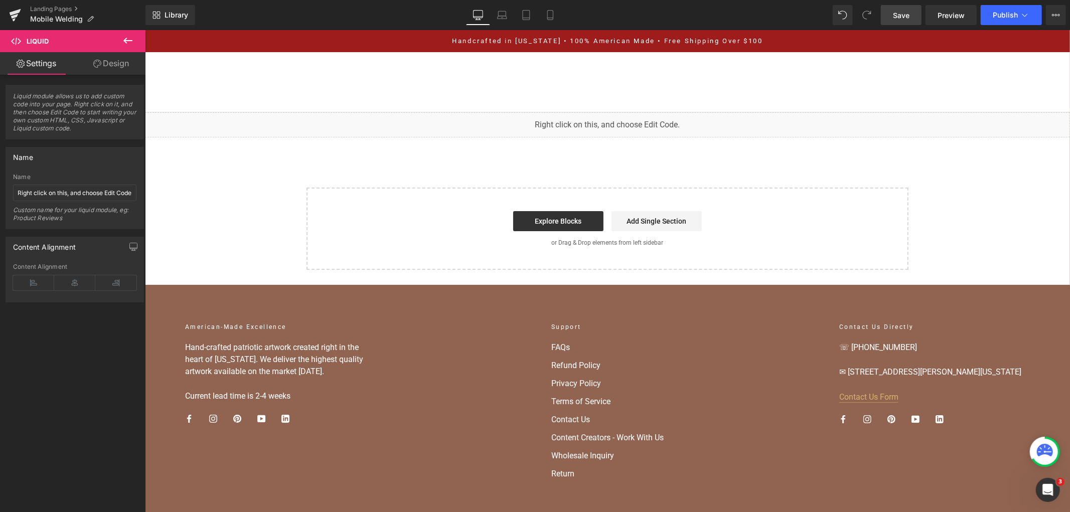
click at [894, 14] on span "Save" at bounding box center [901, 15] width 17 height 11
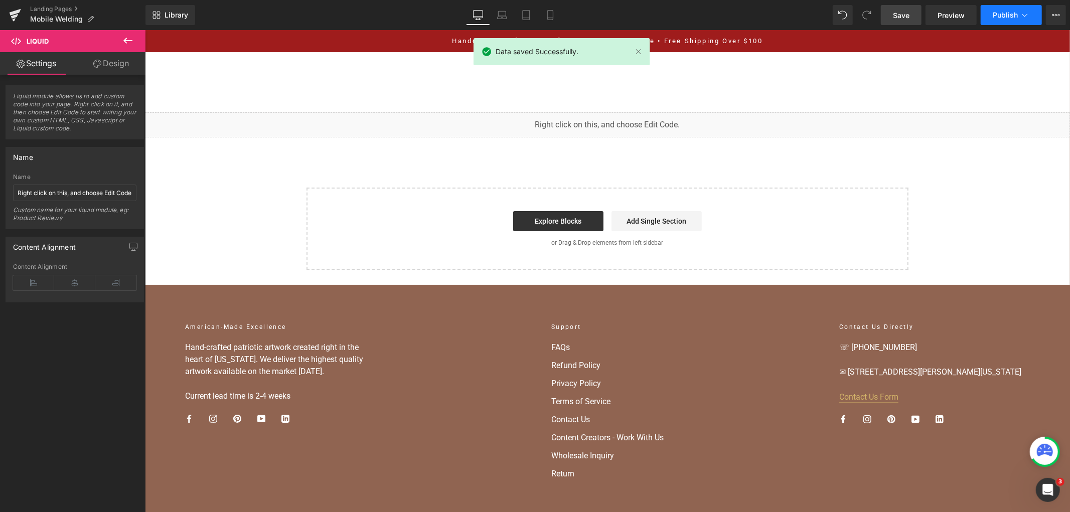
click at [1003, 19] on span "Publish" at bounding box center [1005, 15] width 25 height 8
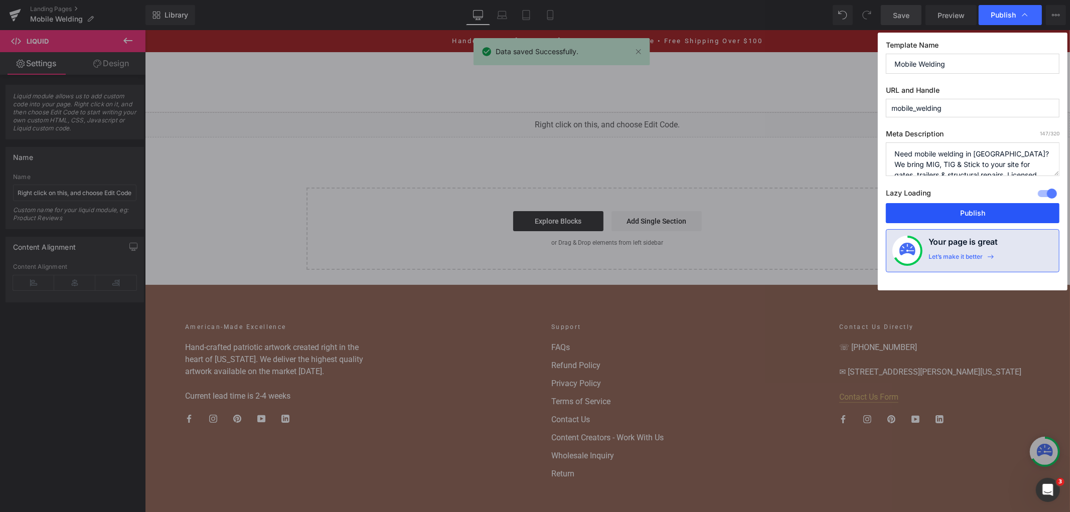
click at [952, 207] on button "Publish" at bounding box center [973, 213] width 174 height 20
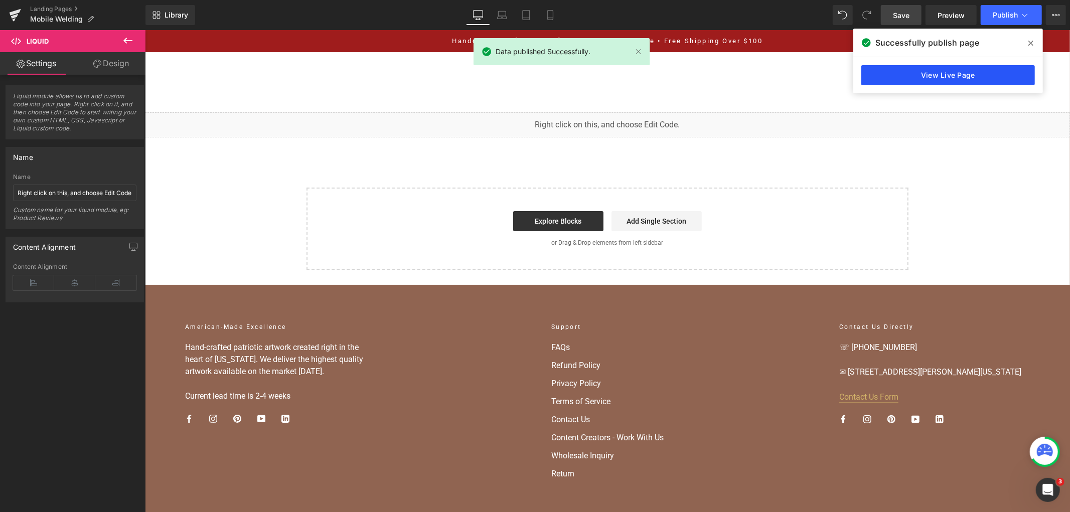
click at [905, 73] on link "View Live Page" at bounding box center [948, 75] width 174 height 20
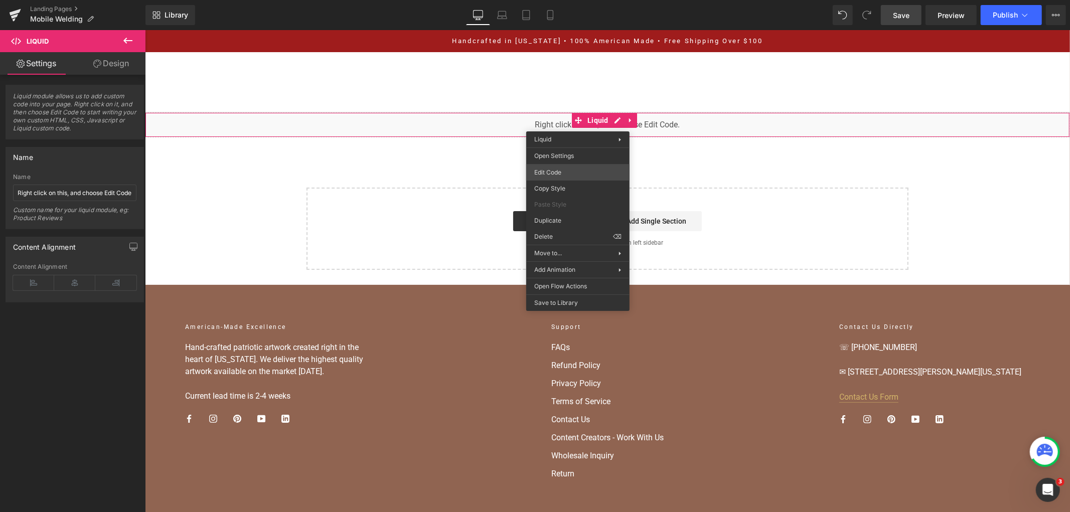
click at [575, 0] on div "Liquid You are previewing how the will restyle your page. You can not edit Elem…" at bounding box center [535, 0] width 1070 height 0
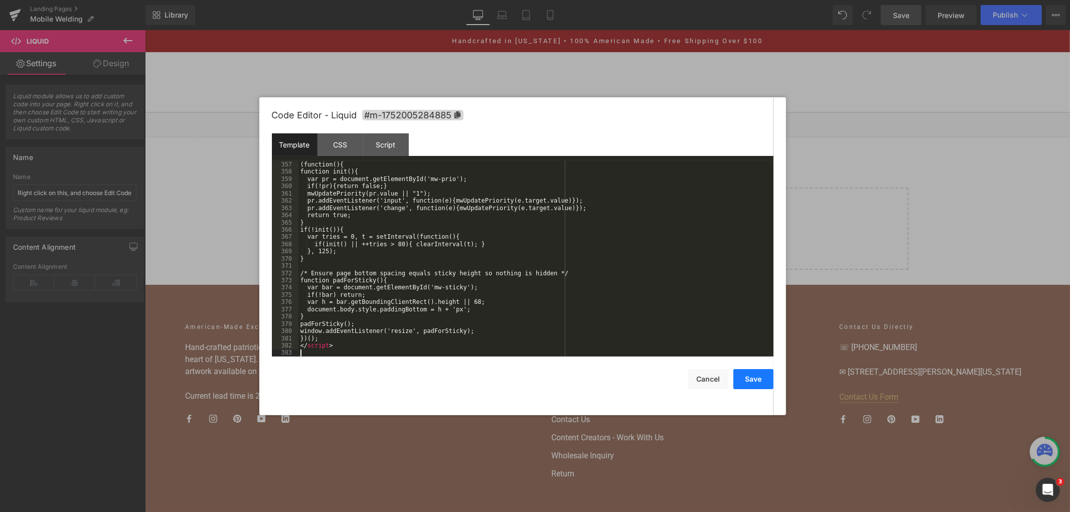
scroll to position [2789, 0]
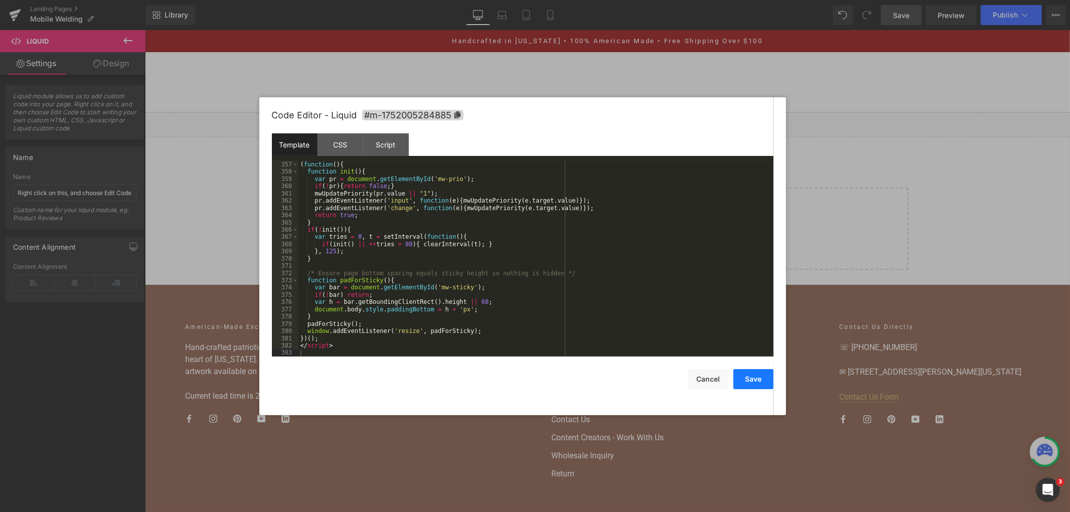
drag, startPoint x: 756, startPoint y: 377, endPoint x: 747, endPoint y: 66, distance: 311.1
click at [756, 377] on button "Save" at bounding box center [753, 379] width 40 height 20
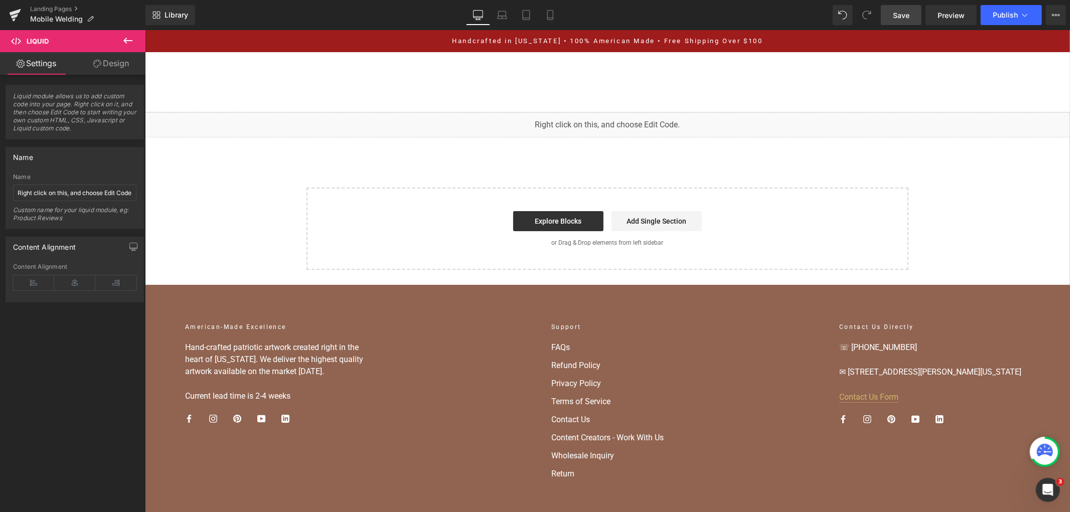
click at [900, 21] on link "Save" at bounding box center [901, 15] width 41 height 20
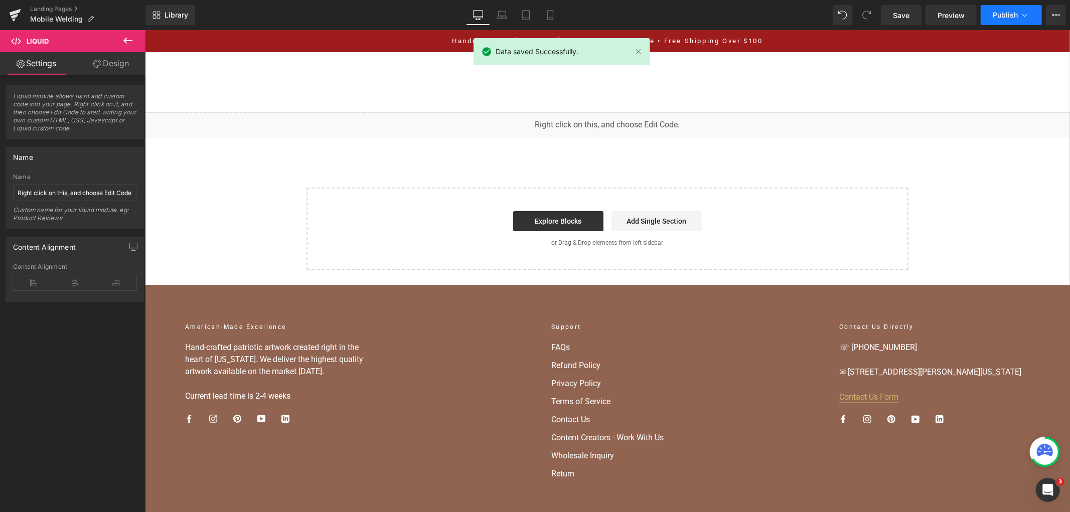
click at [995, 12] on span "Publish" at bounding box center [1005, 15] width 25 height 8
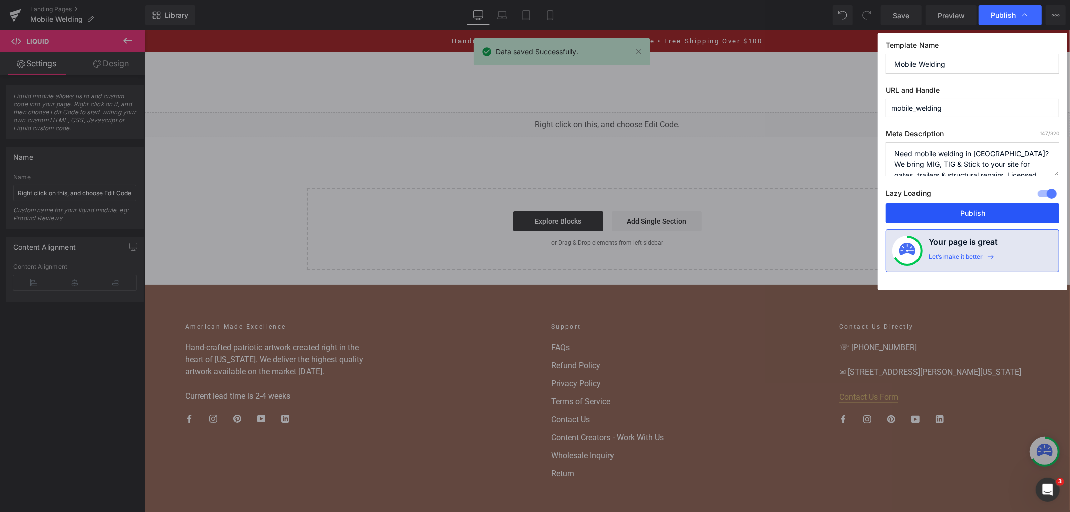
click at [950, 211] on button "Publish" at bounding box center [973, 213] width 174 height 20
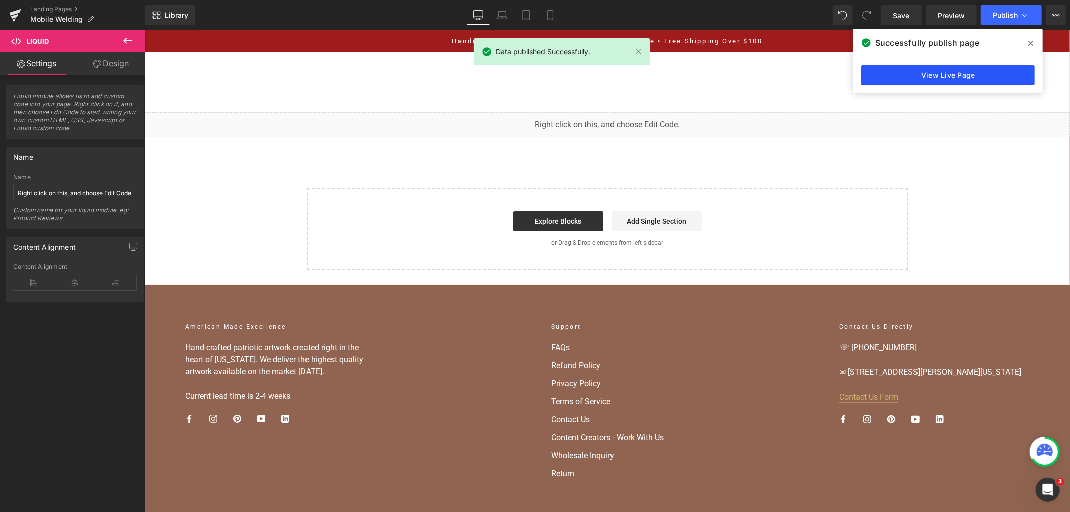
click at [929, 65] on link "View Live Page" at bounding box center [948, 75] width 174 height 20
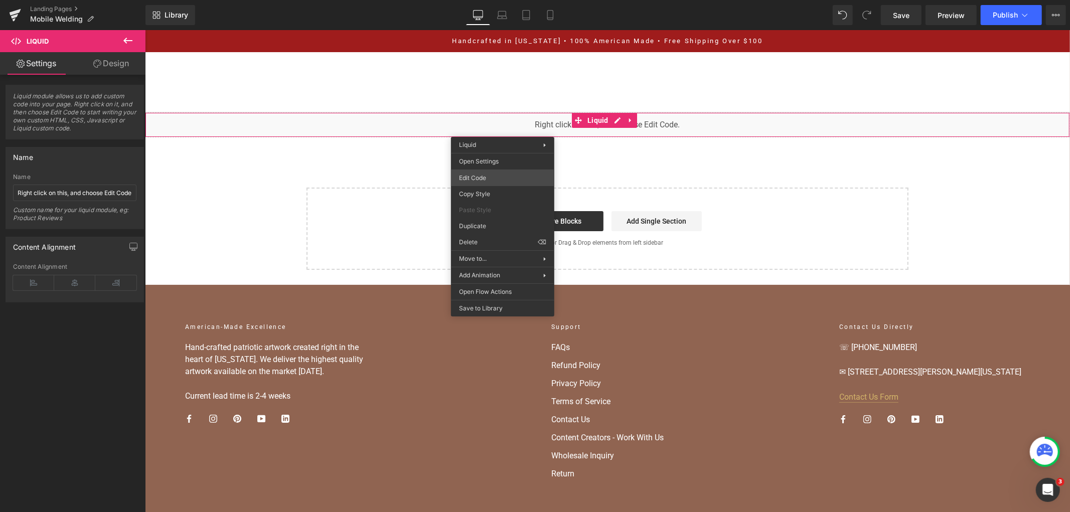
click at [512, 0] on div "Liquid You are previewing how the will restyle your page. You can not edit Elem…" at bounding box center [535, 0] width 1070 height 0
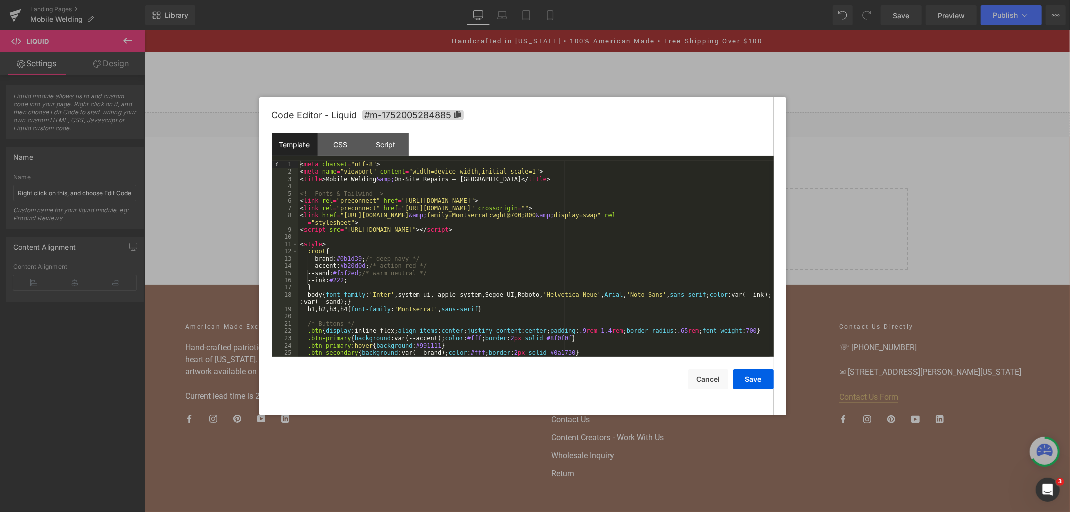
click at [327, 238] on div "< meta charset = "utf-8" > < meta name = "viewport" content = "width=device-wid…" at bounding box center [533, 266] width 471 height 210
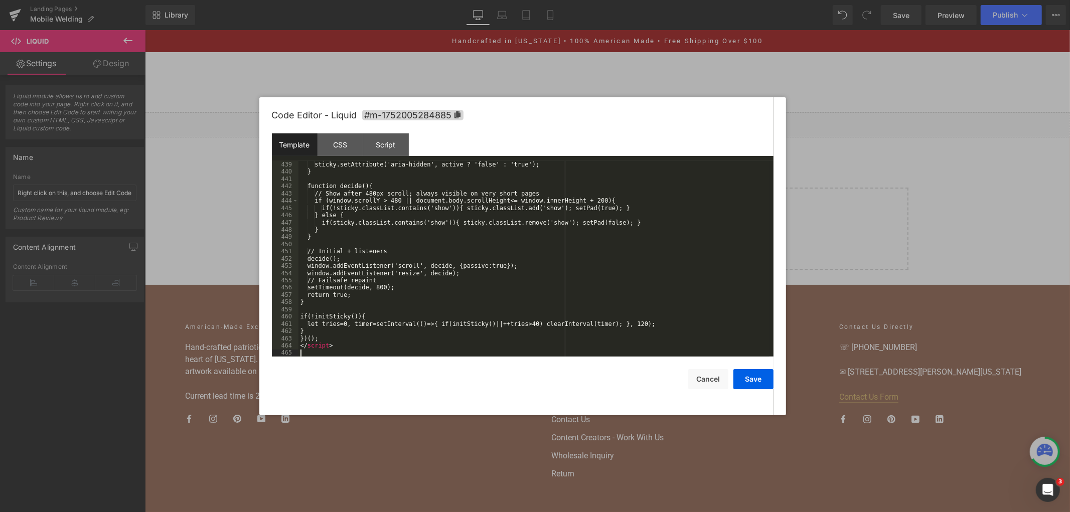
scroll to position [3427, 0]
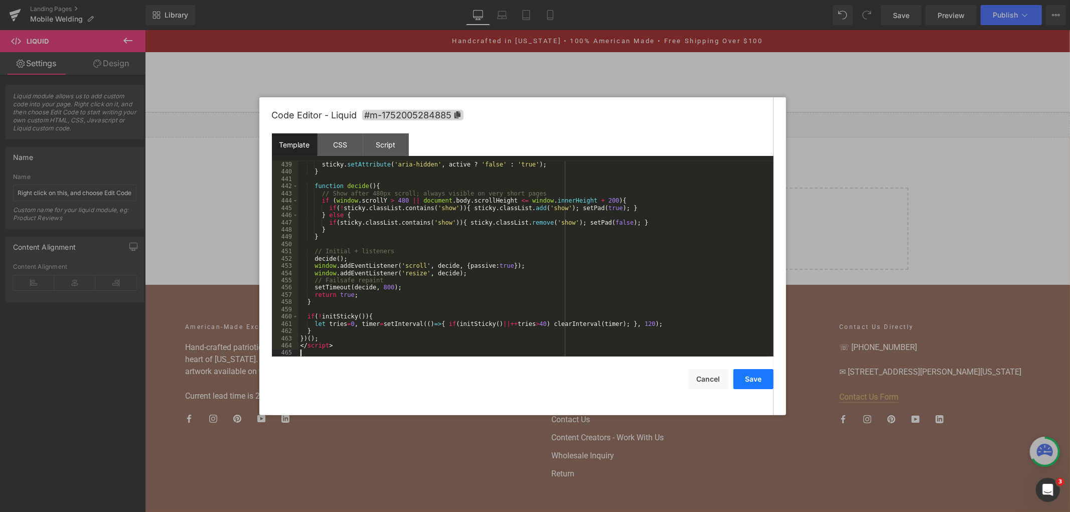
click at [749, 381] on button "Save" at bounding box center [753, 379] width 40 height 20
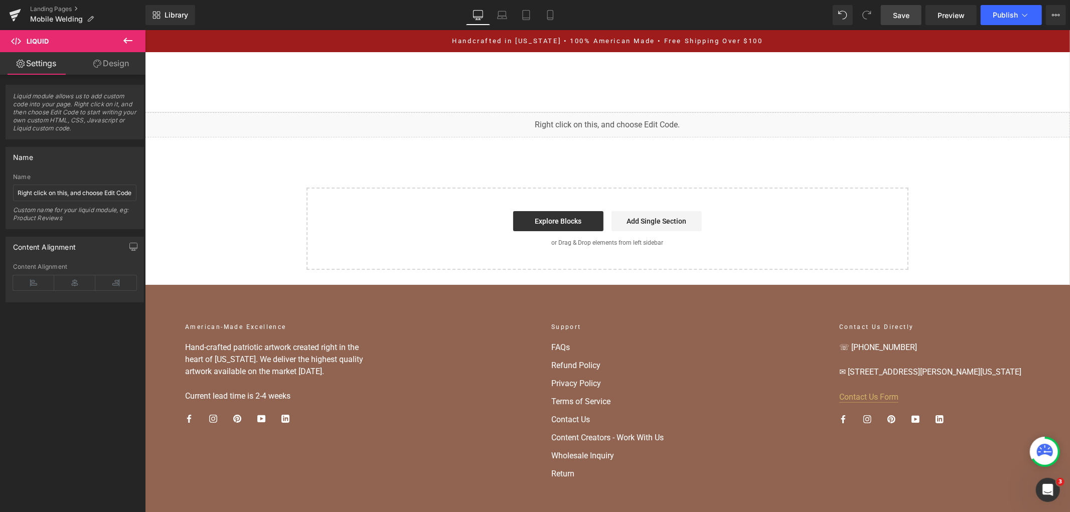
click at [899, 17] on span "Save" at bounding box center [901, 15] width 17 height 11
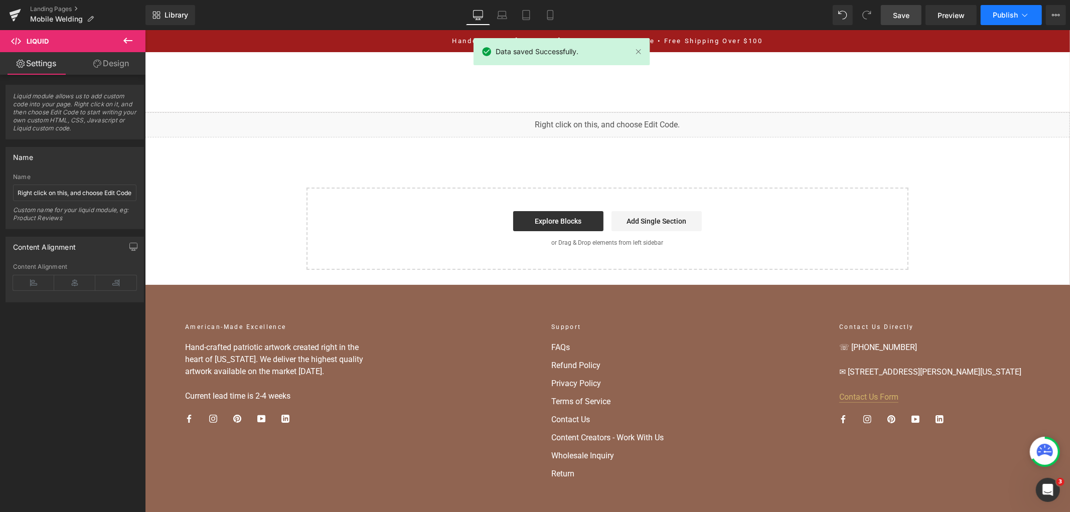
click at [1014, 15] on span "Publish" at bounding box center [1005, 15] width 25 height 8
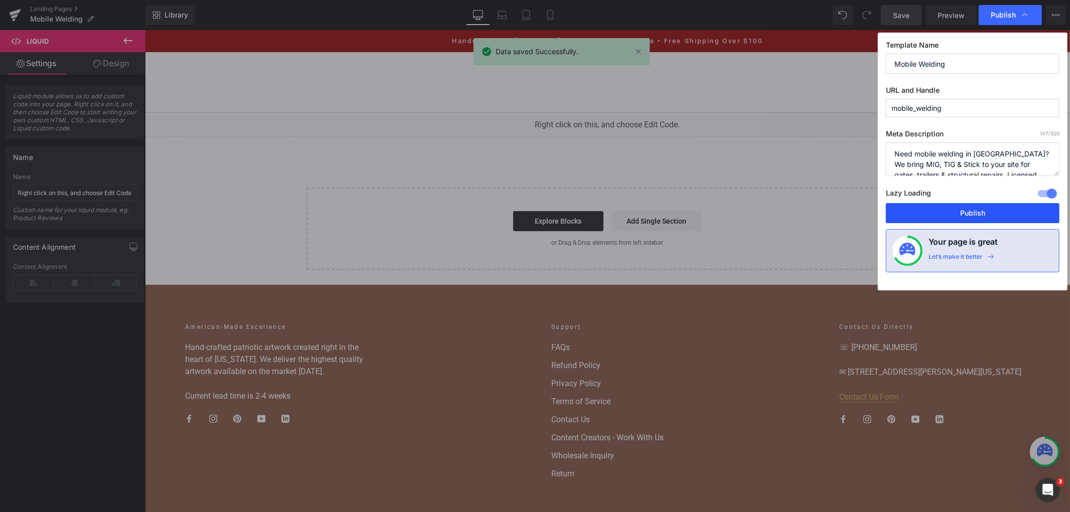
click at [945, 208] on button "Publish" at bounding box center [973, 213] width 174 height 20
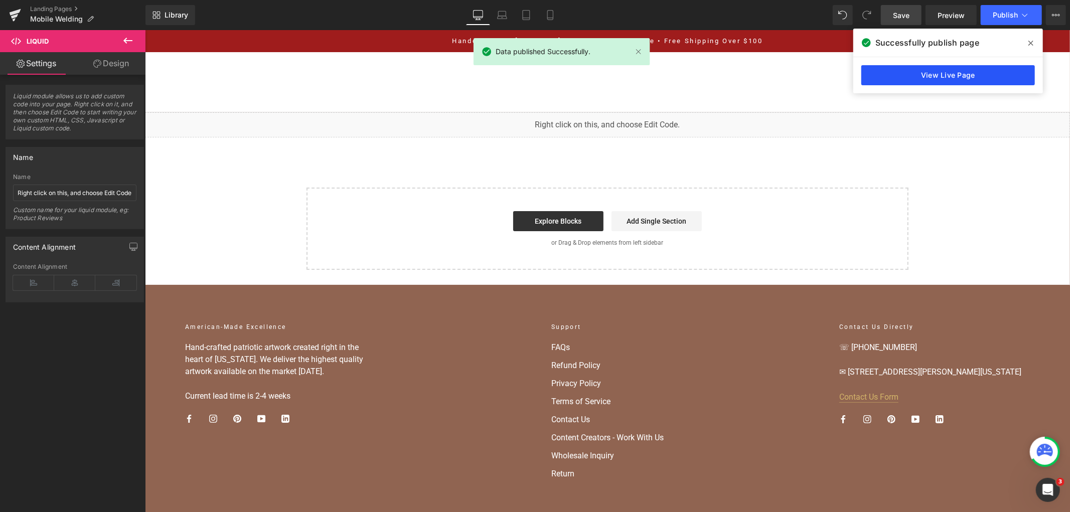
click at [969, 80] on link "View Live Page" at bounding box center [948, 75] width 174 height 20
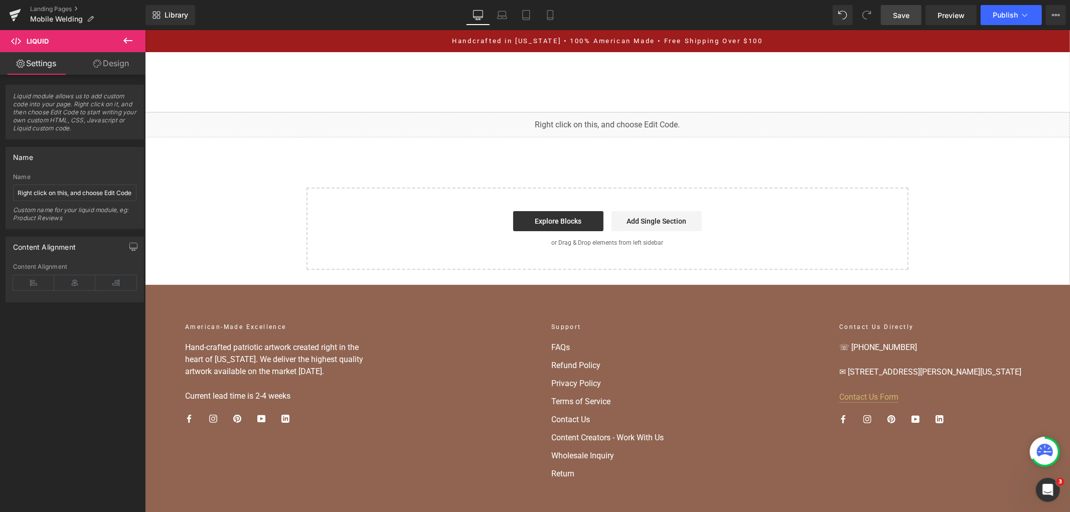
scroll to position [74, 0]
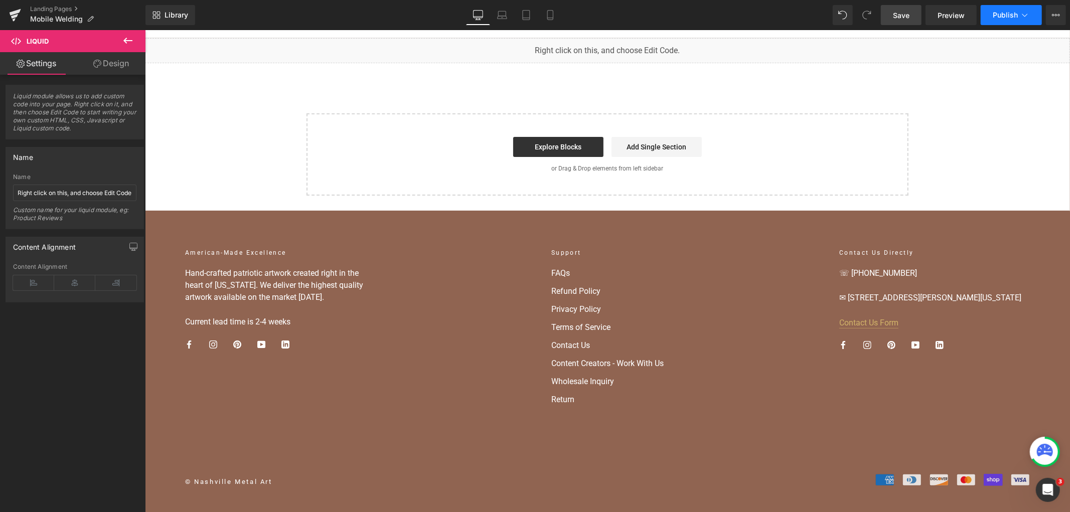
click at [1007, 17] on span "Publish" at bounding box center [1005, 15] width 25 height 8
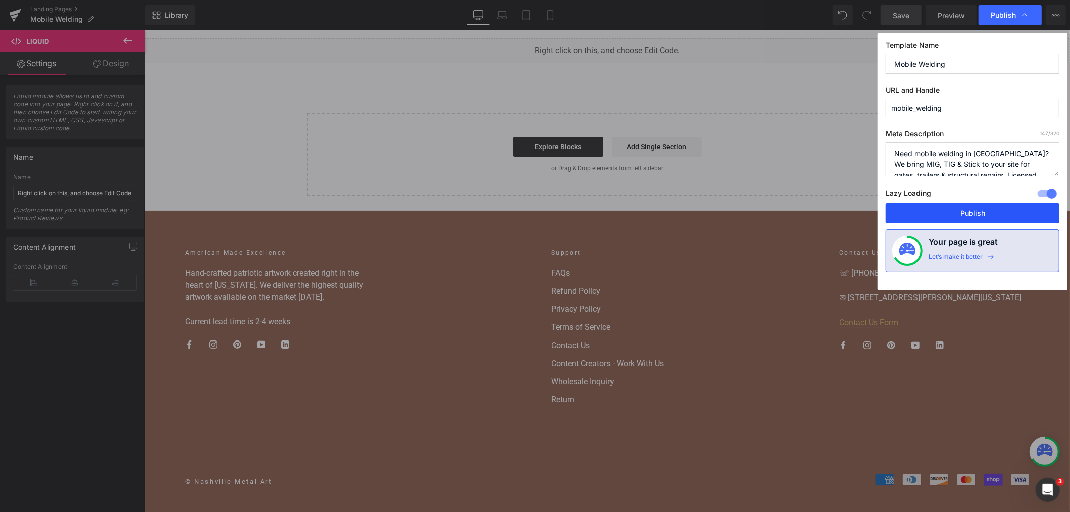
click at [933, 213] on button "Publish" at bounding box center [973, 213] width 174 height 20
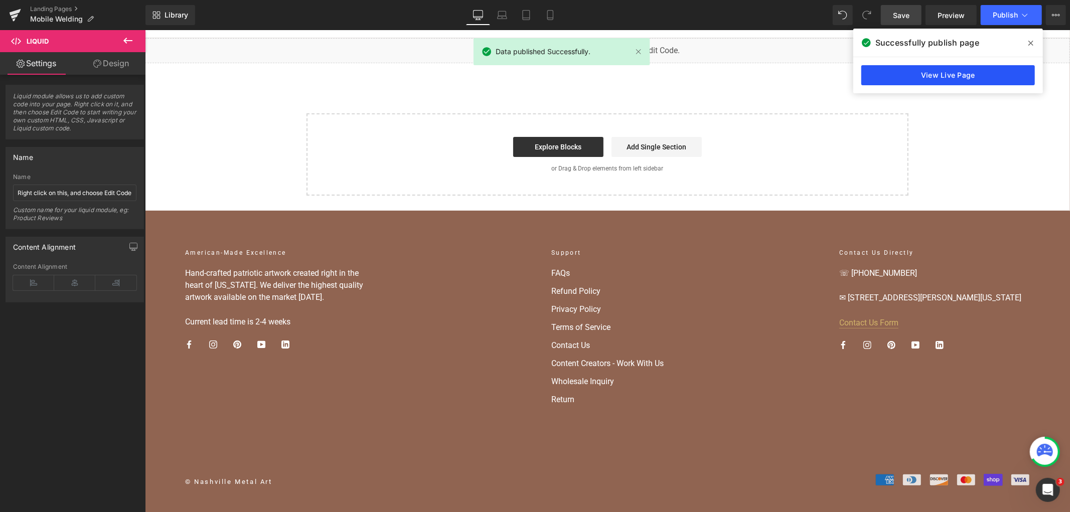
click at [905, 76] on link "View Live Page" at bounding box center [948, 75] width 174 height 20
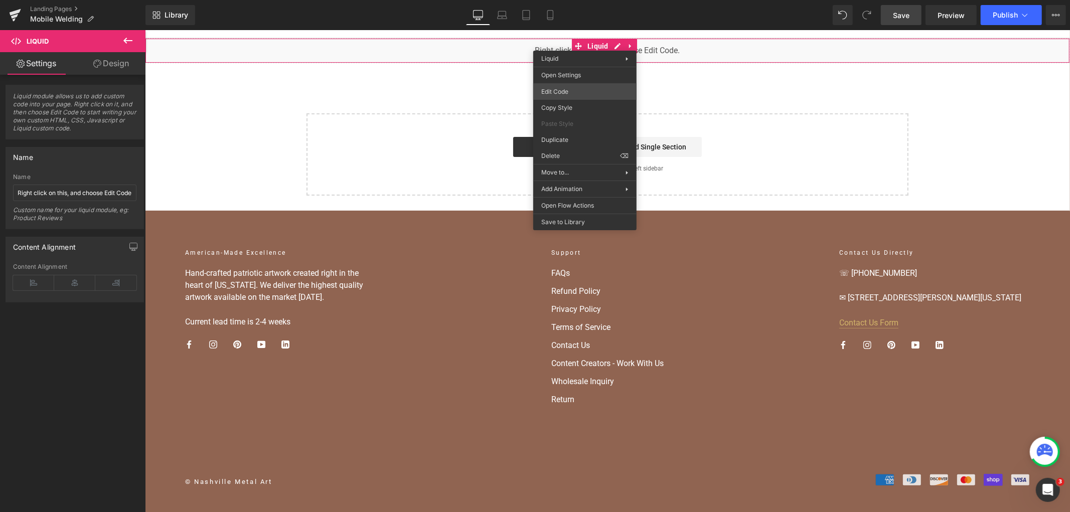
click at [580, 93] on body "Liquid You are previewing how the will restyle your page. You can not edit Elem…" at bounding box center [535, 256] width 1070 height 512
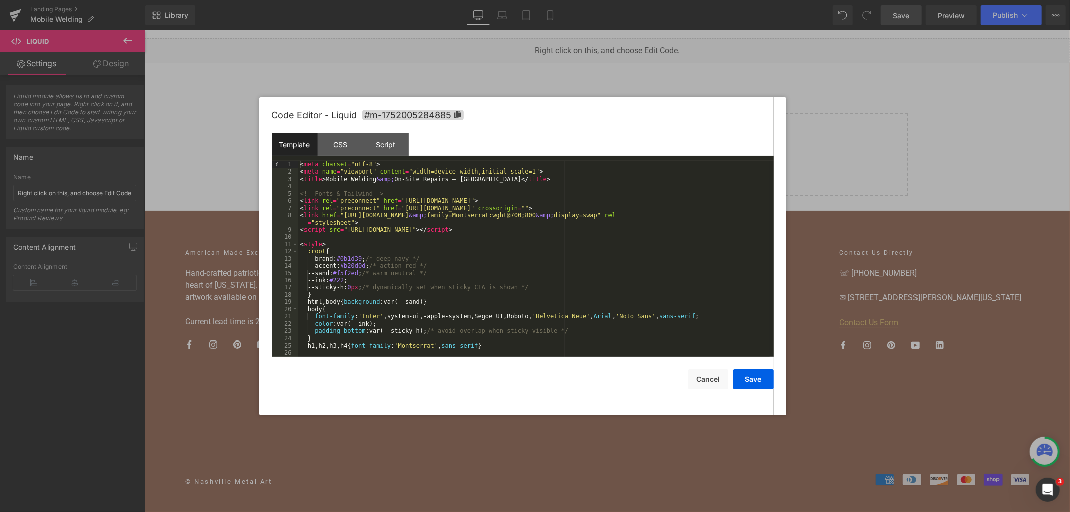
click at [324, 258] on div "< meta charset = "utf-8" > < meta name = "viewport" content = "width=device-wid…" at bounding box center [533, 266] width 471 height 210
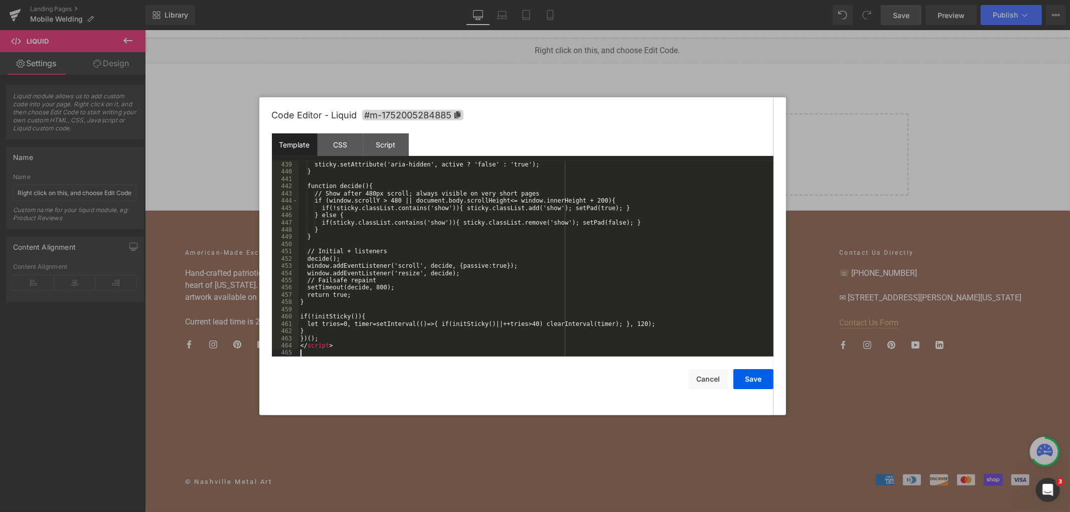
scroll to position [3427, 0]
click at [756, 387] on button "Save" at bounding box center [753, 379] width 40 height 20
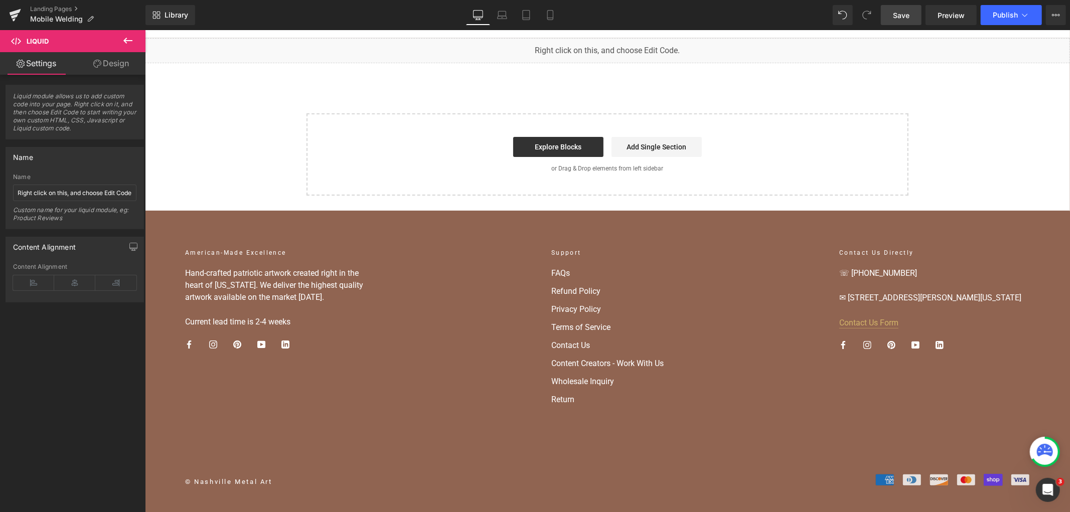
click at [923, 6] on div "Save Preview Publish Scheduled View Live Page View with current Template Save T…" at bounding box center [973, 15] width 193 height 20
click at [916, 6] on link "Save" at bounding box center [901, 15] width 41 height 20
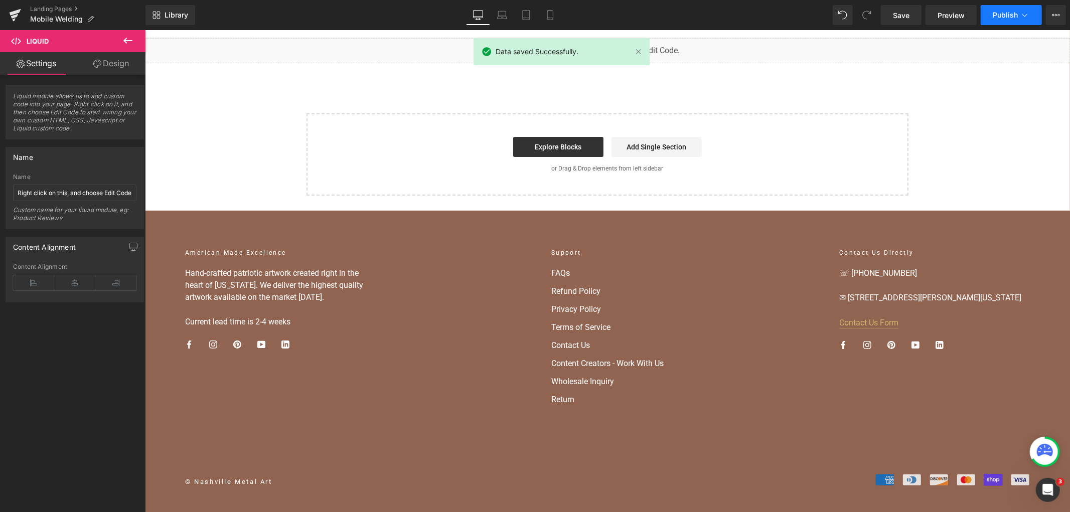
click at [1005, 17] on span "Publish" at bounding box center [1005, 15] width 25 height 8
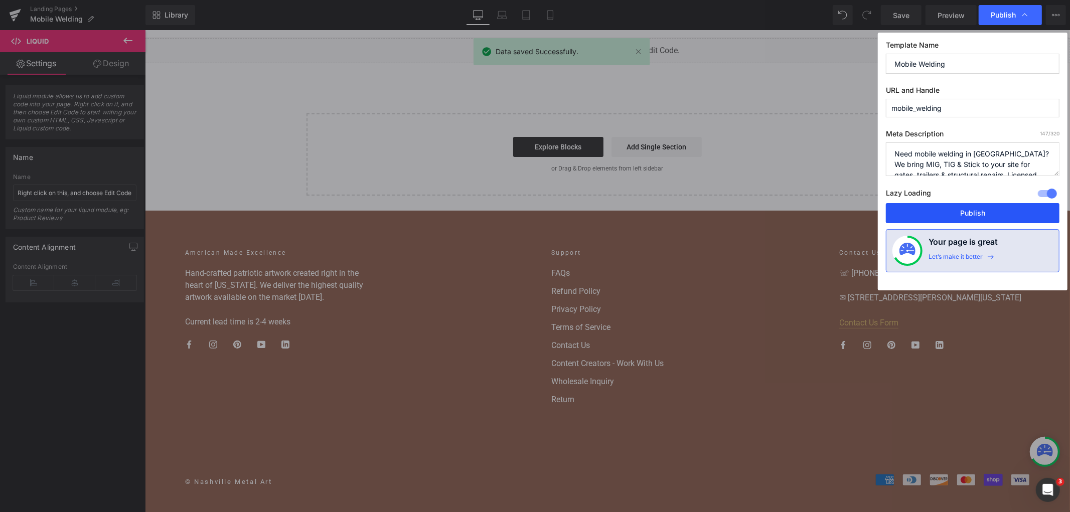
click at [950, 218] on button "Publish" at bounding box center [973, 213] width 174 height 20
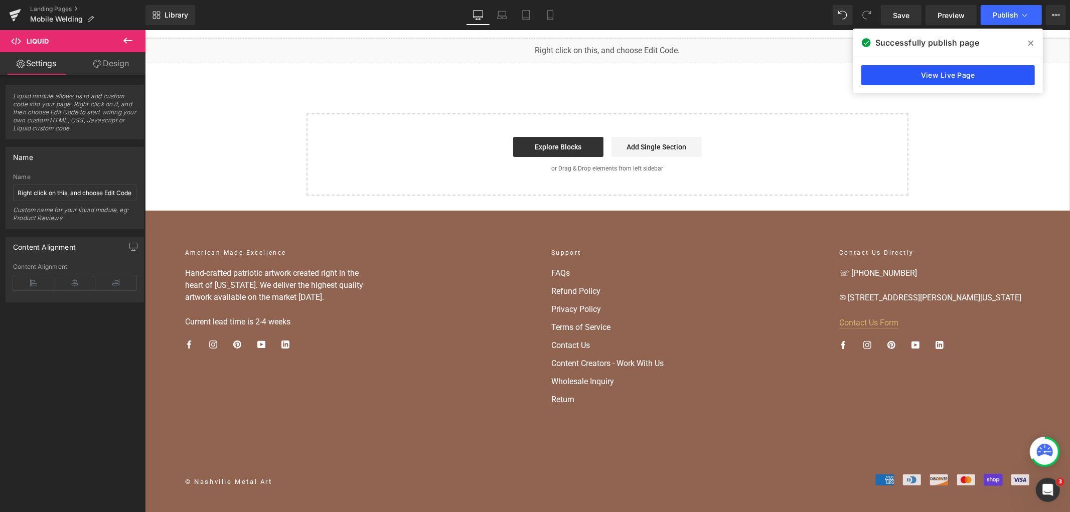
click at [945, 75] on link "View Live Page" at bounding box center [948, 75] width 174 height 20
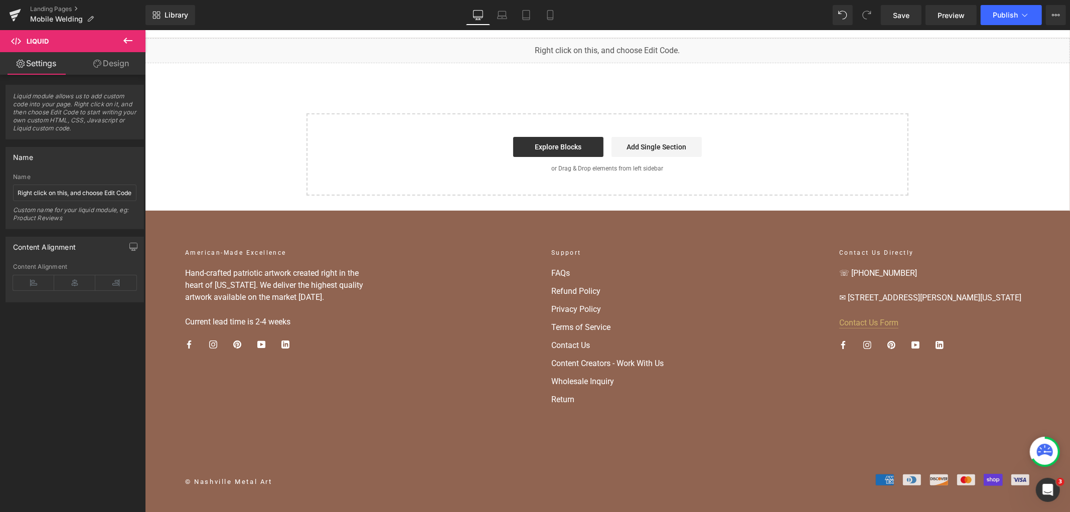
click at [284, 148] on div "Liquid Select your layout" at bounding box center [606, 117] width 925 height 158
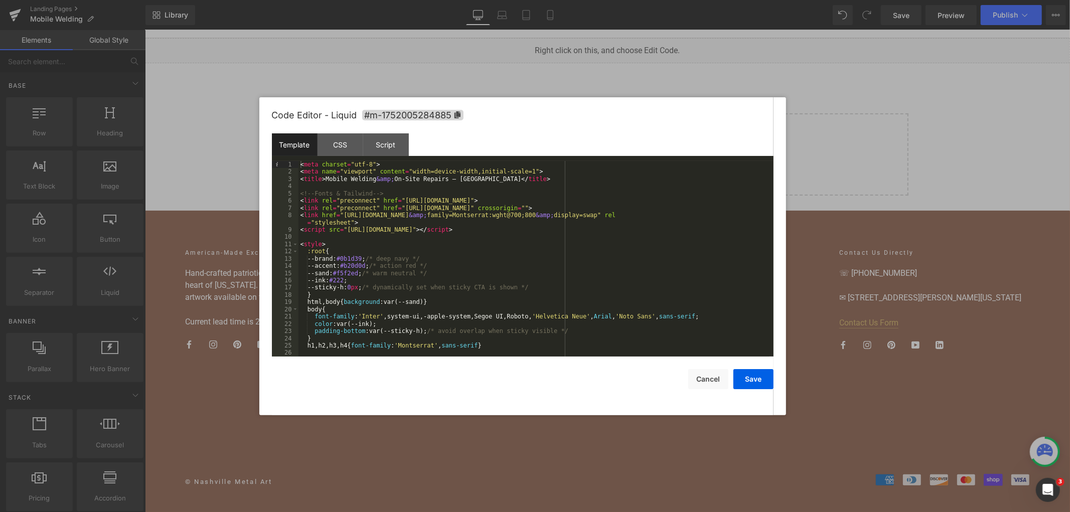
drag, startPoint x: 473, startPoint y: 22, endPoint x: 309, endPoint y: 81, distance: 173.7
click at [309, 81] on div at bounding box center [535, 256] width 1070 height 512
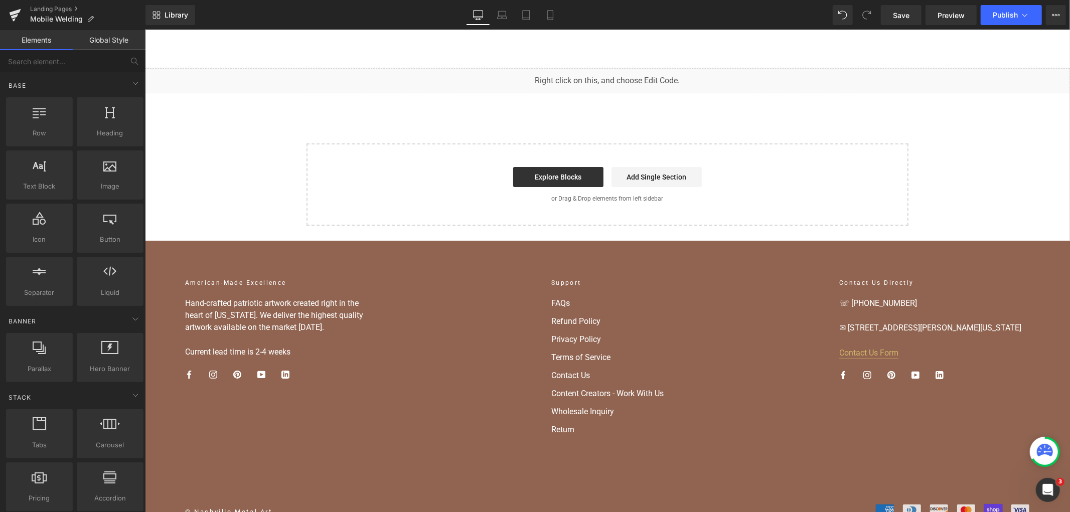
scroll to position [19, 0]
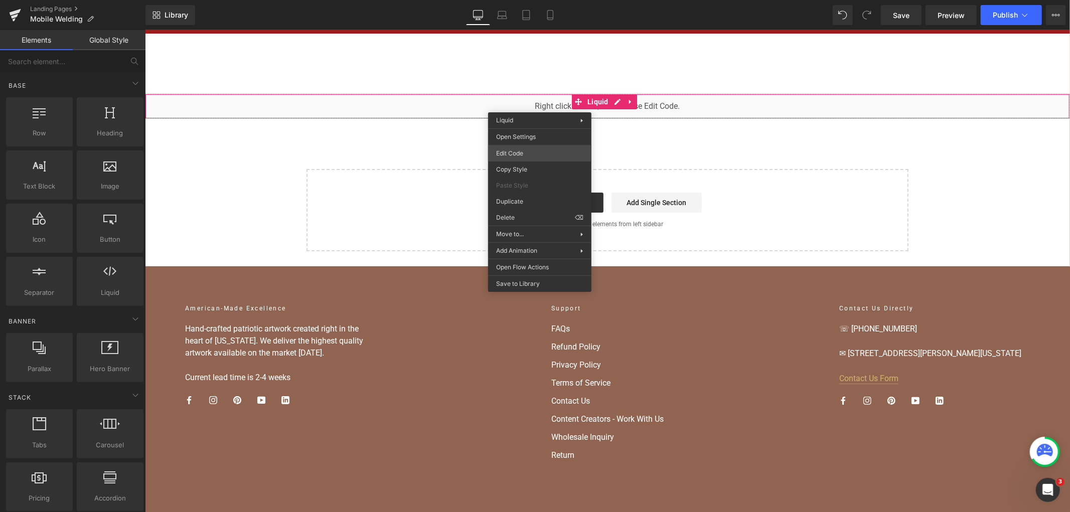
click at [521, 0] on div "Liquid You are previewing how the will restyle your page. You can not edit Elem…" at bounding box center [535, 0] width 1070 height 0
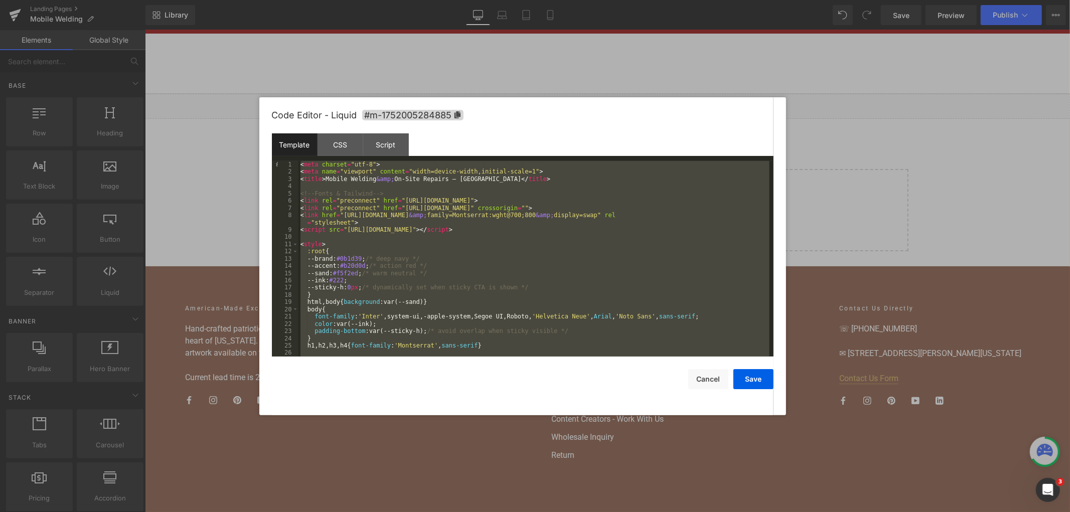
scroll to position [3427, 0]
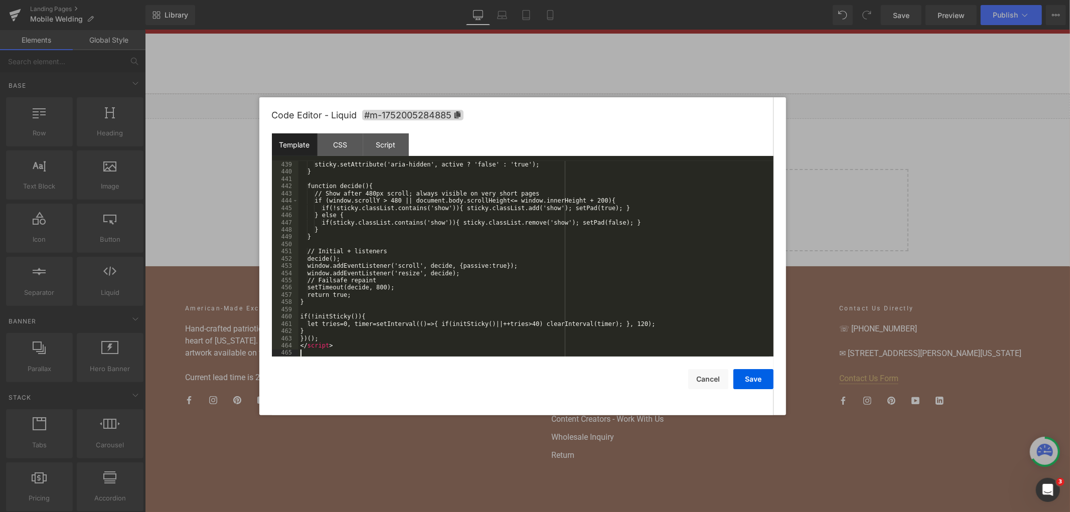
click at [750, 377] on button "Save" at bounding box center [753, 379] width 40 height 20
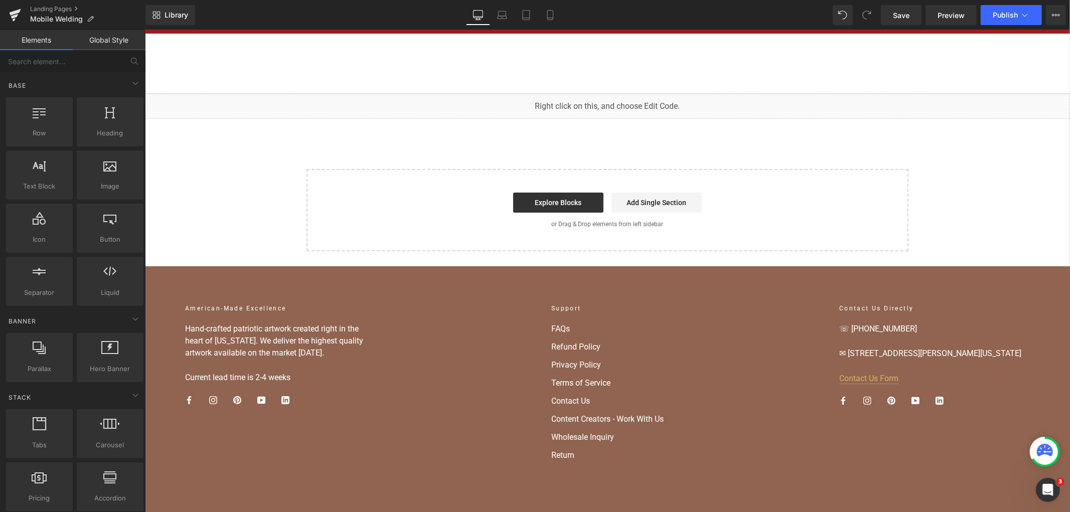
click at [896, 26] on div "Library Desktop Desktop Laptop Tablet Mobile Save Preview Publish Scheduled Vie…" at bounding box center [607, 15] width 924 height 30
click at [896, 20] on span "Save" at bounding box center [901, 15] width 17 height 11
